Goal: Task Accomplishment & Management: Use online tool/utility

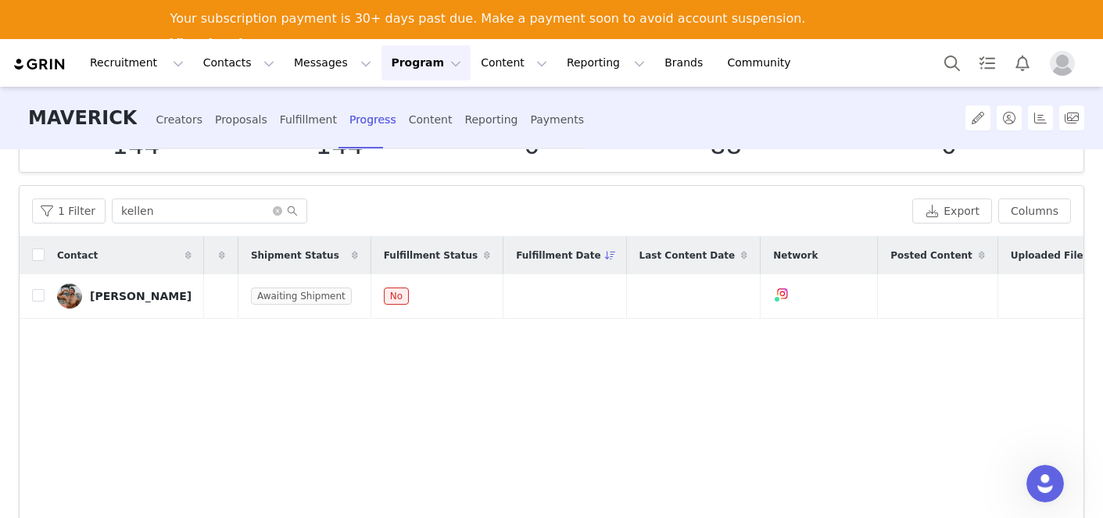
scroll to position [0, 448]
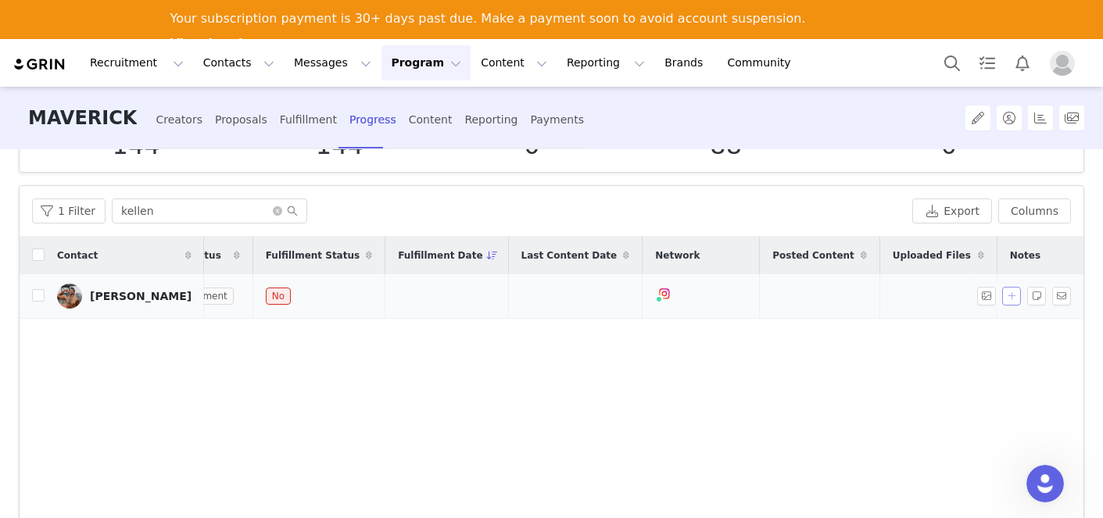
click at [1005, 299] on button "button" at bounding box center [1011, 296] width 19 height 19
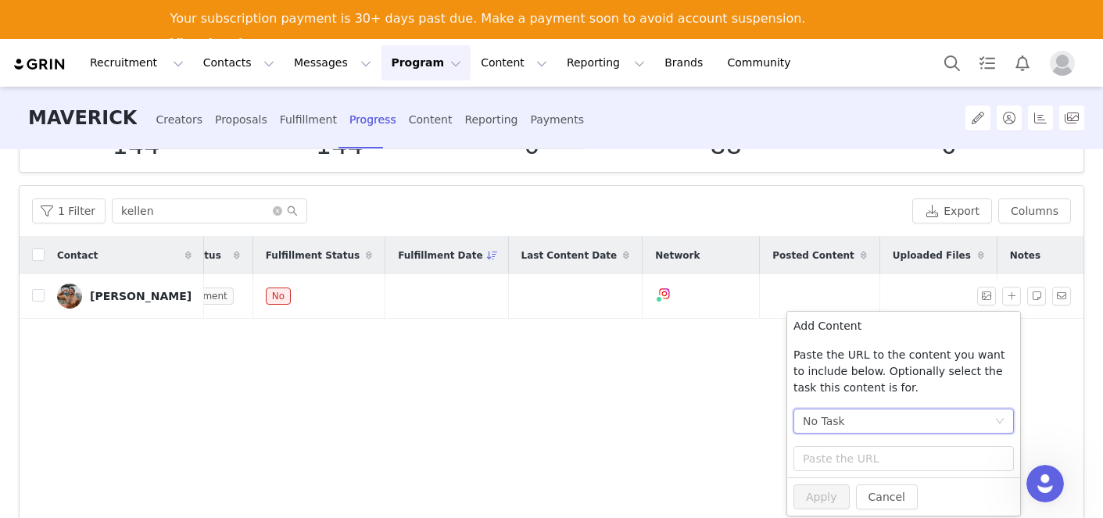
click at [831, 427] on div "No Task" at bounding box center [824, 420] width 42 height 23
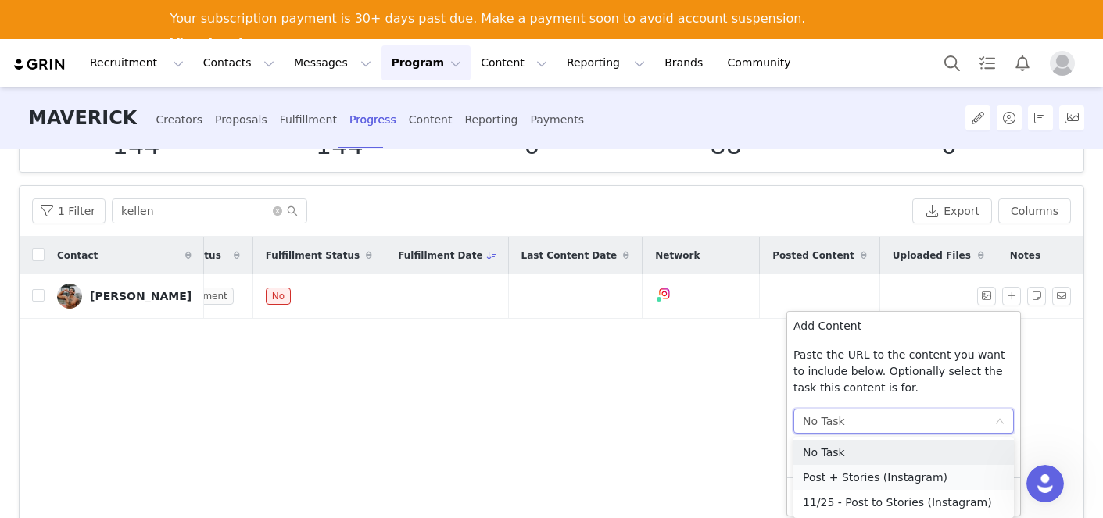
click at [835, 475] on li "Post + Stories (Instagram)" at bounding box center [903, 477] width 220 height 25
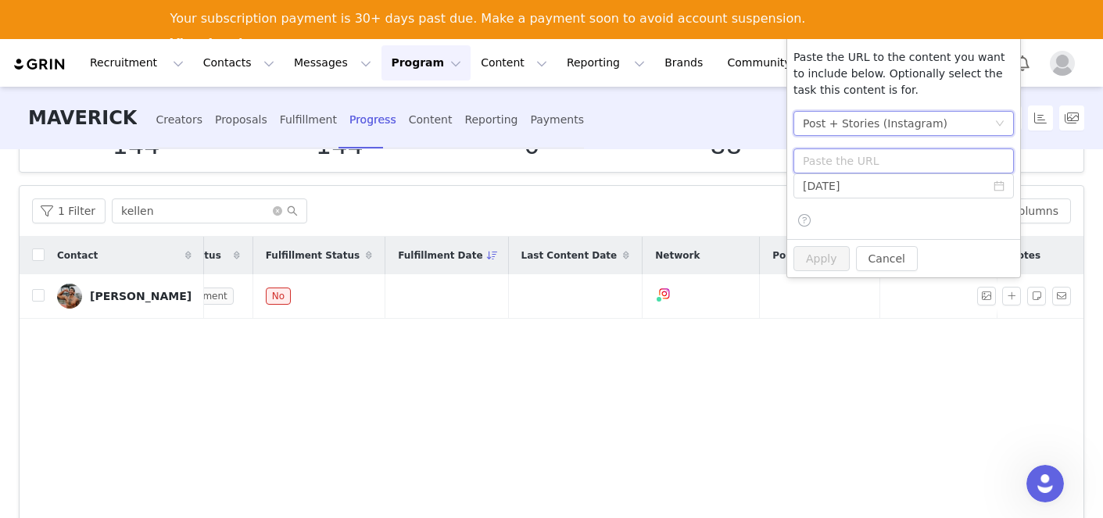
click at [864, 159] on input "text" at bounding box center [903, 160] width 220 height 25
paste input "[URL][DOMAIN_NAME]"
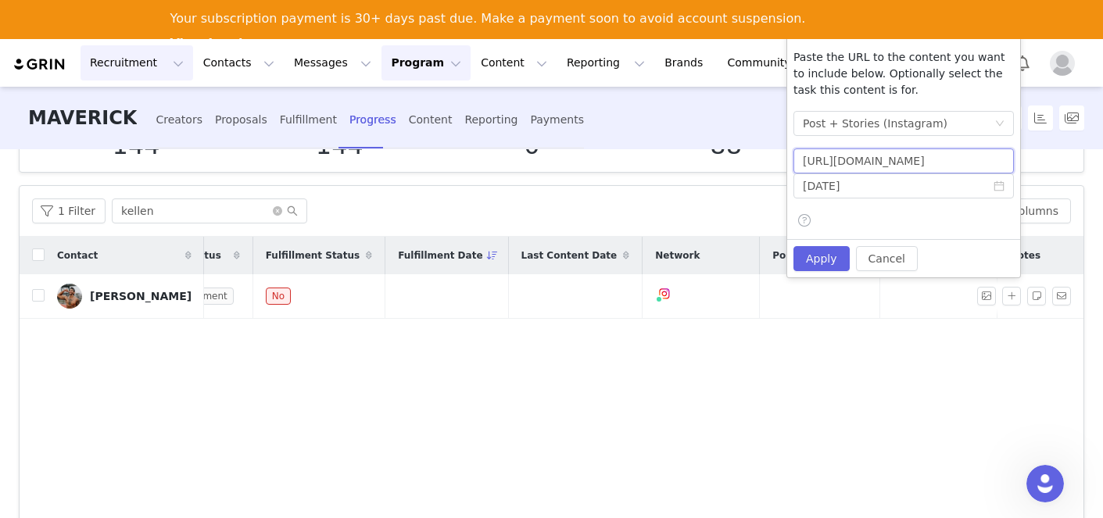
type input "[URL][DOMAIN_NAME]"
click at [840, 193] on input "[DATE]" at bounding box center [903, 185] width 220 height 25
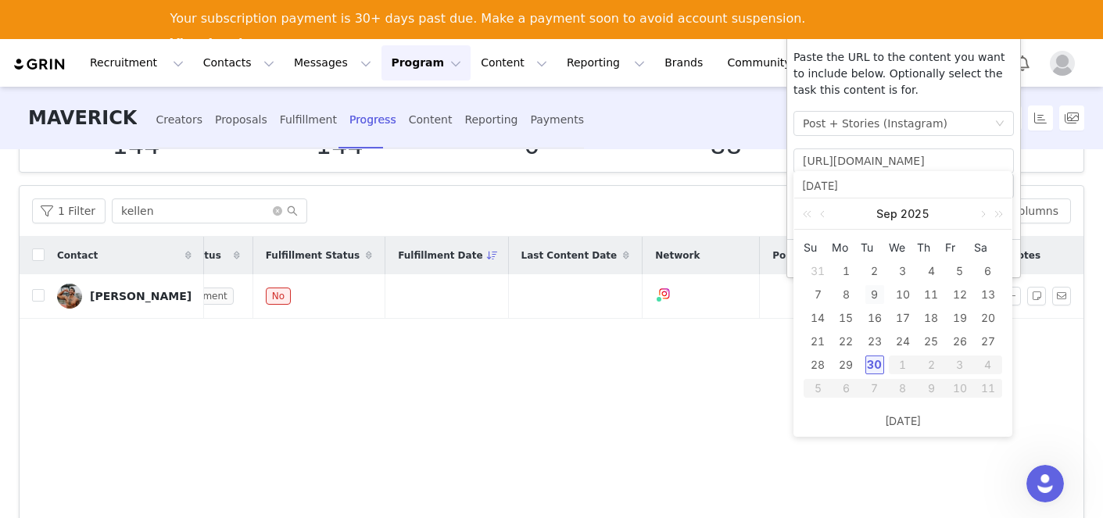
click at [872, 295] on div "9" at bounding box center [874, 294] width 19 height 19
type input "[DATE]"
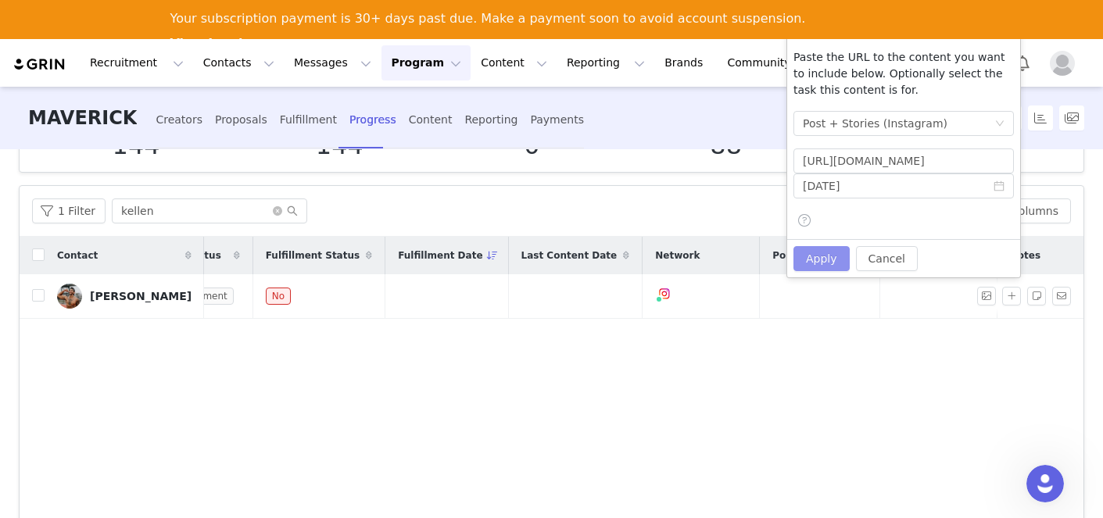
click at [824, 269] on button "Apply" at bounding box center [821, 258] width 56 height 25
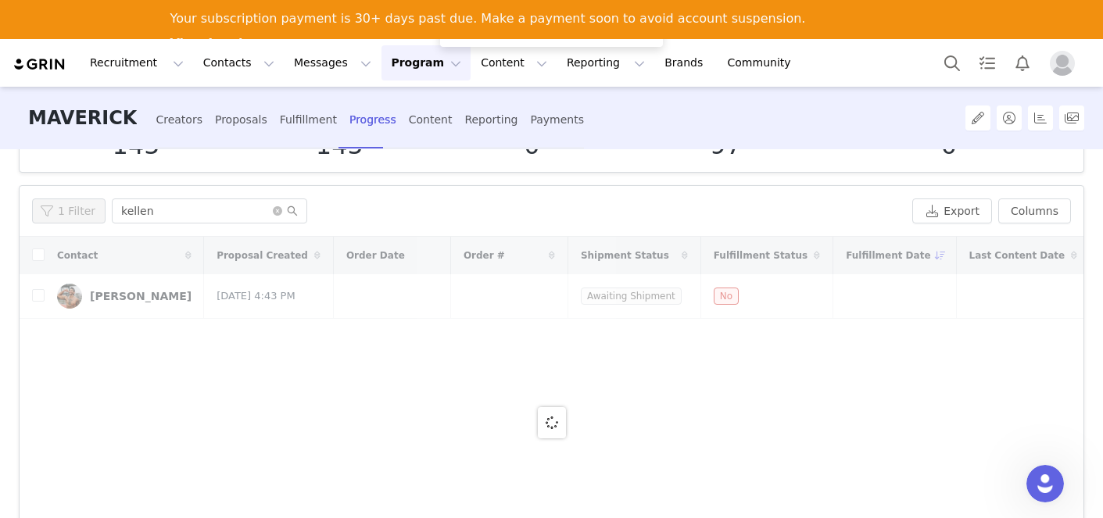
scroll to position [101, 0]
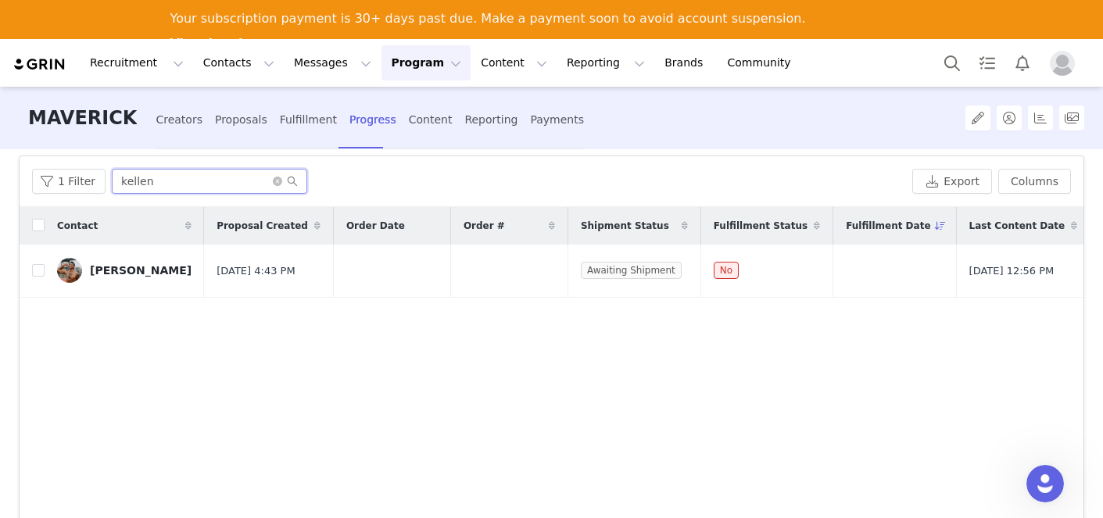
drag, startPoint x: 166, startPoint y: 183, endPoint x: 13, endPoint y: 178, distance: 154.0
click at [13, 178] on div "Creators 145 Jobs 145 Tasks 0 Content 97 Uploaded Files 0 Filters Filter Logic …" at bounding box center [551, 352] width 1103 height 406
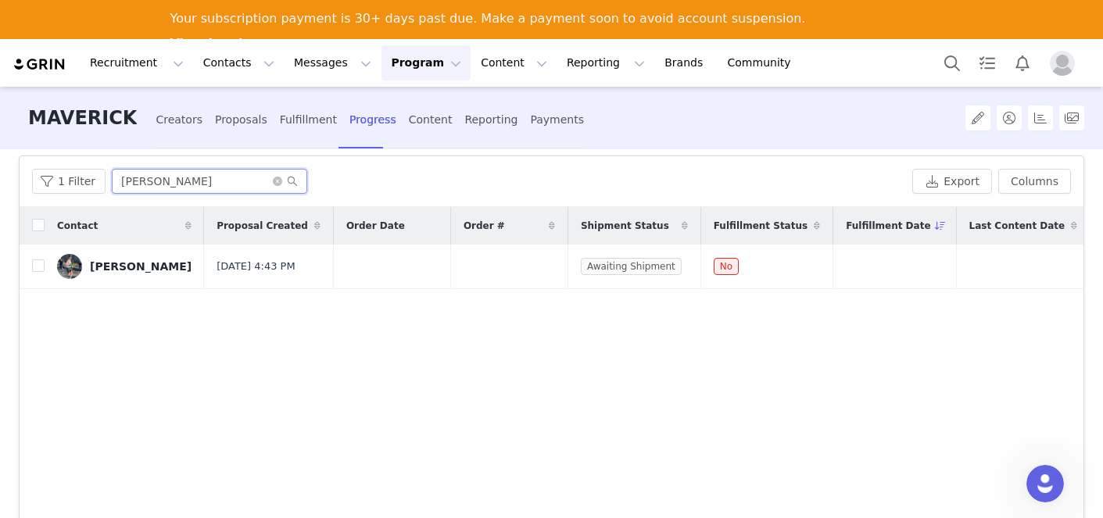
drag, startPoint x: 174, startPoint y: 184, endPoint x: -17, endPoint y: 183, distance: 191.5
click at [0, 183] on html "Recruitment Recruitment Creator Search Curated Lists Landing Pages Web Extensio…" at bounding box center [551, 259] width 1103 height 518
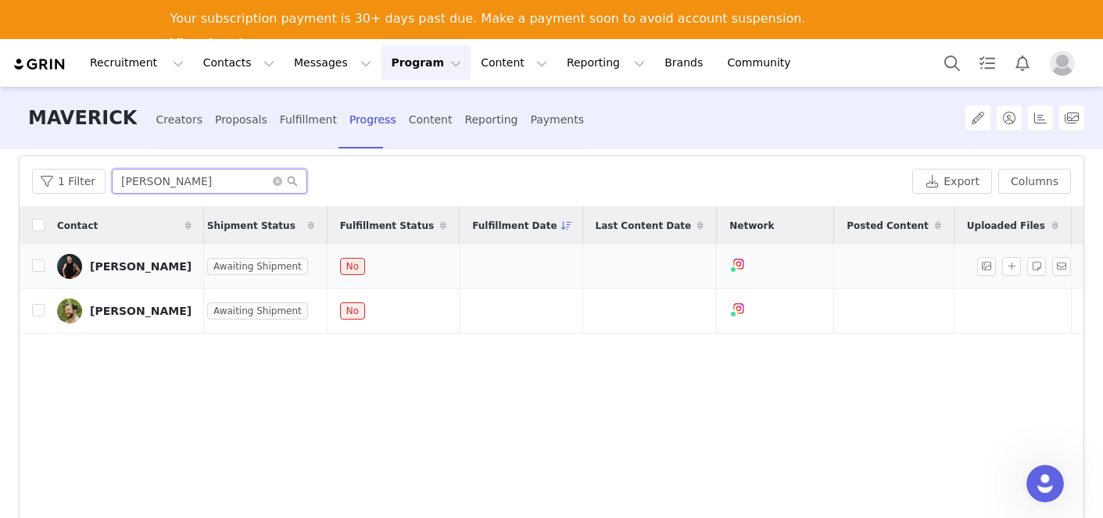
scroll to position [0, 408]
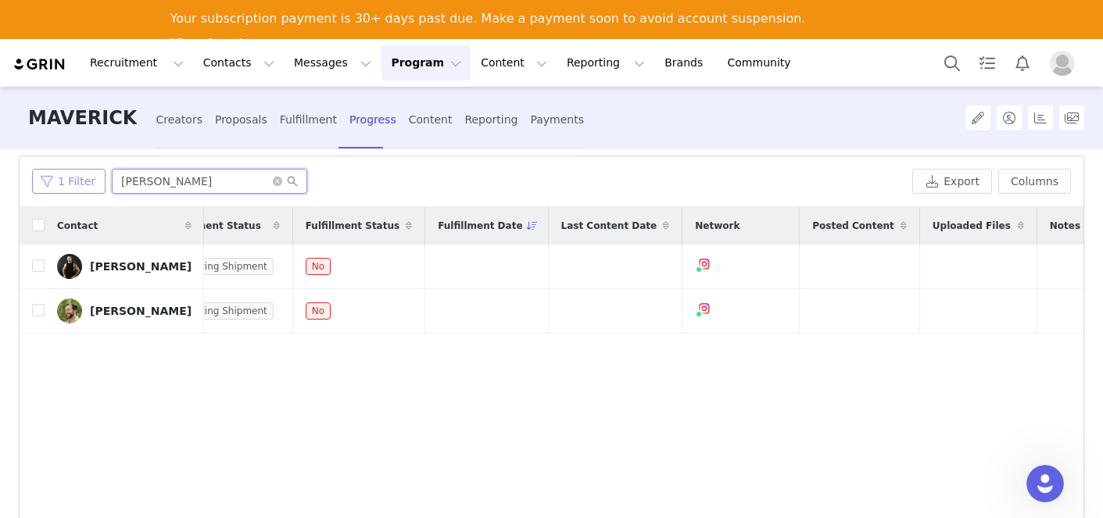
drag, startPoint x: 149, startPoint y: 182, endPoint x: 42, endPoint y: 182, distance: 107.1
click at [42, 182] on div "1 Filter [PERSON_NAME]" at bounding box center [469, 181] width 874 height 25
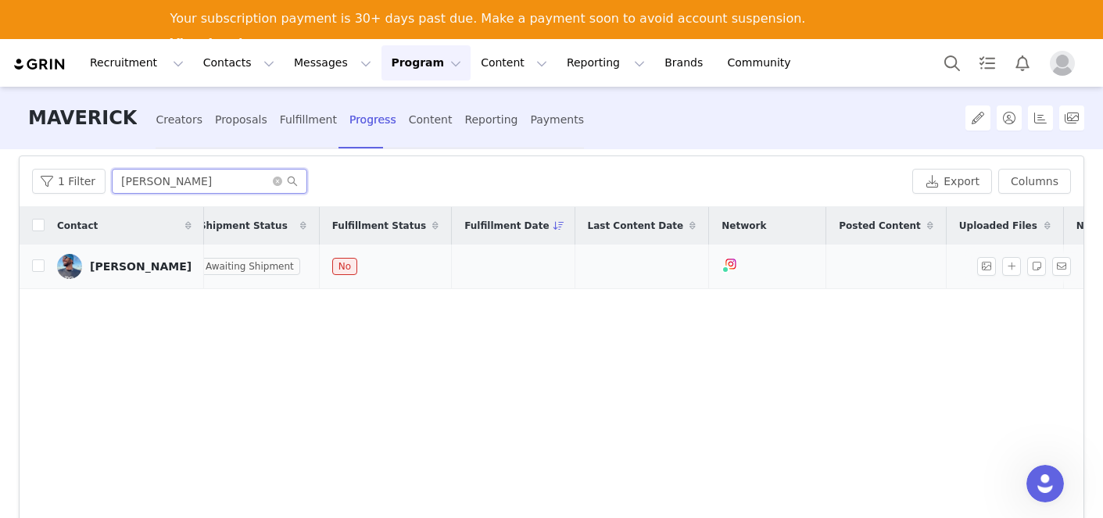
scroll to position [0, 409]
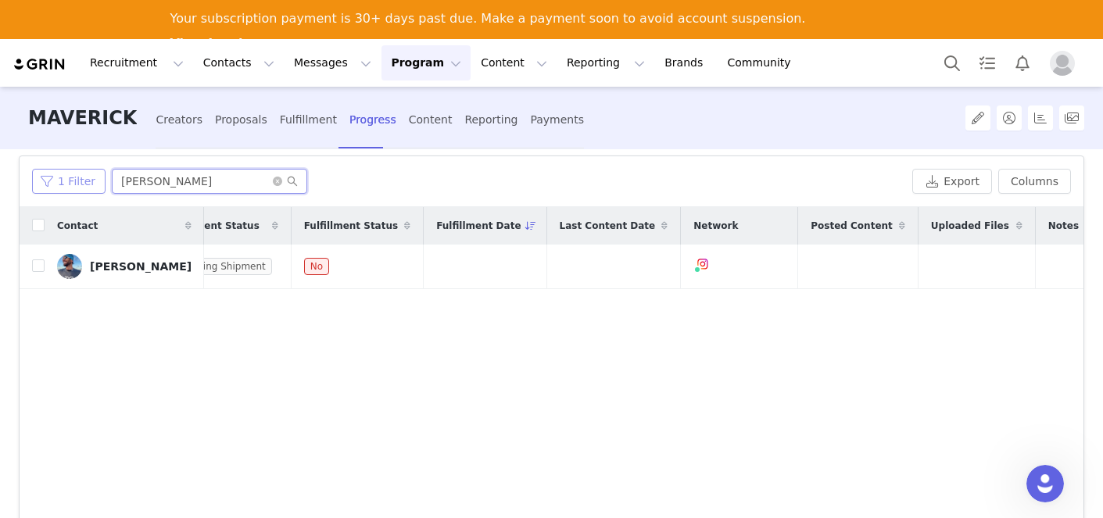
drag, startPoint x: 193, startPoint y: 179, endPoint x: 96, endPoint y: 169, distance: 97.4
click at [95, 172] on div "1 Filter COLIN" at bounding box center [469, 181] width 874 height 25
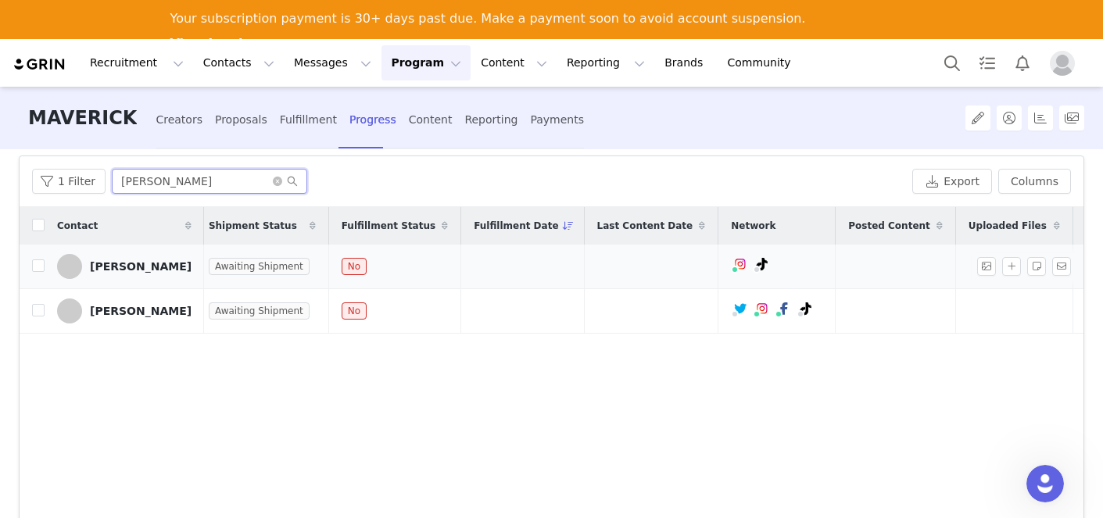
scroll to position [0, 405]
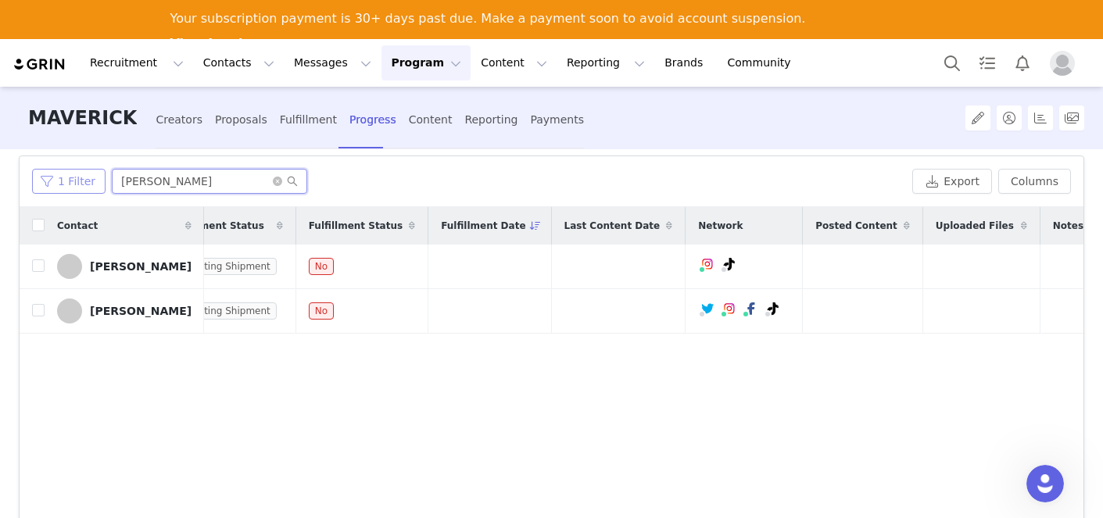
drag, startPoint x: 157, startPoint y: 183, endPoint x: 88, endPoint y: 182, distance: 68.8
click at [88, 182] on div "1 Filter [PERSON_NAME]" at bounding box center [469, 181] width 874 height 25
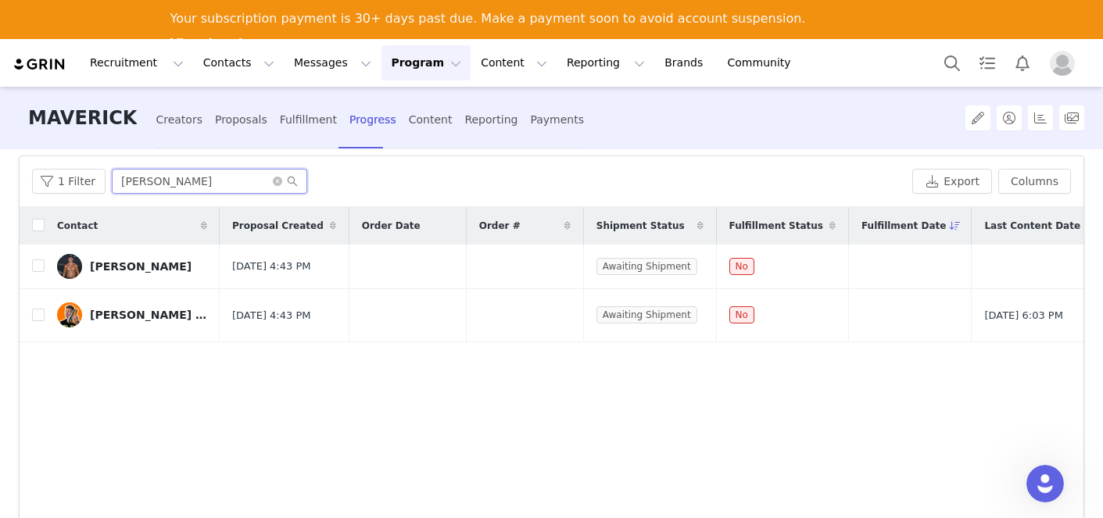
drag, startPoint x: 181, startPoint y: 192, endPoint x: 46, endPoint y: 164, distance: 137.3
click at [45, 166] on div "1 Filter [PERSON_NAME] Export Columns" at bounding box center [552, 181] width 1064 height 51
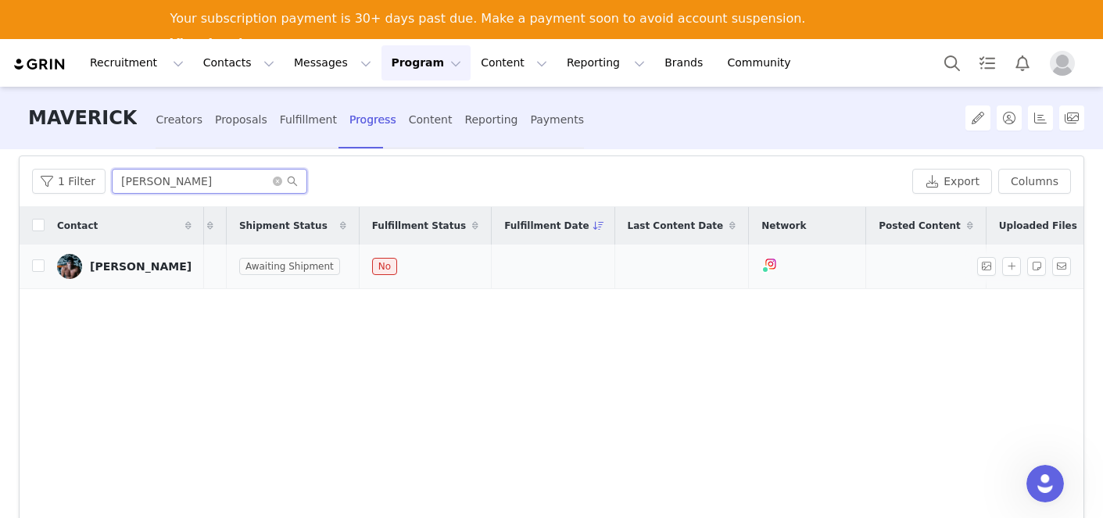
scroll to position [0, 403]
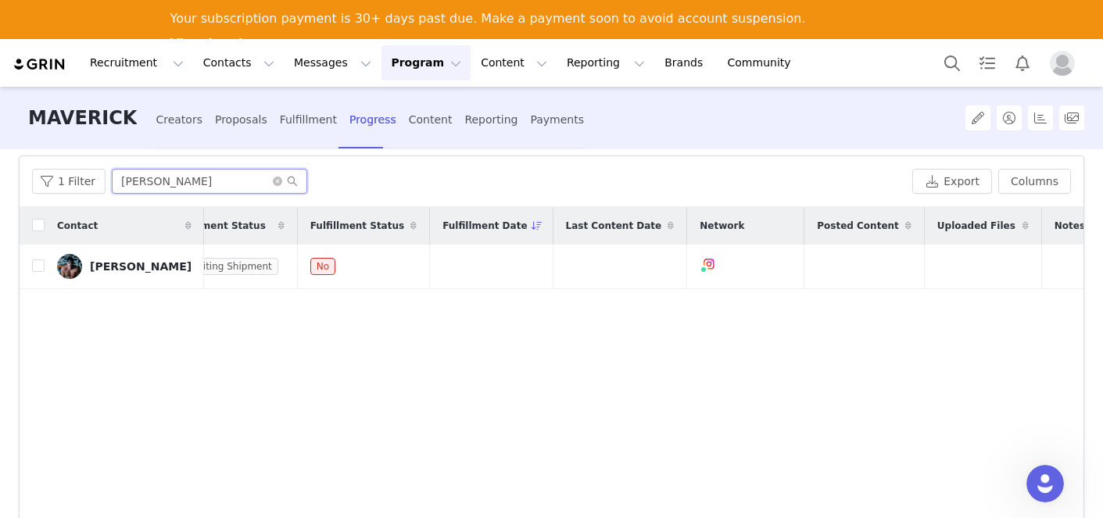
drag, startPoint x: 167, startPoint y: 172, endPoint x: 184, endPoint y: 183, distance: 19.7
click at [184, 183] on input "[PERSON_NAME]" at bounding box center [209, 181] width 195 height 25
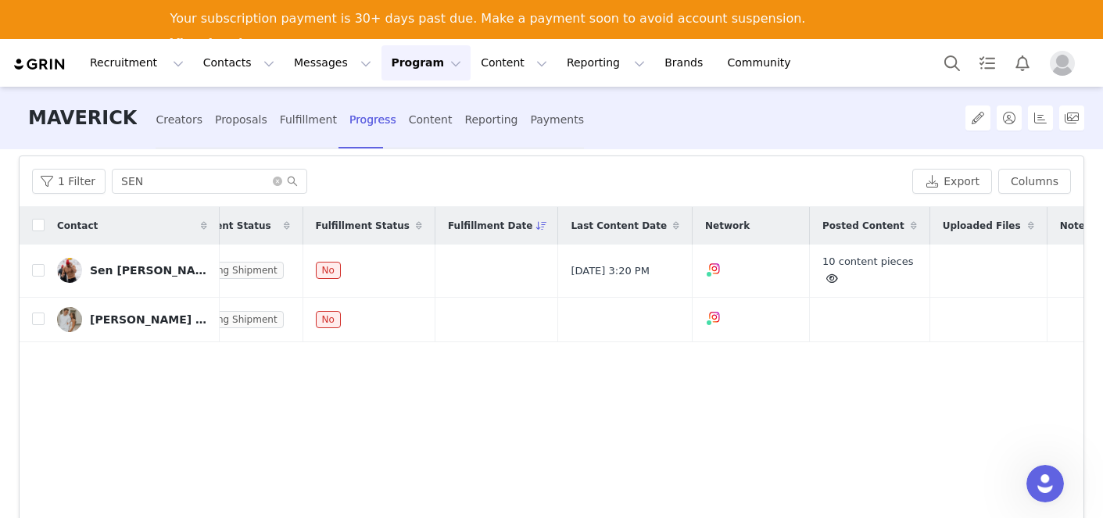
scroll to position [0, 448]
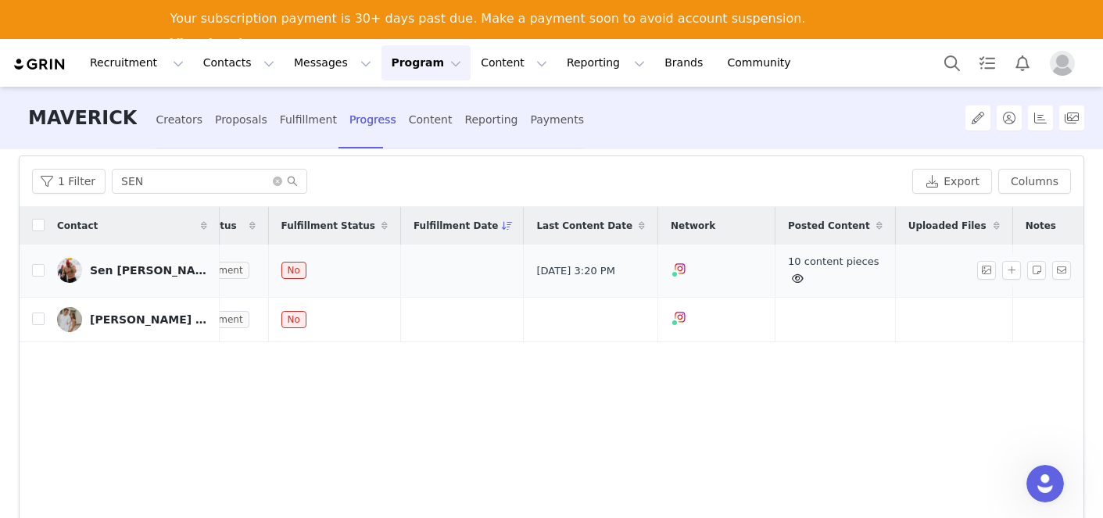
click at [788, 267] on div "10 content pieces" at bounding box center [835, 271] width 95 height 34
drag, startPoint x: 163, startPoint y: 184, endPoint x: 43, endPoint y: 181, distance: 120.4
click at [43, 181] on div "1 Filter SEN" at bounding box center [469, 181] width 874 height 25
type input "V"
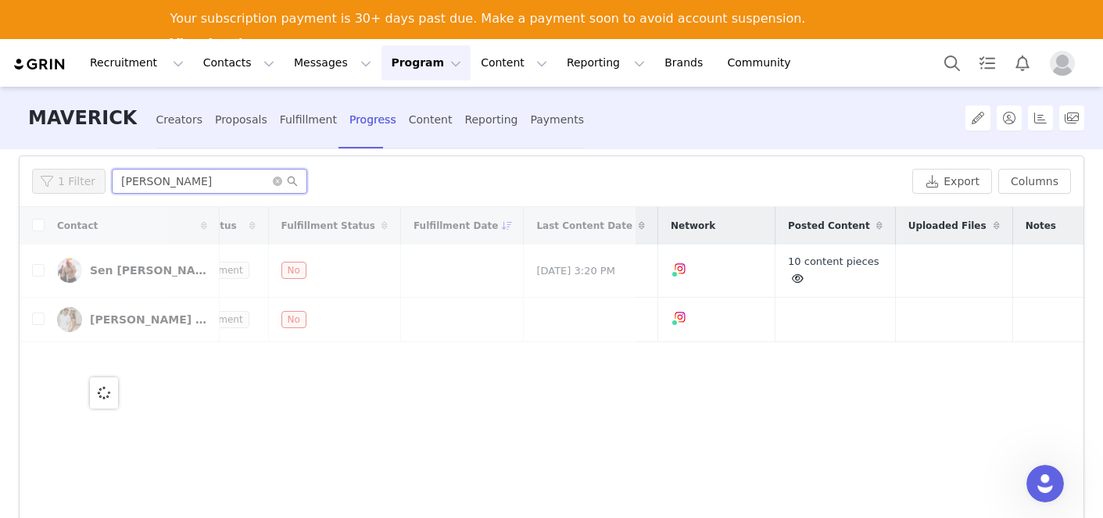
scroll to position [0, 0]
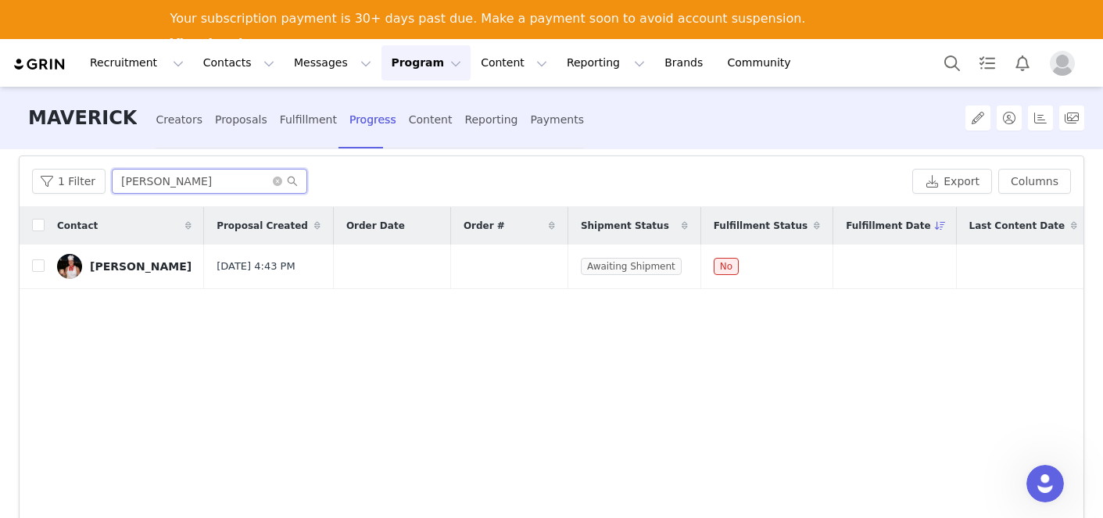
drag, startPoint x: 203, startPoint y: 188, endPoint x: 20, endPoint y: 167, distance: 184.0
click at [20, 167] on div "1 Filter [PERSON_NAME] Export Columns" at bounding box center [552, 181] width 1064 height 51
drag, startPoint x: 165, startPoint y: 187, endPoint x: 13, endPoint y: 182, distance: 152.5
click at [13, 182] on div "Creators 145 Jobs 145 Tasks 0 Content 97 Uploaded Files 0 Filters Filter Logic …" at bounding box center [551, 352] width 1103 height 406
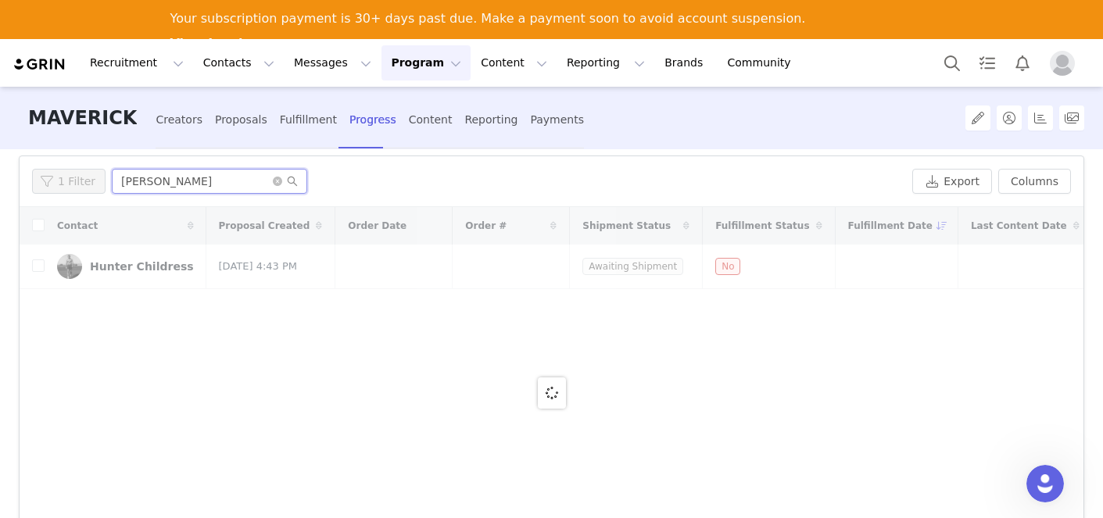
type input "[PERSON_NAME]"
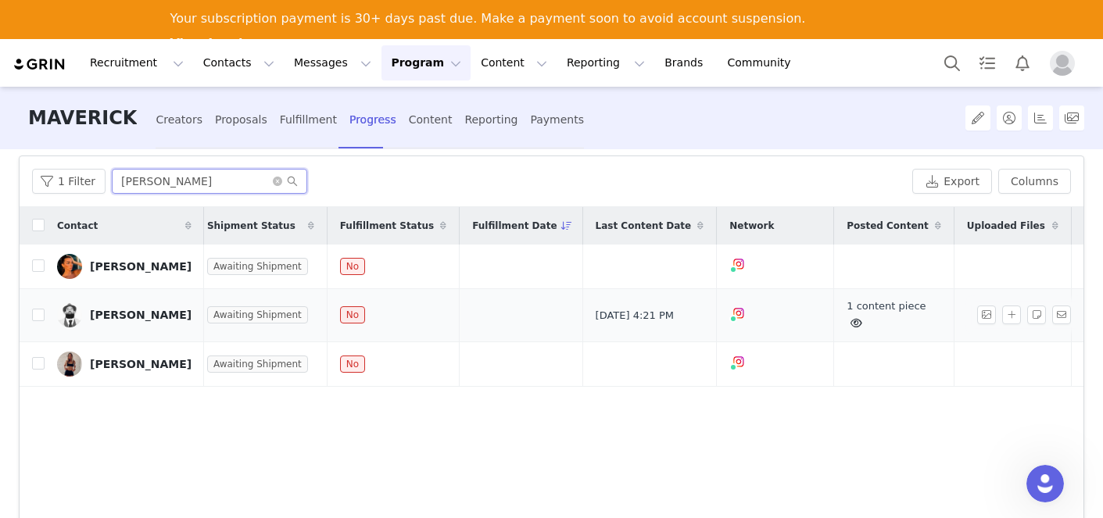
scroll to position [0, 411]
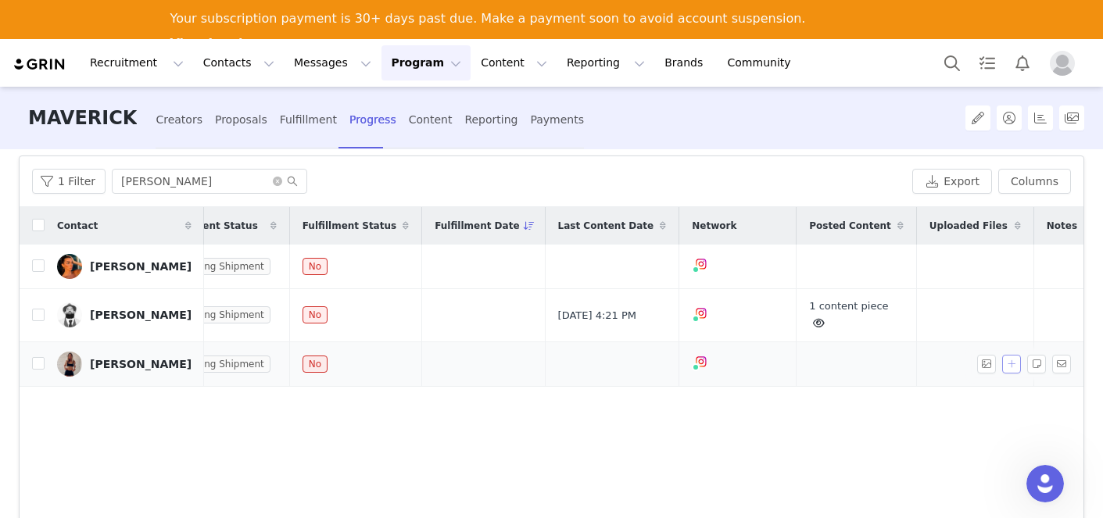
click at [1010, 374] on button "button" at bounding box center [1011, 364] width 19 height 19
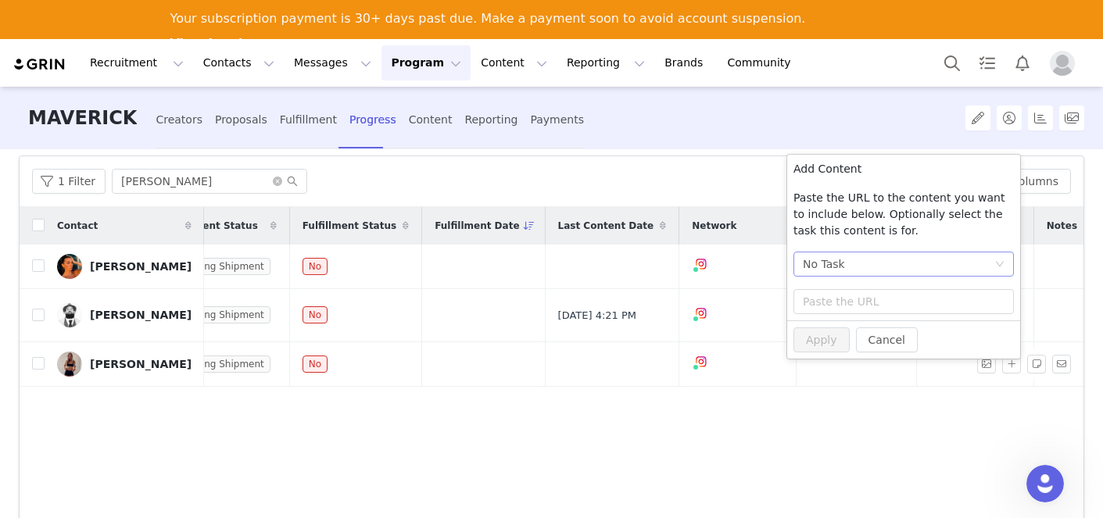
click at [848, 270] on div "No Task" at bounding box center [898, 263] width 191 height 23
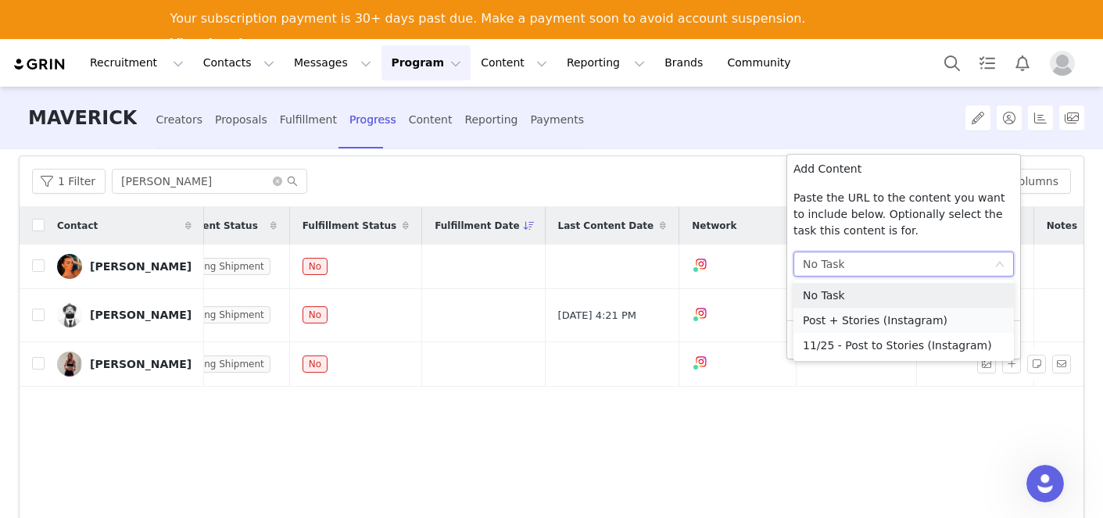
click at [835, 327] on li "Post + Stories (Instagram)" at bounding box center [903, 320] width 220 height 25
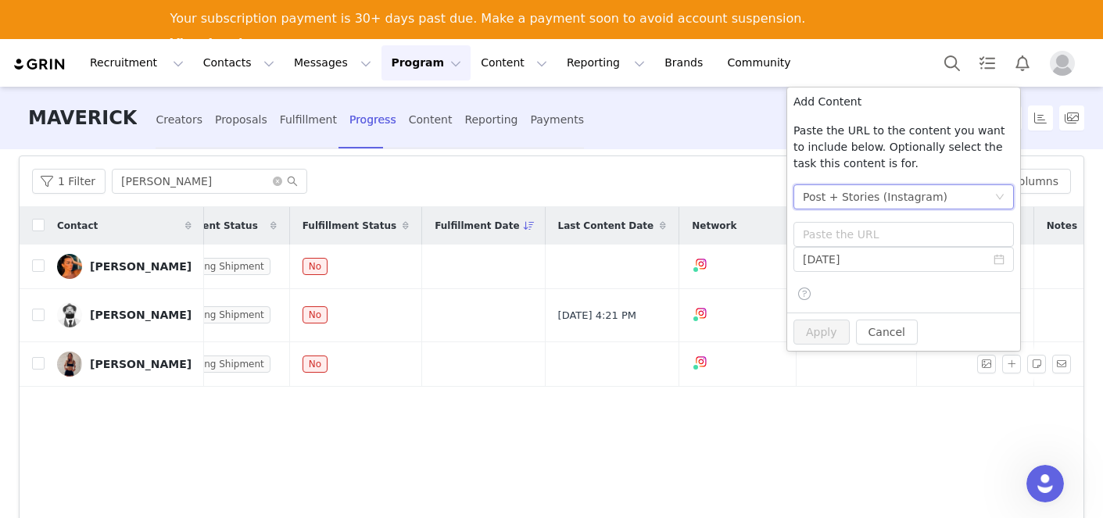
click at [850, 295] on div "[DATE]" at bounding box center [903, 276] width 220 height 59
click at [859, 245] on input "text" at bounding box center [903, 234] width 220 height 25
paste input "[URL][DOMAIN_NAME]"
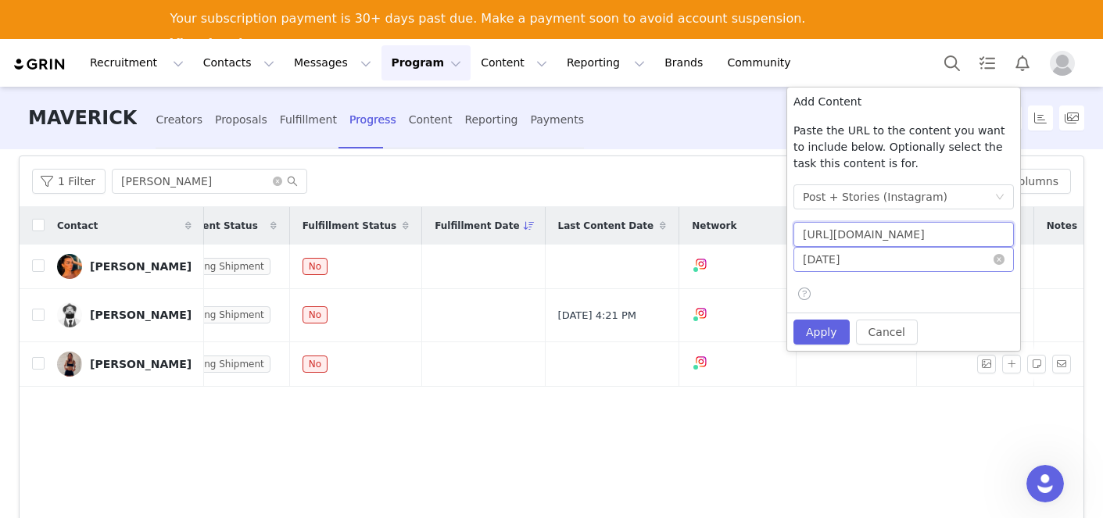
scroll to position [0, 30]
type input "[URL][DOMAIN_NAME]"
click at [853, 261] on input "[DATE]" at bounding box center [903, 259] width 220 height 25
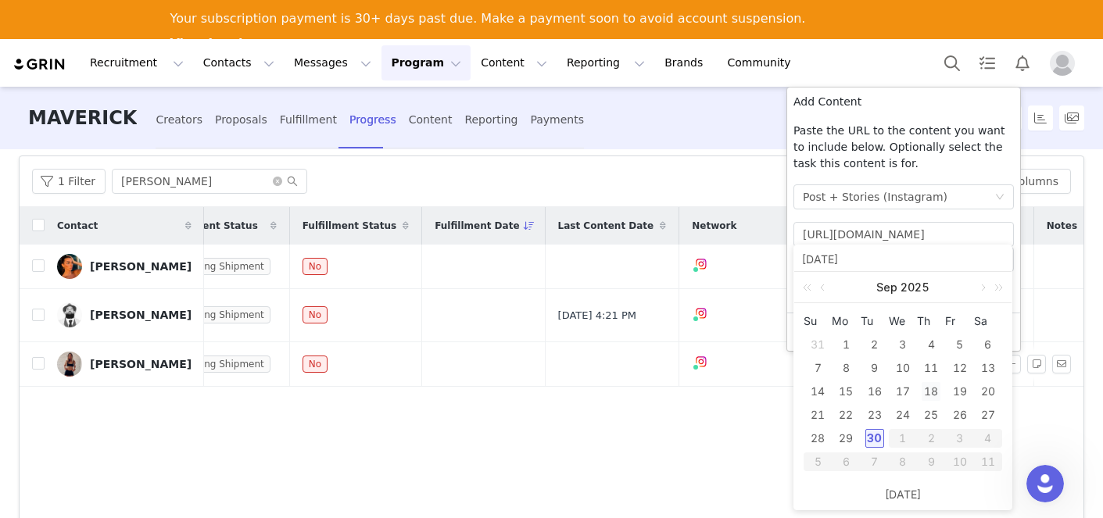
click at [935, 395] on div "18" at bounding box center [930, 391] width 19 height 19
type input "[DATE]"
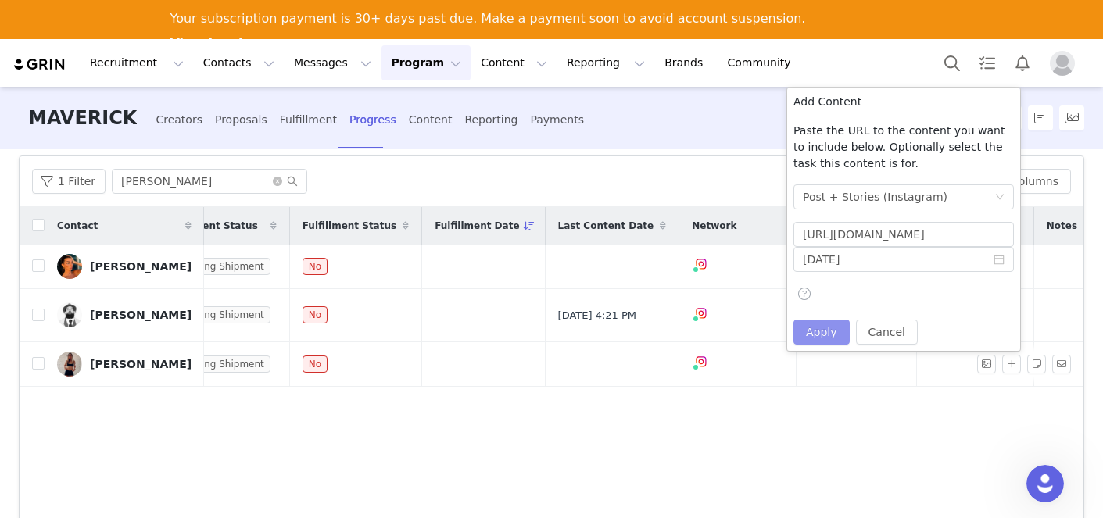
click at [819, 326] on button "Apply" at bounding box center [821, 332] width 56 height 25
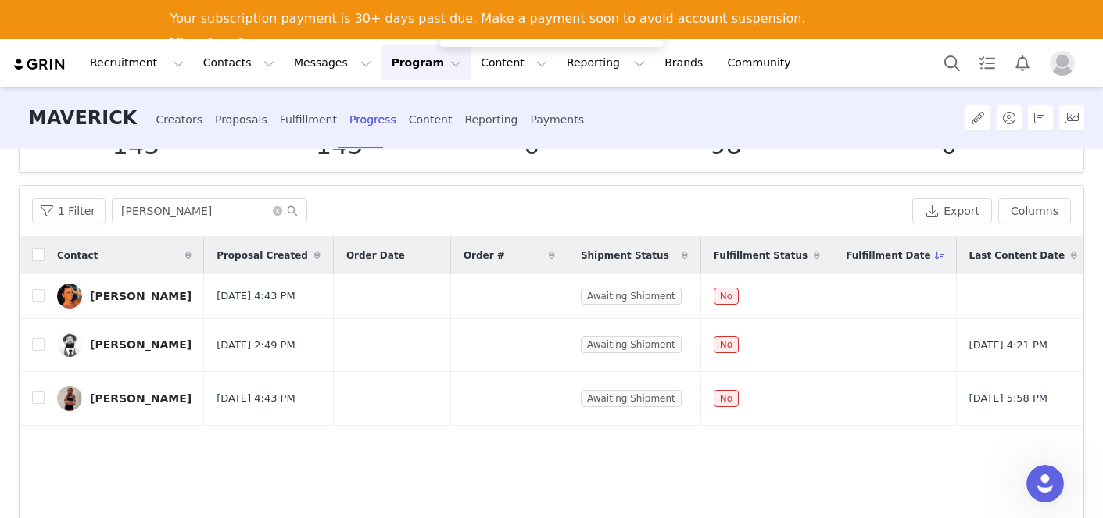
scroll to position [101, 0]
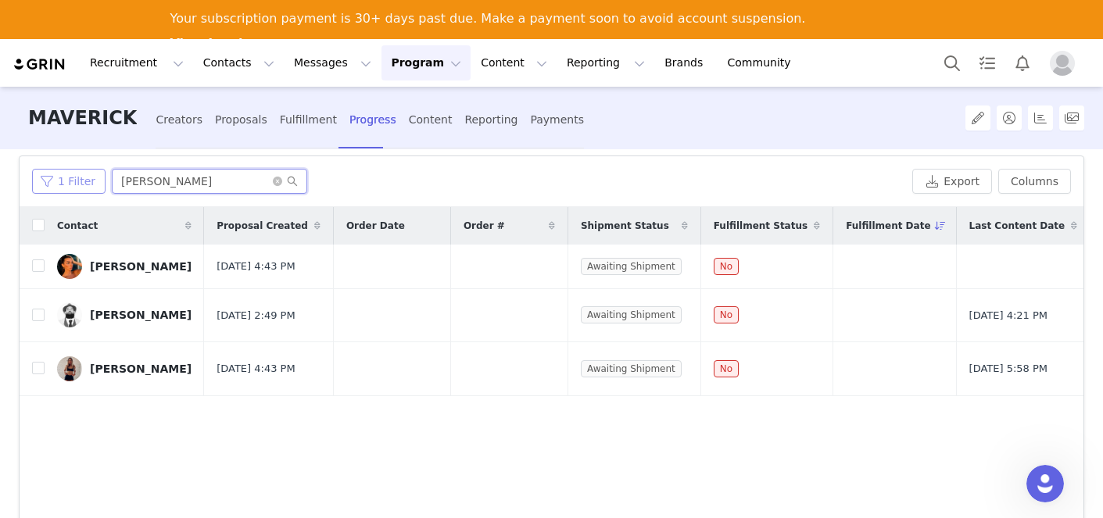
drag, startPoint x: 184, startPoint y: 178, endPoint x: 41, endPoint y: 170, distance: 143.3
click at [41, 170] on div "1 [PERSON_NAME]" at bounding box center [469, 181] width 874 height 25
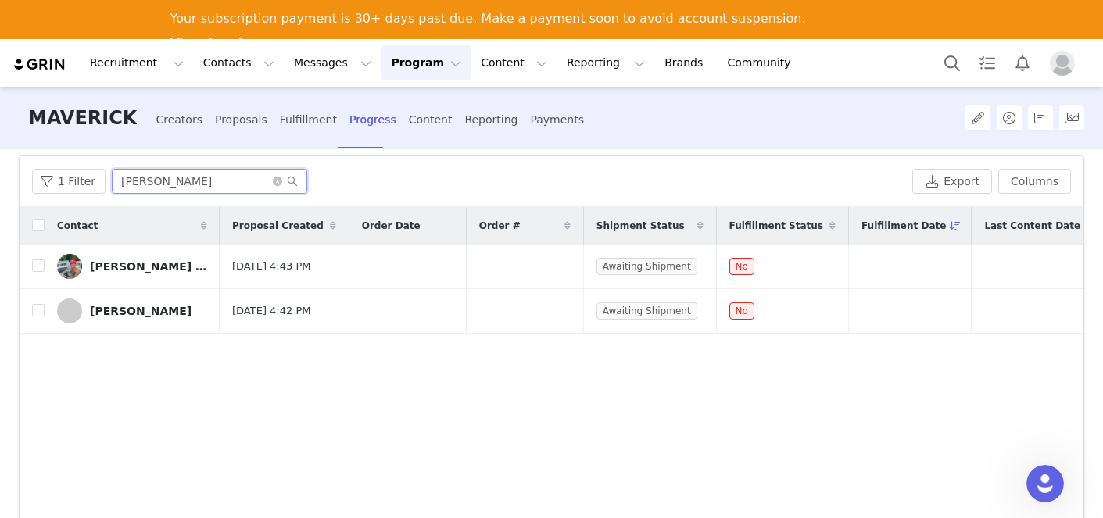
drag, startPoint x: 175, startPoint y: 177, endPoint x: 29, endPoint y: 159, distance: 147.2
click at [29, 159] on div "1 Filter [PERSON_NAME] Export Columns" at bounding box center [552, 181] width 1064 height 51
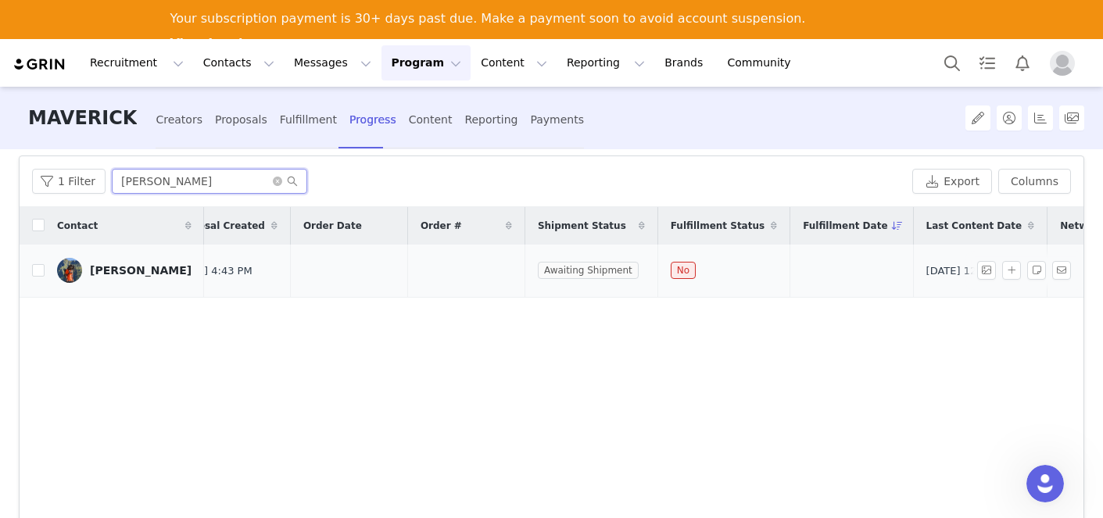
scroll to position [0, 0]
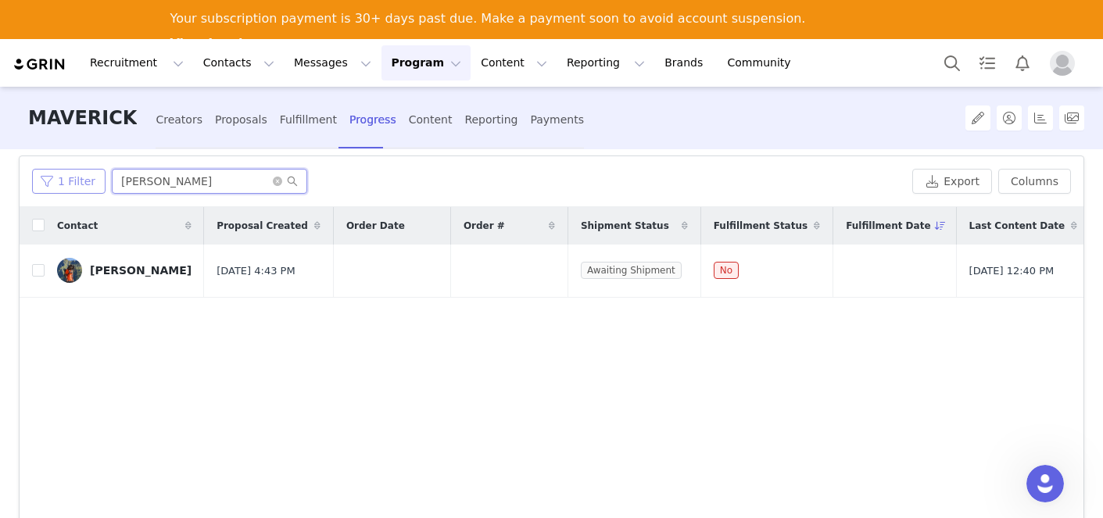
drag, startPoint x: 195, startPoint y: 184, endPoint x: 84, endPoint y: 179, distance: 110.3
click at [84, 179] on div "1 Filter [PERSON_NAME]" at bounding box center [469, 181] width 874 height 25
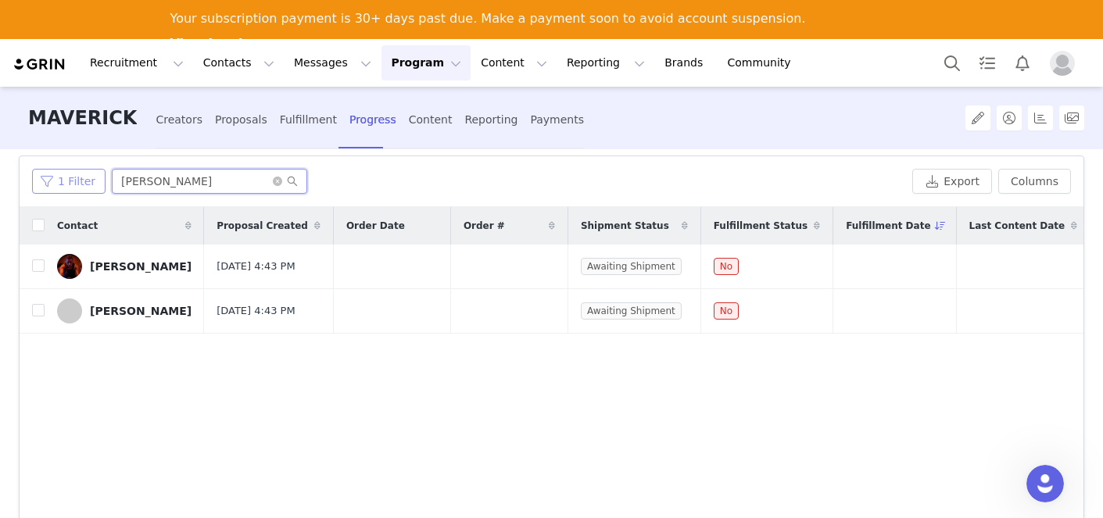
drag, startPoint x: 178, startPoint y: 179, endPoint x: 59, endPoint y: 177, distance: 119.6
click at [59, 177] on div "1 Filter [PERSON_NAME]" at bounding box center [469, 181] width 874 height 25
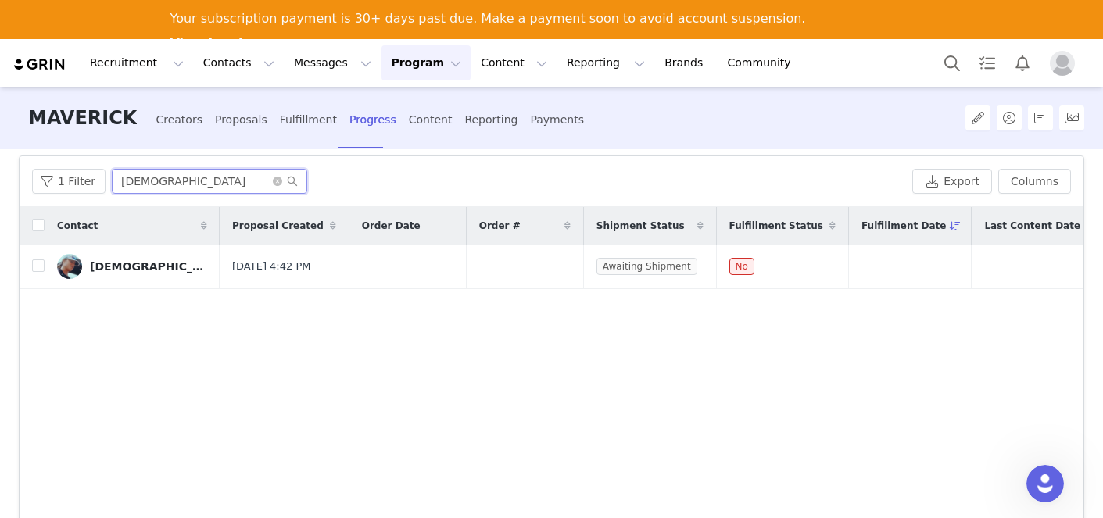
drag, startPoint x: 170, startPoint y: 177, endPoint x: 20, endPoint y: 166, distance: 150.4
click at [20, 166] on div "1 Filter [DEMOGRAPHIC_DATA] Export Columns" at bounding box center [552, 181] width 1064 height 51
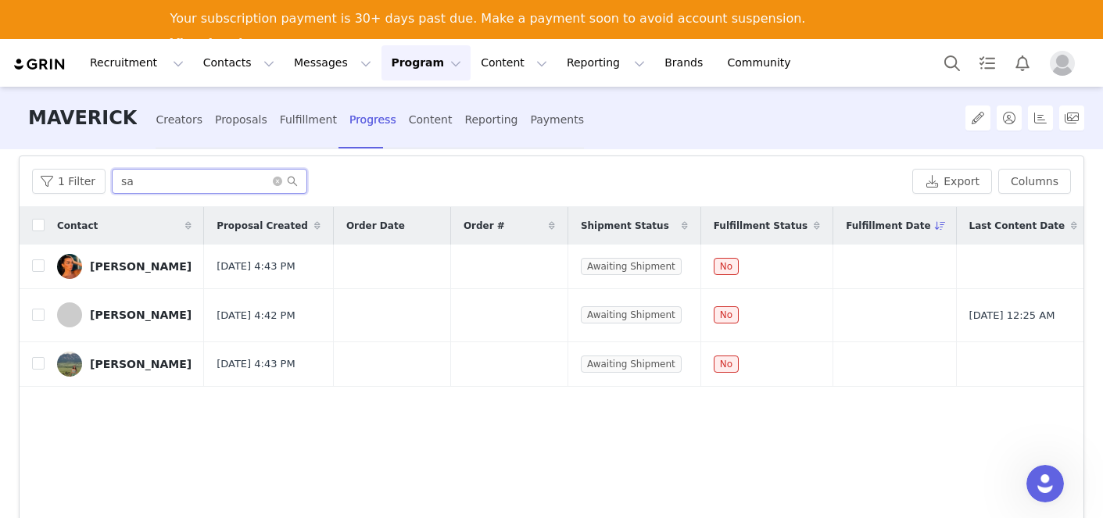
type input "s"
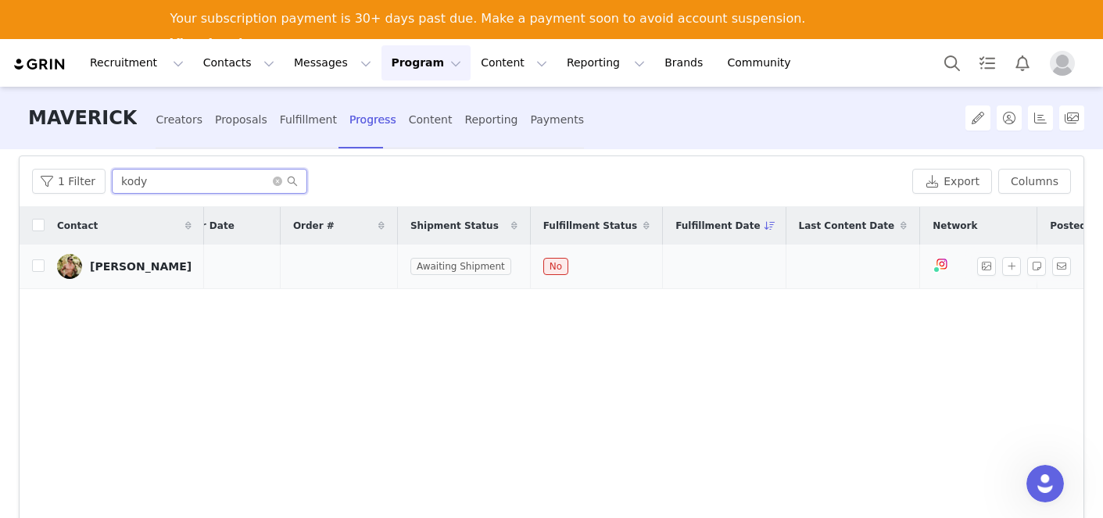
scroll to position [0, 416]
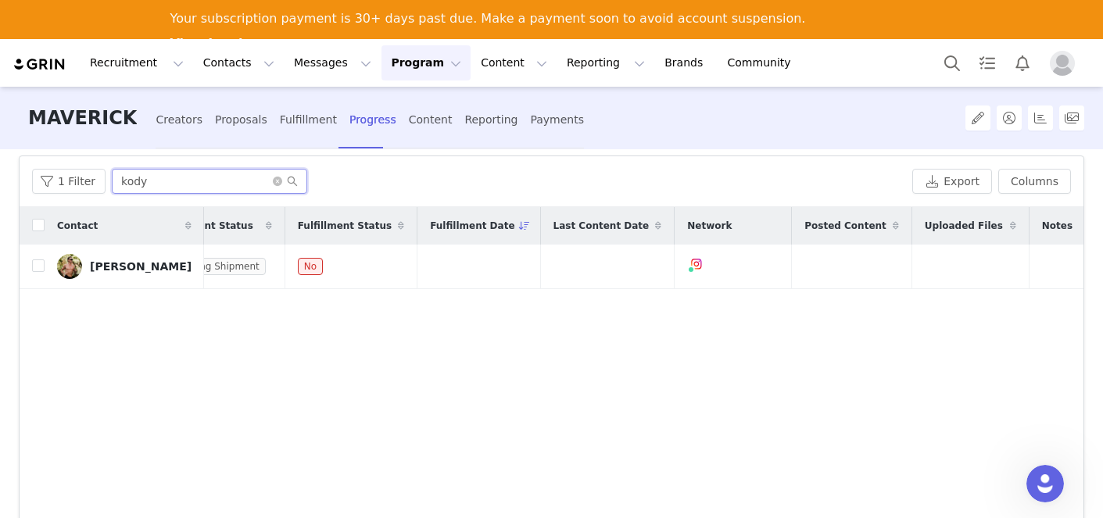
drag, startPoint x: 147, startPoint y: 181, endPoint x: 45, endPoint y: 156, distance: 104.8
click at [45, 156] on div "1 Filter kody Export Columns" at bounding box center [552, 181] width 1064 height 51
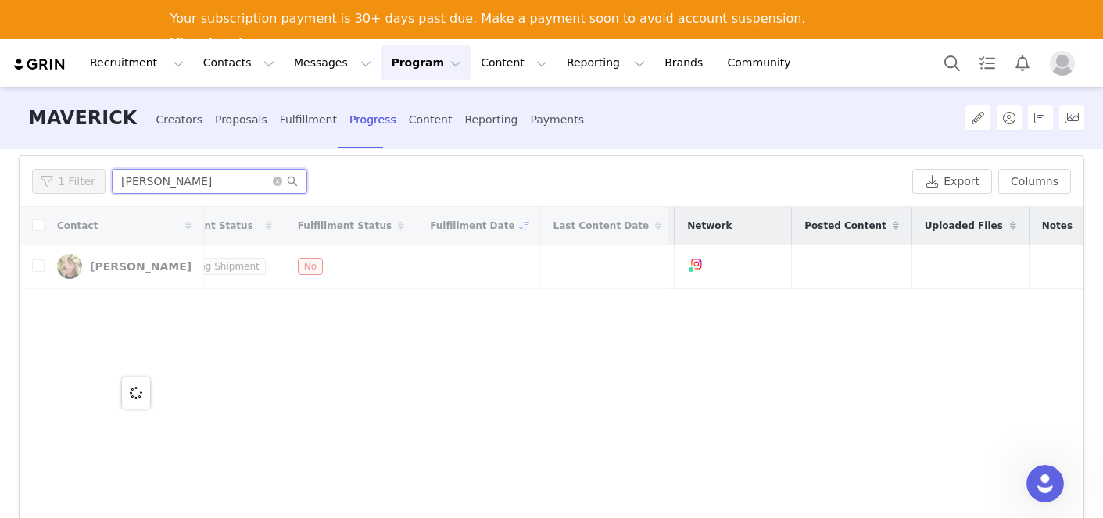
scroll to position [0, 0]
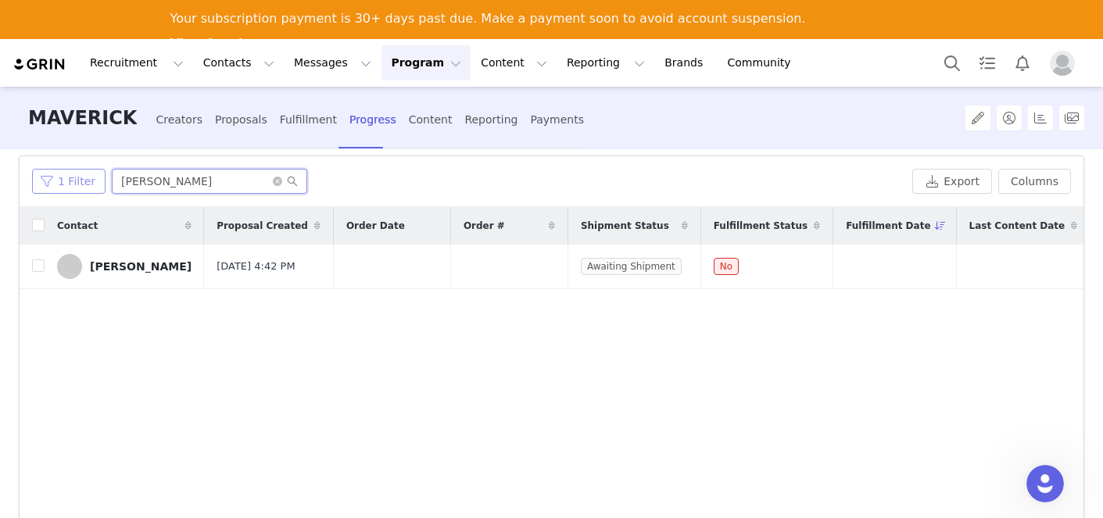
drag, startPoint x: 180, startPoint y: 176, endPoint x: 53, endPoint y: 170, distance: 126.8
click at [53, 170] on div "1 Filter [PERSON_NAME]" at bounding box center [469, 181] width 874 height 25
drag, startPoint x: 153, startPoint y: 175, endPoint x: 114, endPoint y: 169, distance: 39.6
click at [114, 169] on input "[PERSON_NAME]" at bounding box center [209, 181] width 195 height 25
drag, startPoint x: 182, startPoint y: 181, endPoint x: 52, endPoint y: 166, distance: 131.3
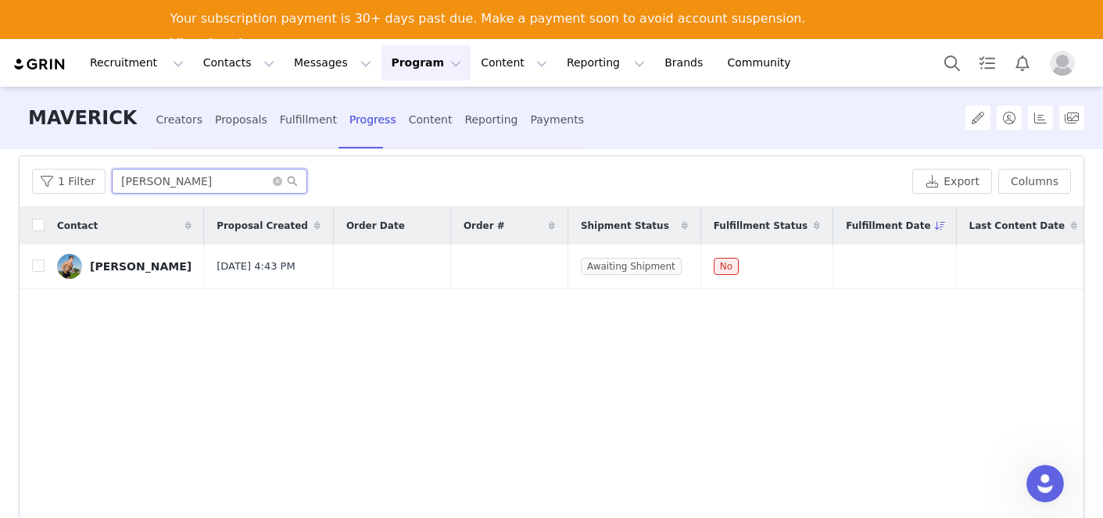
click at [52, 166] on div "1 Filter [PERSON_NAME] Export Columns" at bounding box center [552, 181] width 1064 height 51
drag, startPoint x: 188, startPoint y: 173, endPoint x: 69, endPoint y: 183, distance: 120.0
click at [69, 183] on div "1 Filter [PERSON_NAME]" at bounding box center [469, 181] width 874 height 25
drag, startPoint x: 167, startPoint y: 180, endPoint x: 68, endPoint y: 167, distance: 100.0
click at [68, 167] on div "1 Filter [PERSON_NAME] Export Columns" at bounding box center [552, 181] width 1064 height 51
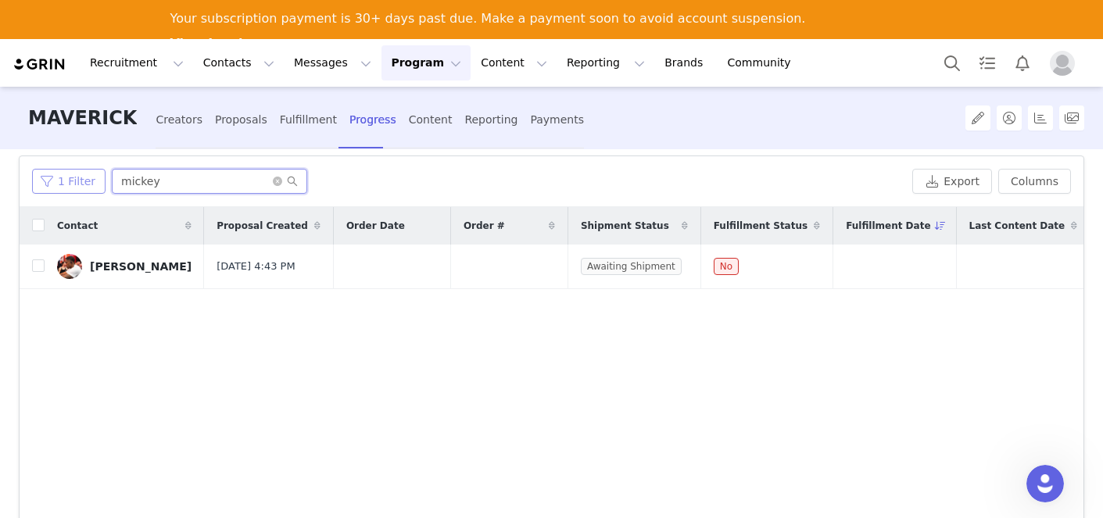
drag, startPoint x: 153, startPoint y: 188, endPoint x: 93, endPoint y: 185, distance: 60.3
click at [93, 186] on div "1 Filter mickey" at bounding box center [469, 181] width 874 height 25
drag, startPoint x: 163, startPoint y: 179, endPoint x: 46, endPoint y: 170, distance: 116.8
click at [46, 170] on div "1 Filter [PERSON_NAME]" at bounding box center [469, 181] width 874 height 25
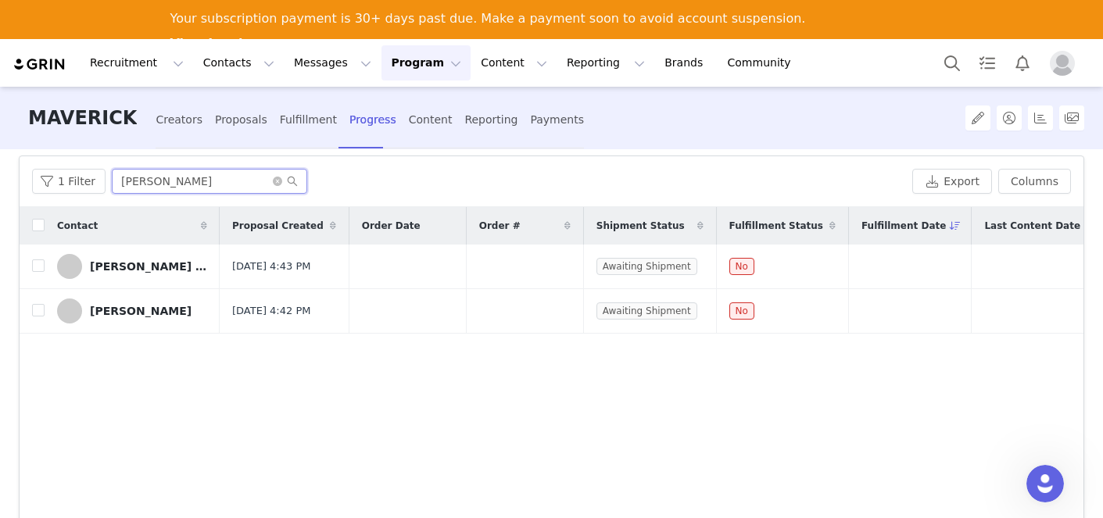
drag, startPoint x: 171, startPoint y: 180, endPoint x: 105, endPoint y: 178, distance: 65.7
click at [105, 178] on div "1 Filter LUKE" at bounding box center [469, 181] width 874 height 25
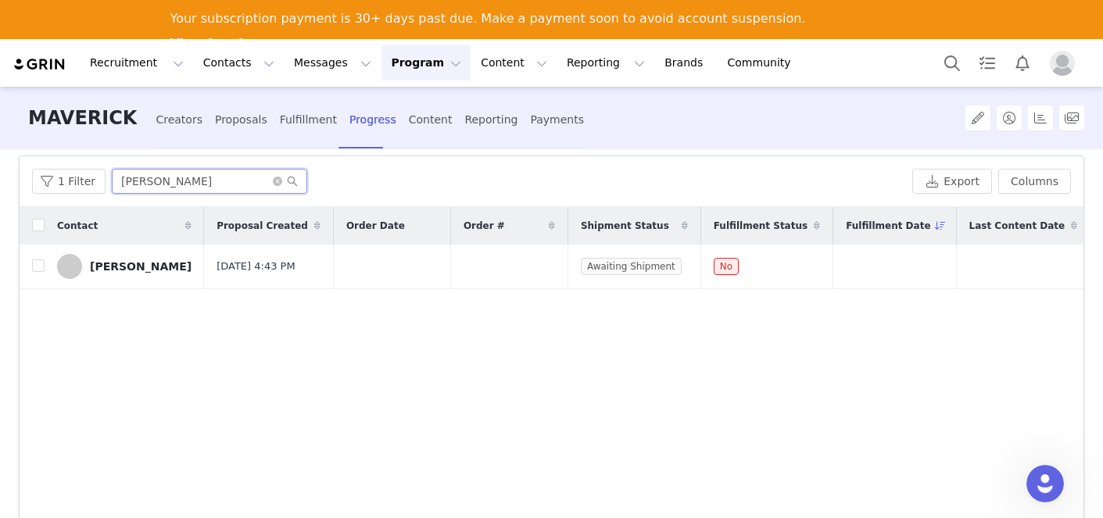
drag, startPoint x: 186, startPoint y: 185, endPoint x: 67, endPoint y: 159, distance: 121.5
click at [67, 159] on div "1 Filter BRITTANY Export Columns" at bounding box center [552, 181] width 1064 height 51
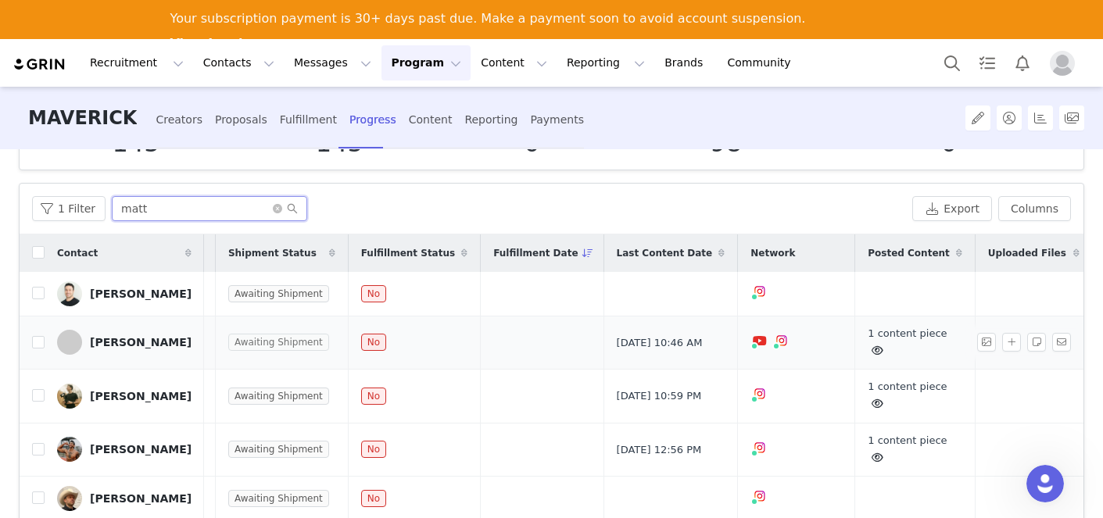
scroll to position [0, 448]
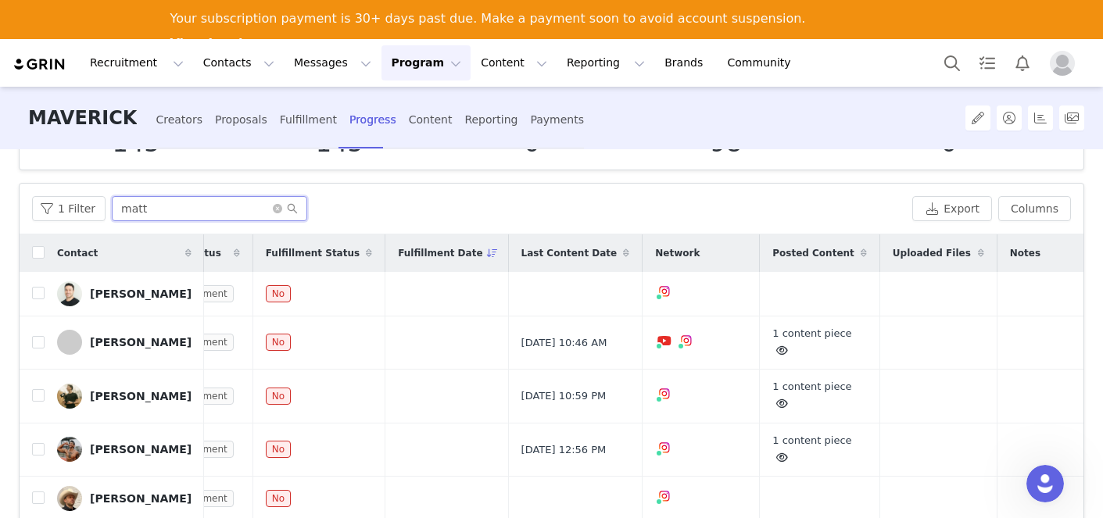
drag, startPoint x: 140, startPoint y: 201, endPoint x: 163, endPoint y: 213, distance: 25.9
click at [163, 213] on input "matt" at bounding box center [209, 208] width 195 height 25
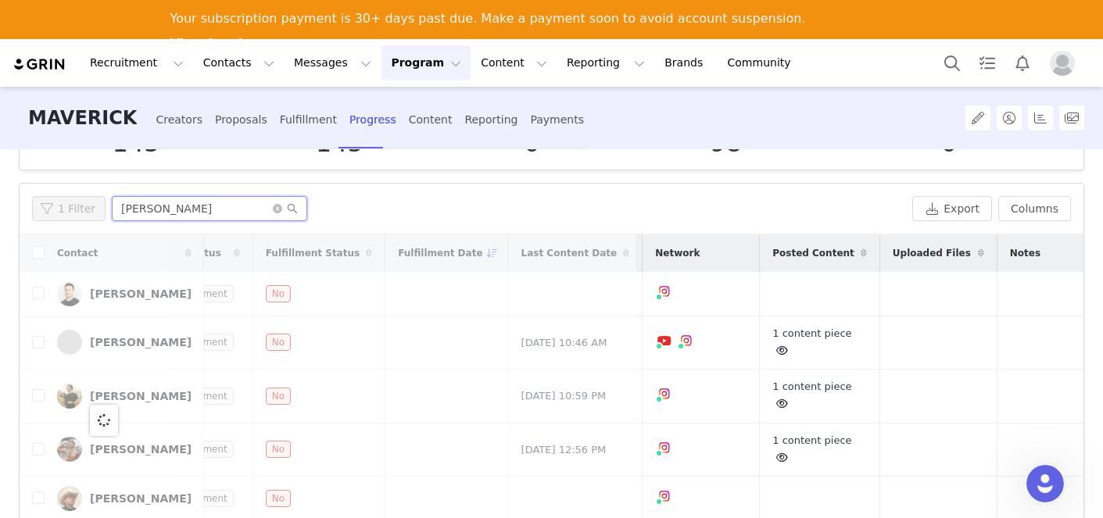
scroll to position [0, 0]
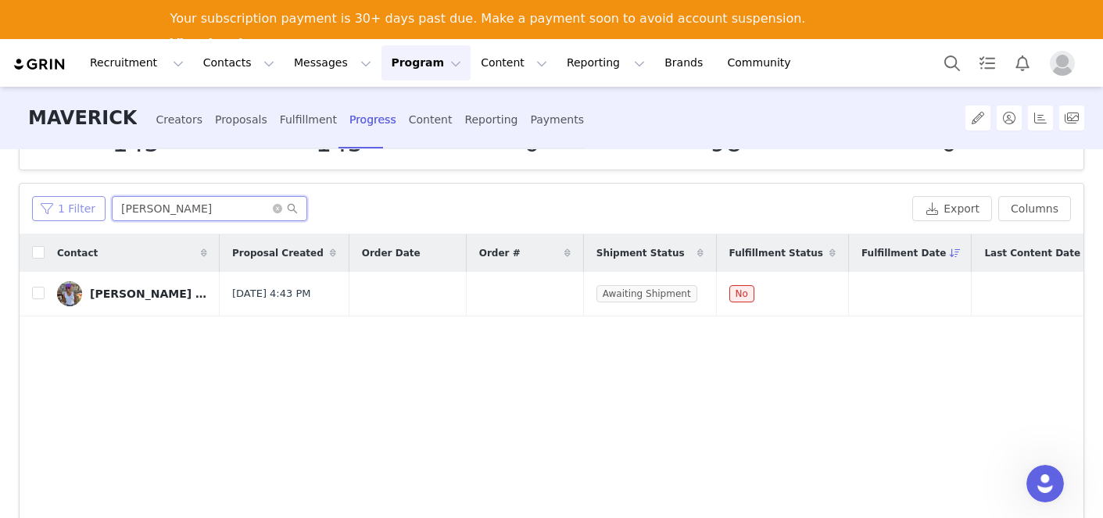
drag, startPoint x: 156, startPoint y: 218, endPoint x: 96, endPoint y: 198, distance: 62.5
click at [96, 198] on div "1 Filter [PERSON_NAME]" at bounding box center [469, 208] width 874 height 25
drag, startPoint x: 170, startPoint y: 203, endPoint x: 55, endPoint y: 197, distance: 115.0
click at [55, 197] on div "1 Filter MEERAE" at bounding box center [469, 208] width 874 height 25
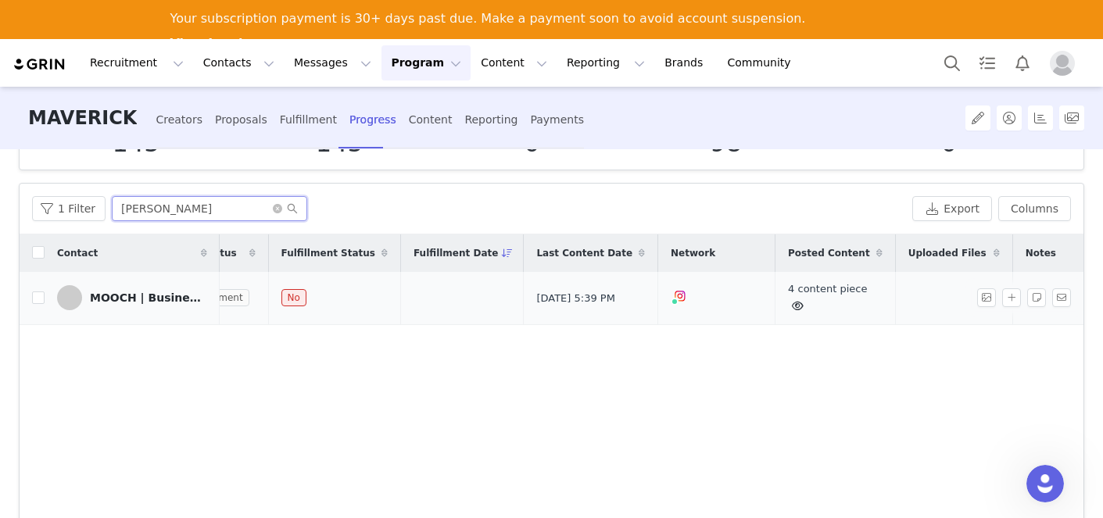
scroll to position [0, 448]
click at [223, 191] on div "1 Filter [PERSON_NAME] Export Columns" at bounding box center [552, 209] width 1064 height 51
drag, startPoint x: 209, startPoint y: 206, endPoint x: 18, endPoint y: 204, distance: 190.7
click at [18, 204] on div "Creators 145 Jobs 145 Tasks 0 Content 98 Uploaded Files 0 Filters Filter Logic …" at bounding box center [551, 352] width 1103 height 406
type input "kal"
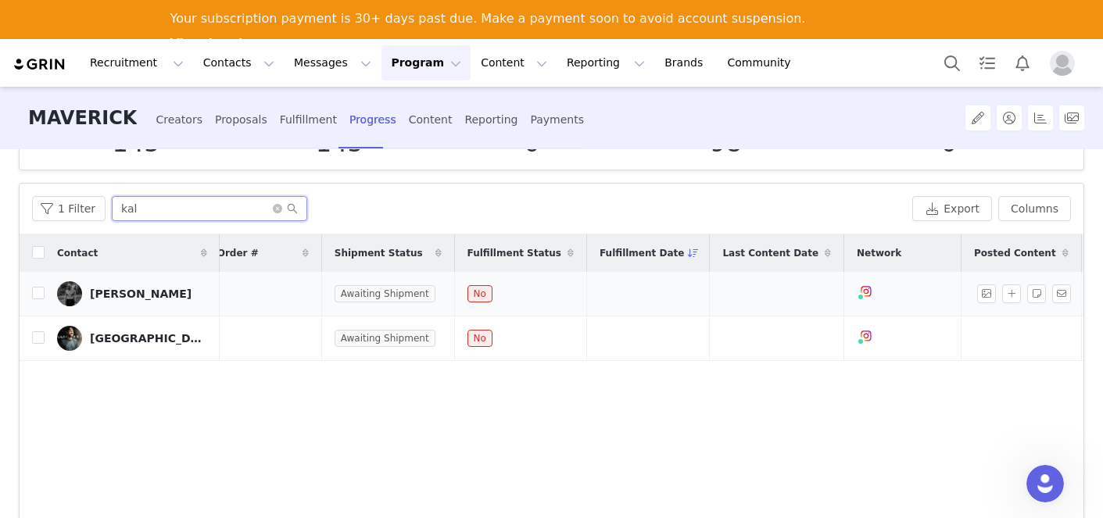
scroll to position [0, 395]
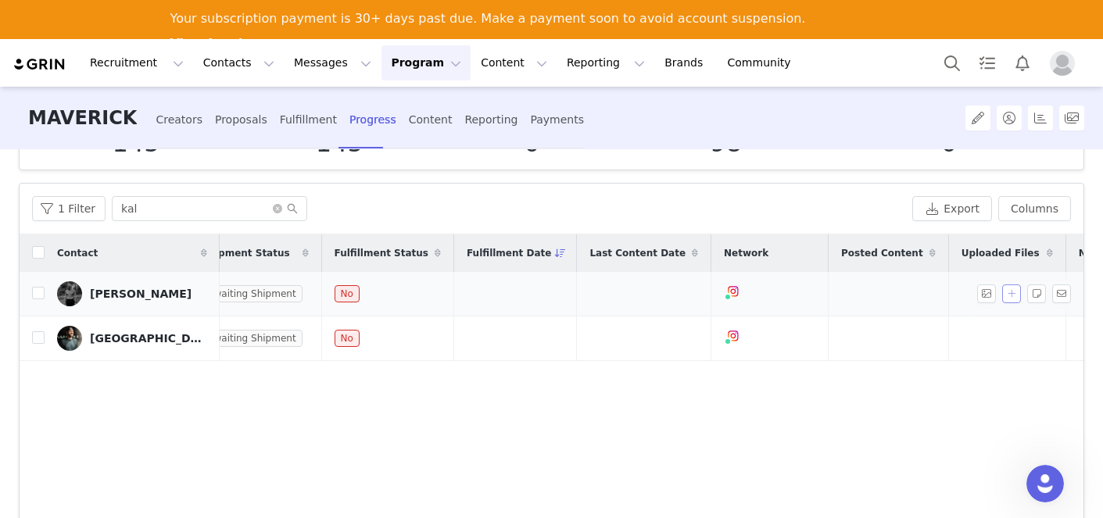
click at [1009, 300] on button "button" at bounding box center [1011, 293] width 19 height 19
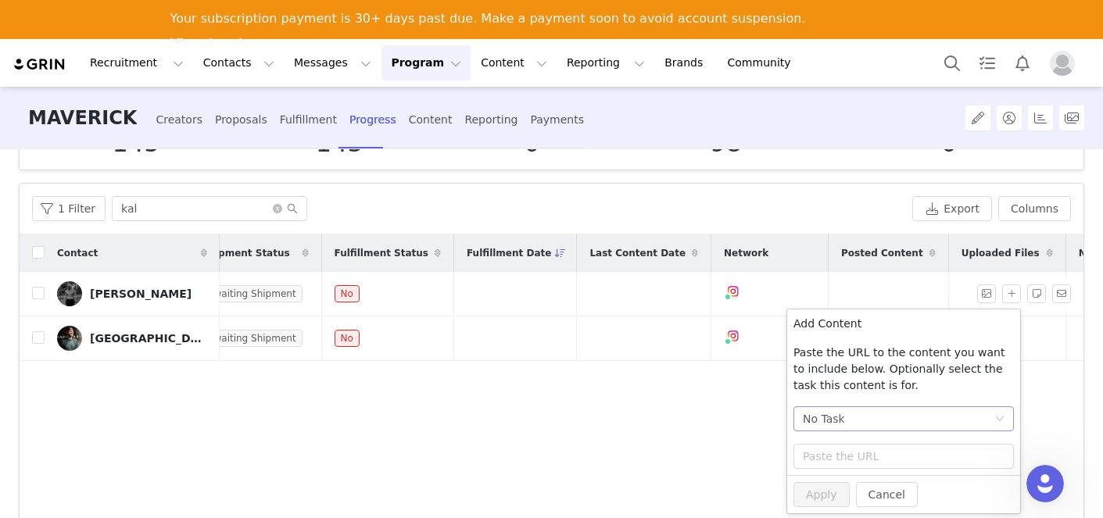
click at [833, 415] on div "No Task" at bounding box center [824, 418] width 42 height 23
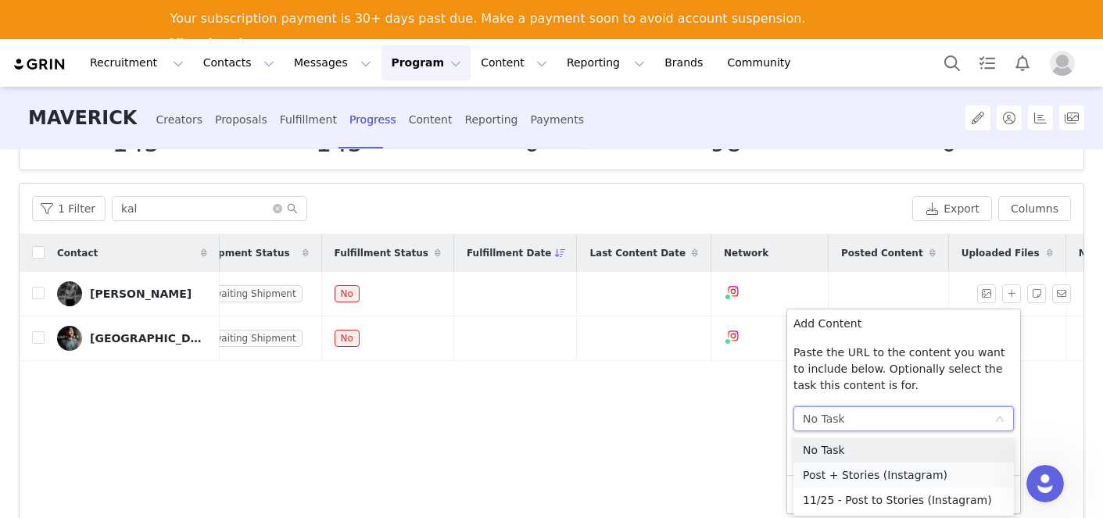
click at [826, 477] on li "Post + Stories (Instagram)" at bounding box center [903, 475] width 220 height 25
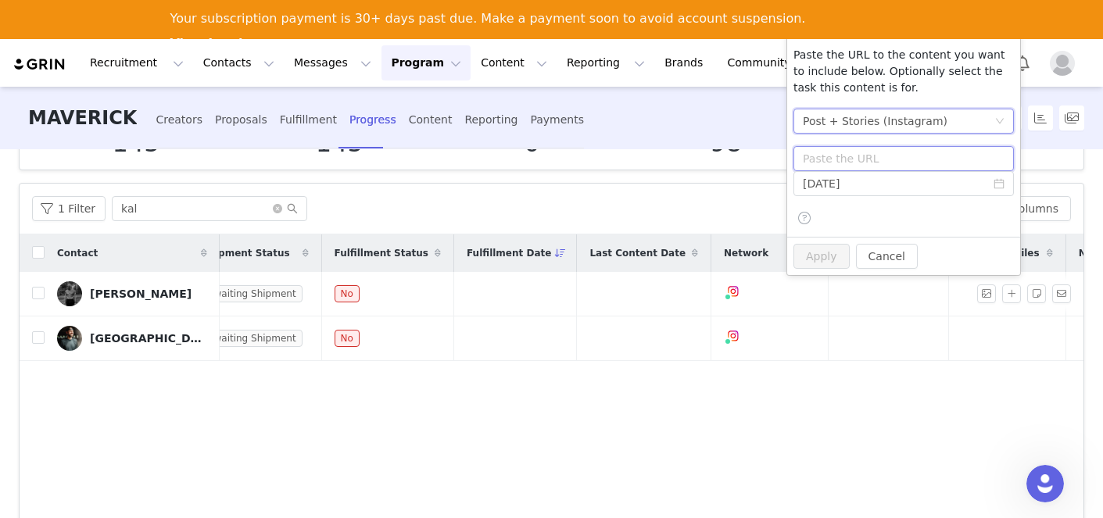
click at [857, 151] on input "text" at bounding box center [903, 158] width 220 height 25
paste input "[URL][DOMAIN_NAME]"
type input "[URL][DOMAIN_NAME]"
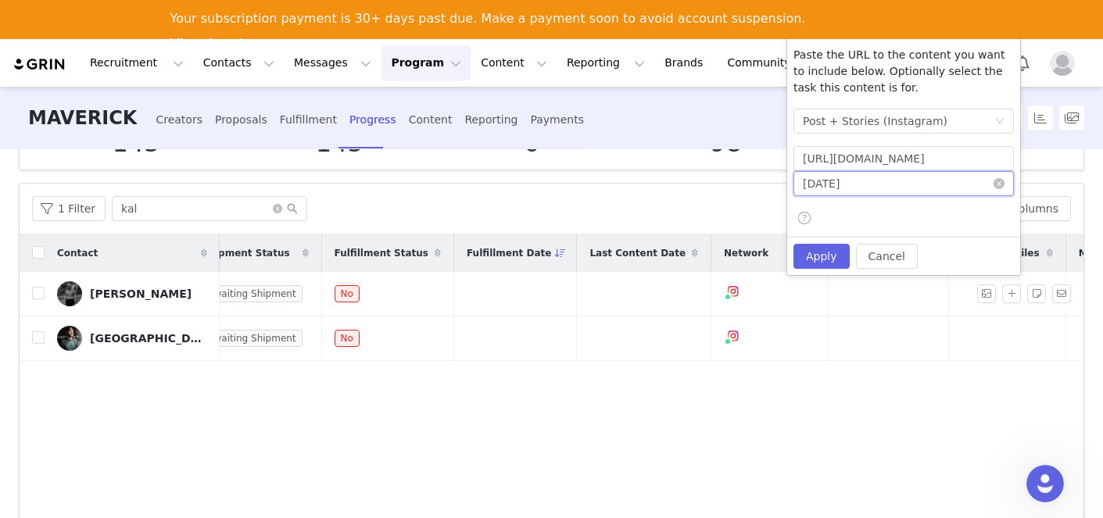
click at [855, 181] on input "[DATE]" at bounding box center [903, 183] width 220 height 25
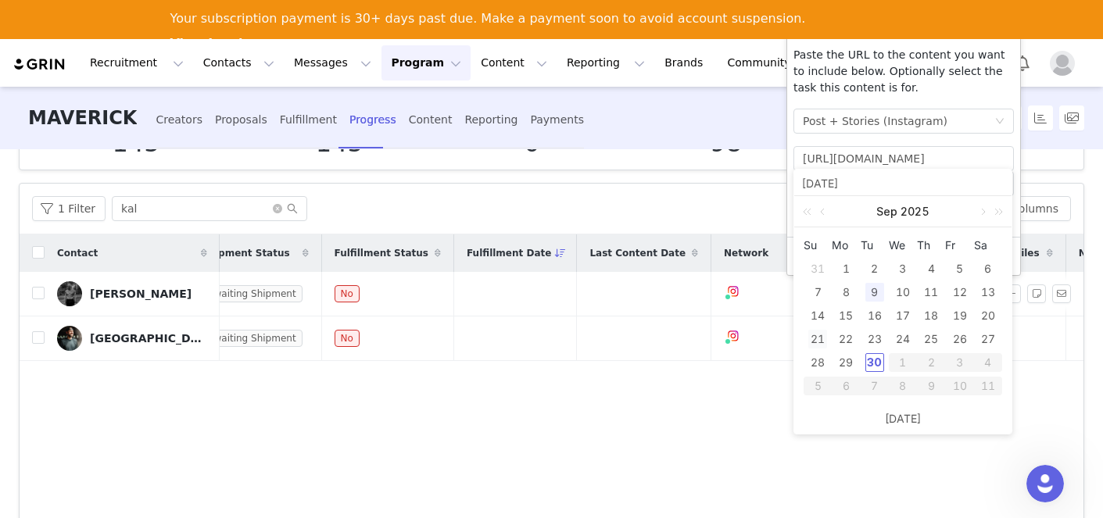
click at [824, 341] on div "21" at bounding box center [817, 339] width 19 height 19
type input "[DATE]"
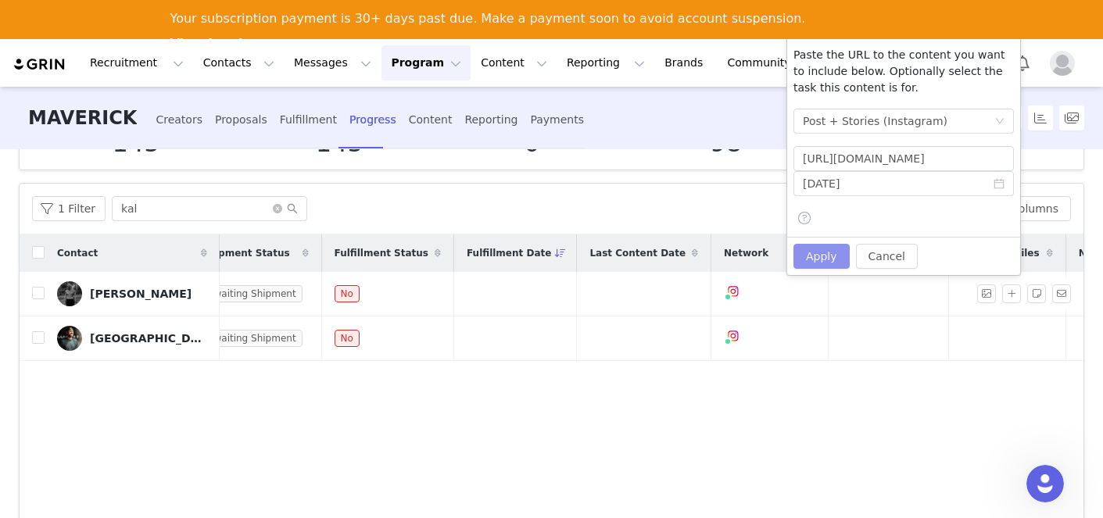
click at [827, 259] on button "Apply" at bounding box center [821, 256] width 56 height 25
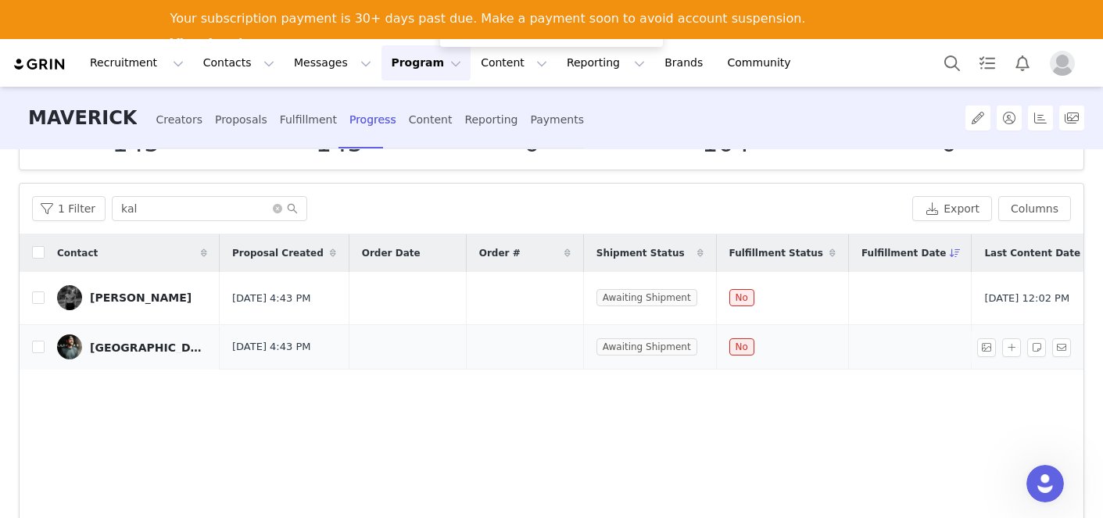
scroll to position [104, 0]
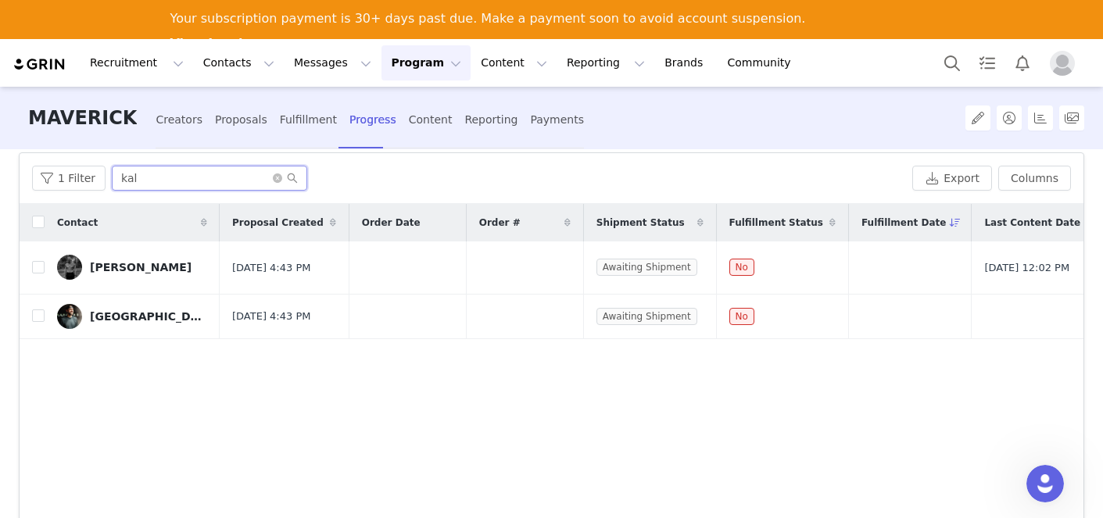
click at [139, 166] on input "kal" at bounding box center [209, 178] width 195 height 25
click at [139, 169] on input "kal" at bounding box center [209, 178] width 195 height 25
click at [139, 173] on input "kal" at bounding box center [209, 178] width 195 height 25
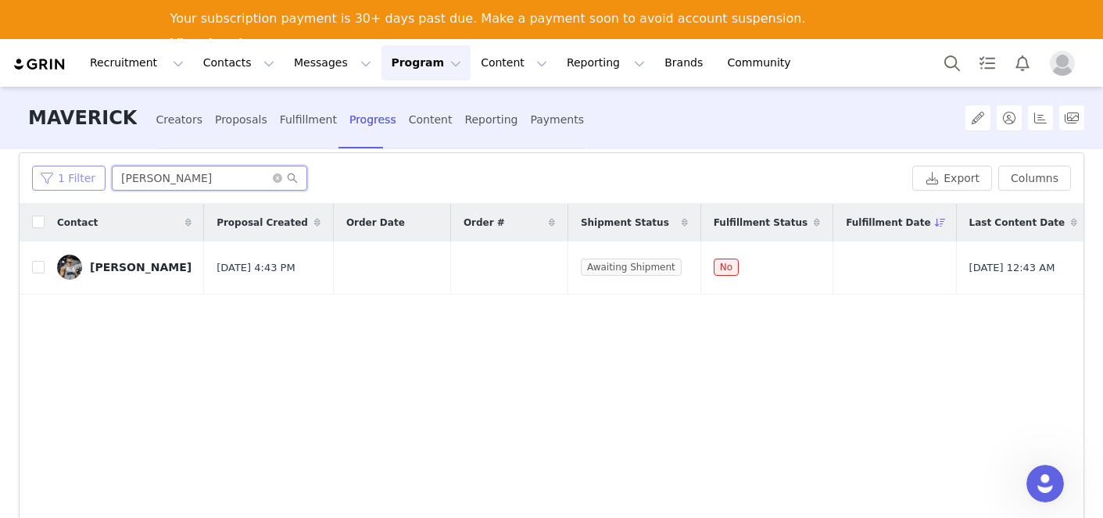
drag, startPoint x: 234, startPoint y: 170, endPoint x: 45, endPoint y: 165, distance: 190.0
click at [45, 166] on div "1 Filter [PERSON_NAME]" at bounding box center [469, 178] width 874 height 25
drag, startPoint x: 184, startPoint y: 173, endPoint x: 174, endPoint y: 172, distance: 9.4
click at [174, 172] on input "[PERSON_NAME]" at bounding box center [209, 178] width 195 height 25
type input "E"
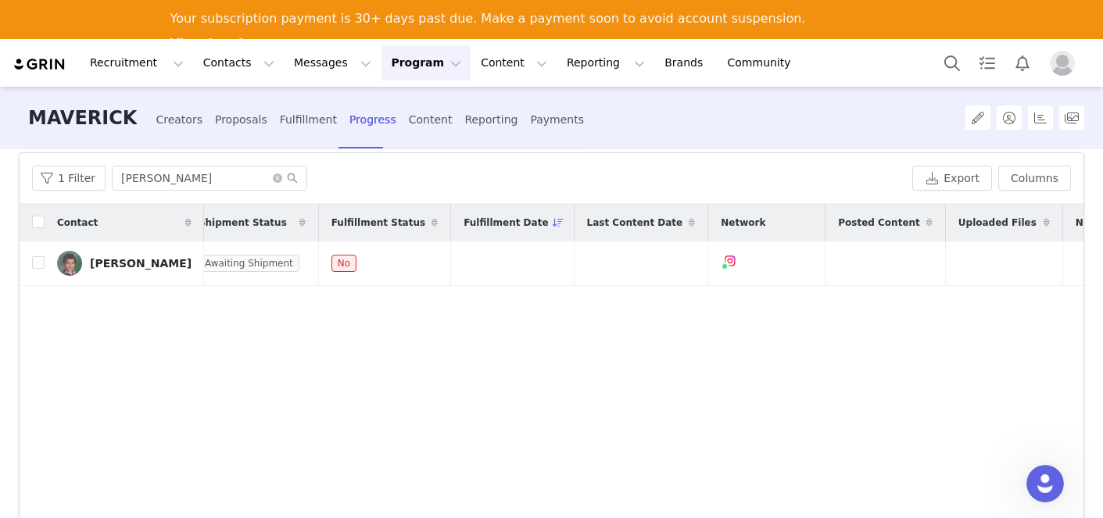
scroll to position [0, 403]
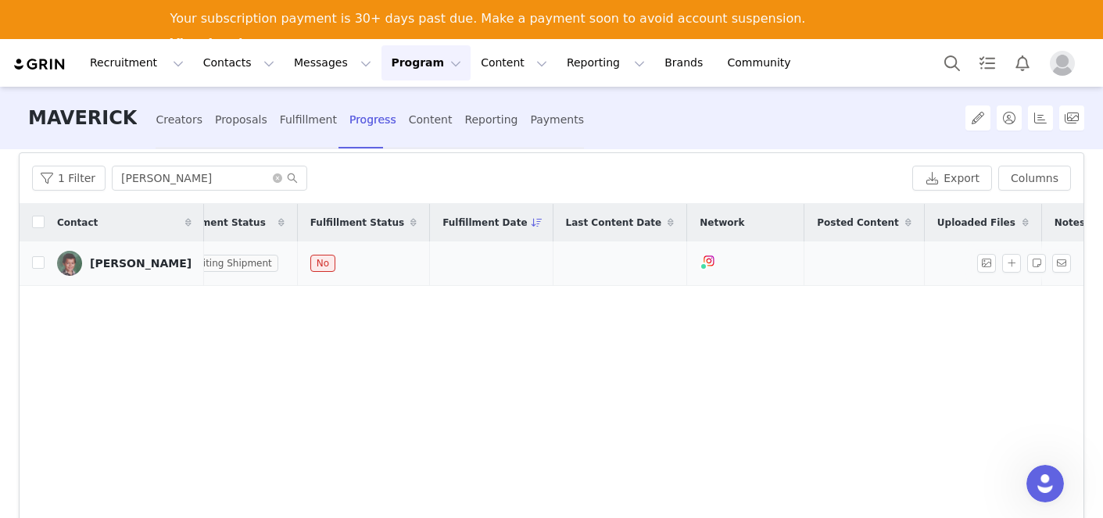
click at [804, 279] on td at bounding box center [864, 263] width 120 height 45
drag, startPoint x: 231, startPoint y: 181, endPoint x: 34, endPoint y: 177, distance: 197.0
click at [34, 177] on div "1 Filter [PERSON_NAME]" at bounding box center [469, 178] width 874 height 25
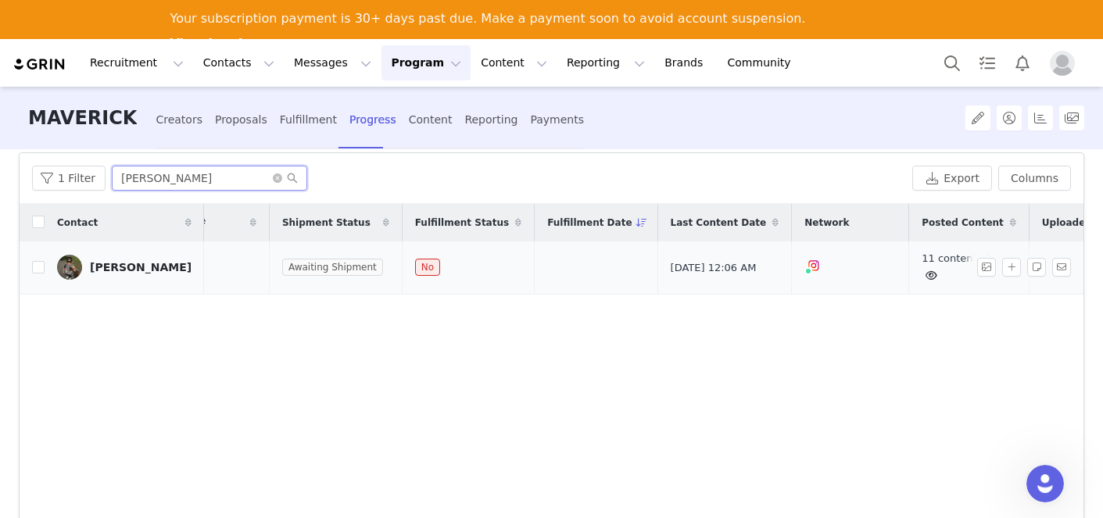
scroll to position [0, 448]
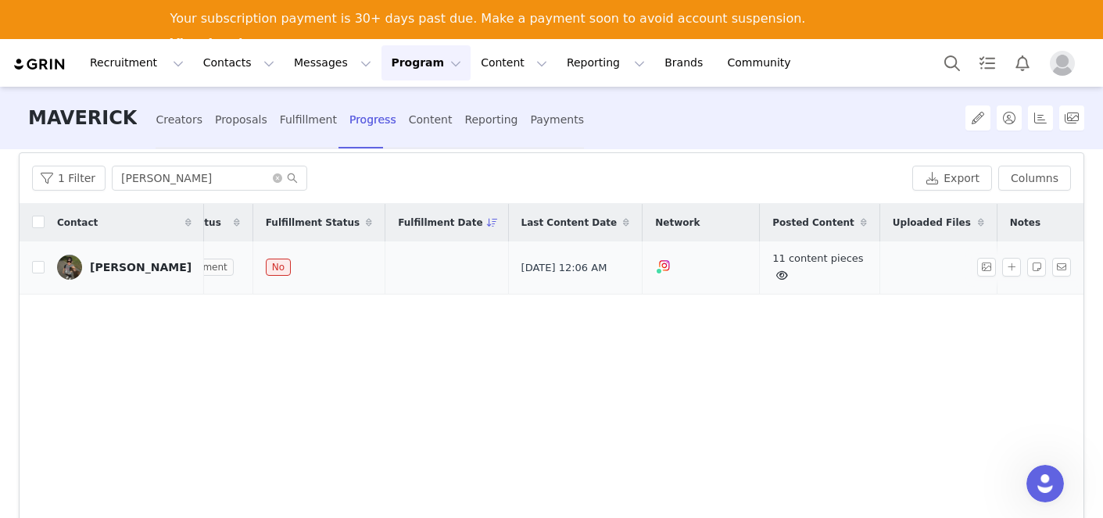
click at [776, 274] on icon at bounding box center [782, 275] width 12 height 10
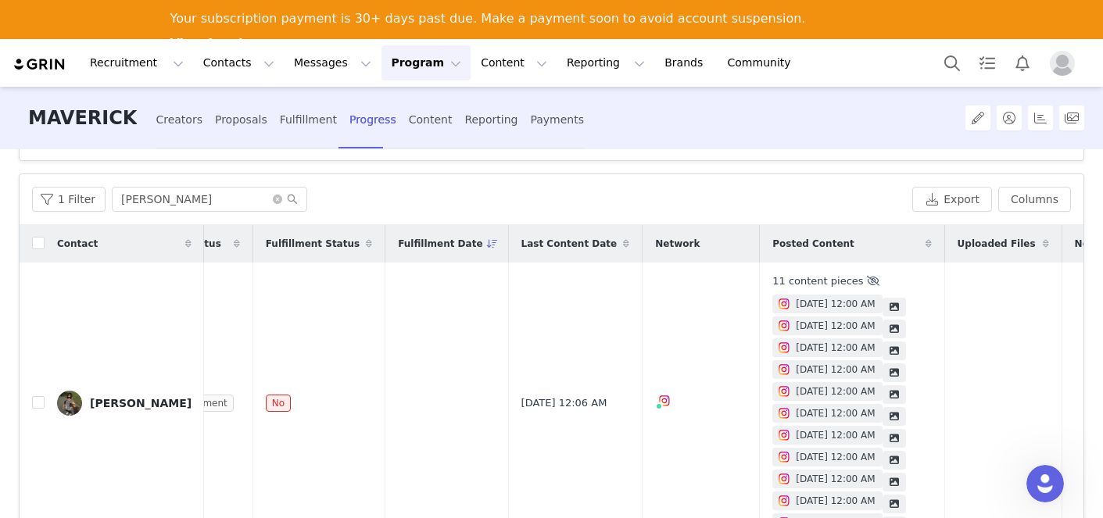
scroll to position [48, 0]
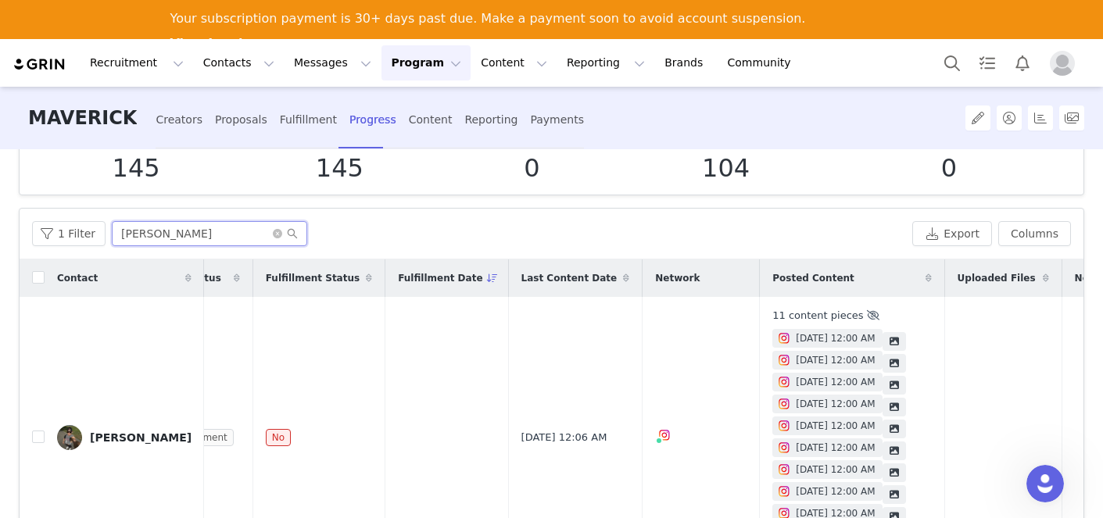
click at [221, 221] on input "[PERSON_NAME]" at bounding box center [209, 233] width 195 height 25
drag, startPoint x: 221, startPoint y: 223, endPoint x: 246, endPoint y: 252, distance: 38.2
click at [246, 252] on div "1 Filter MICHEL Export Columns" at bounding box center [552, 234] width 1064 height 51
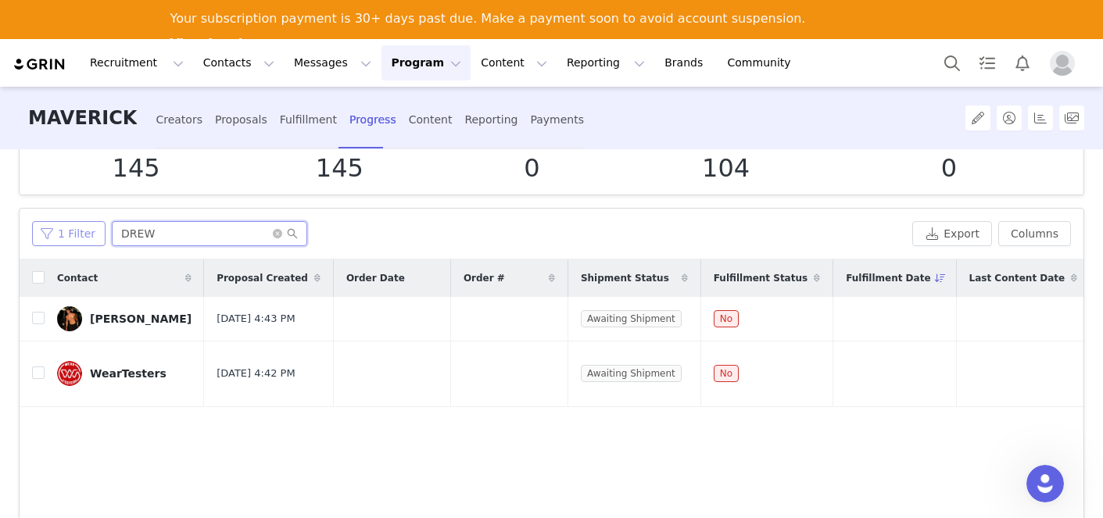
drag, startPoint x: 184, startPoint y: 231, endPoint x: 65, endPoint y: 229, distance: 119.6
click at [65, 229] on div "1 Filter DREW" at bounding box center [469, 233] width 874 height 25
drag, startPoint x: 156, startPoint y: 234, endPoint x: 75, endPoint y: 231, distance: 80.6
click at [75, 231] on div "1 Filter [PERSON_NAME]" at bounding box center [469, 233] width 874 height 25
drag, startPoint x: 175, startPoint y: 234, endPoint x: 57, endPoint y: 234, distance: 118.0
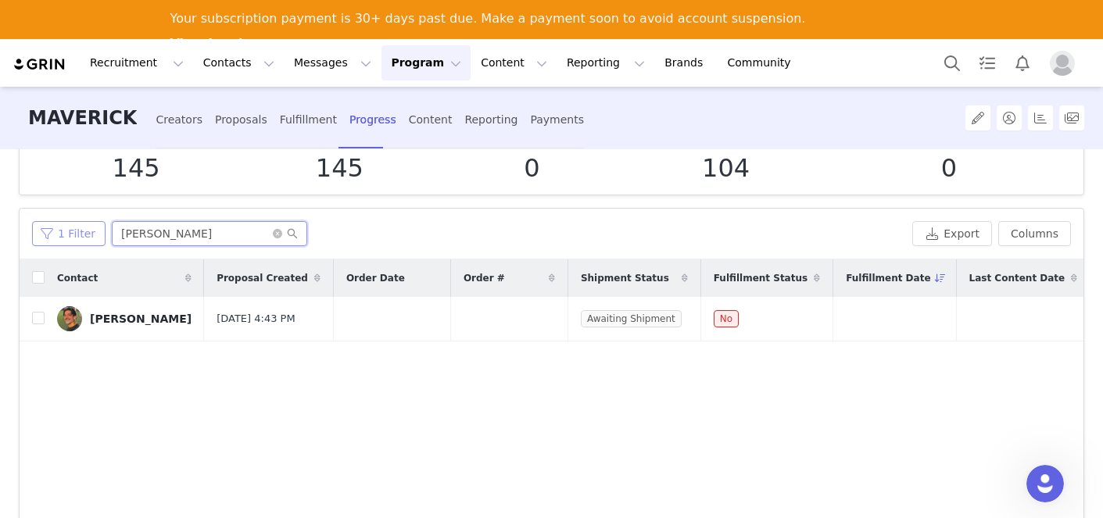
click at [57, 234] on div "1 Filter [PERSON_NAME]" at bounding box center [469, 233] width 874 height 25
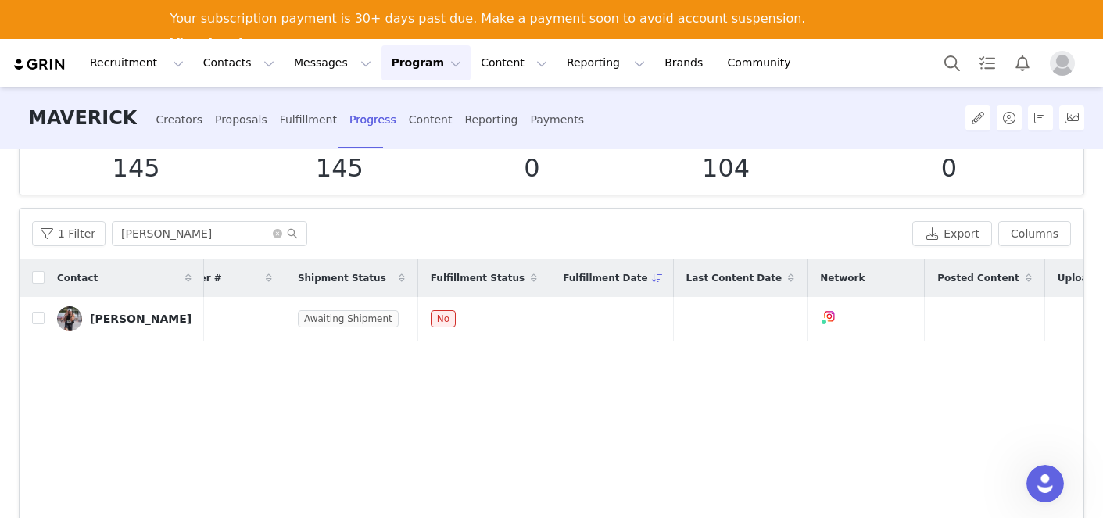
scroll to position [0, 411]
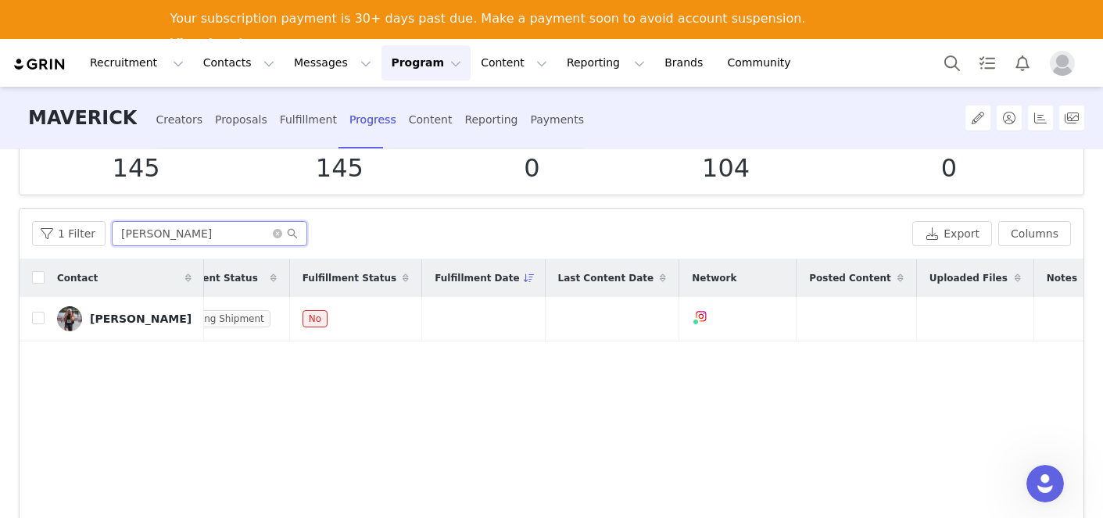
click at [153, 232] on input "[PERSON_NAME]" at bounding box center [209, 233] width 195 height 25
drag, startPoint x: 153, startPoint y: 232, endPoint x: 96, endPoint y: 225, distance: 57.5
click at [96, 225] on div "1 Filter xavier" at bounding box center [469, 233] width 874 height 25
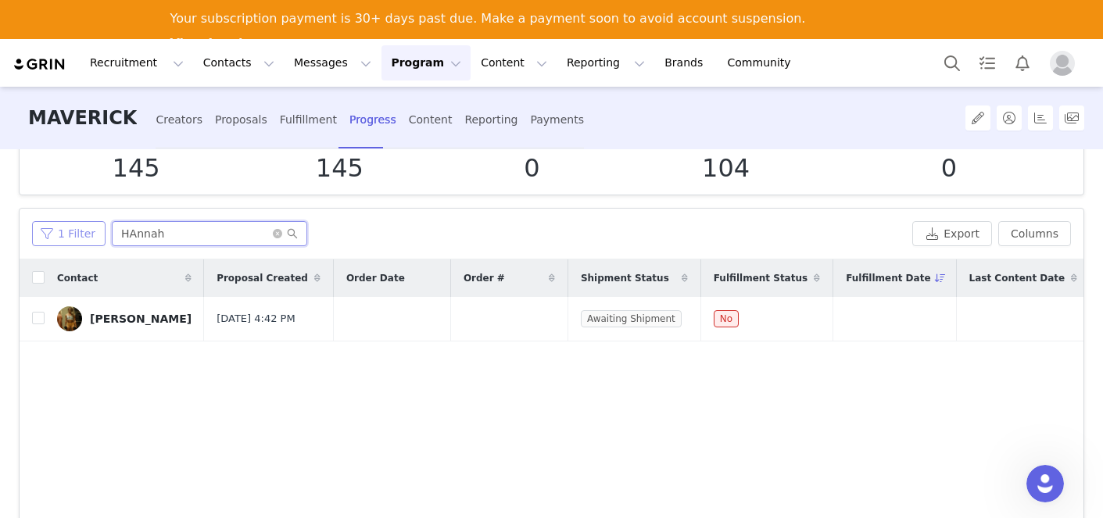
drag, startPoint x: 181, startPoint y: 238, endPoint x: 62, endPoint y: 235, distance: 118.8
click at [62, 235] on div "1 Filter HAnnah" at bounding box center [469, 233] width 874 height 25
type input "KALEB"
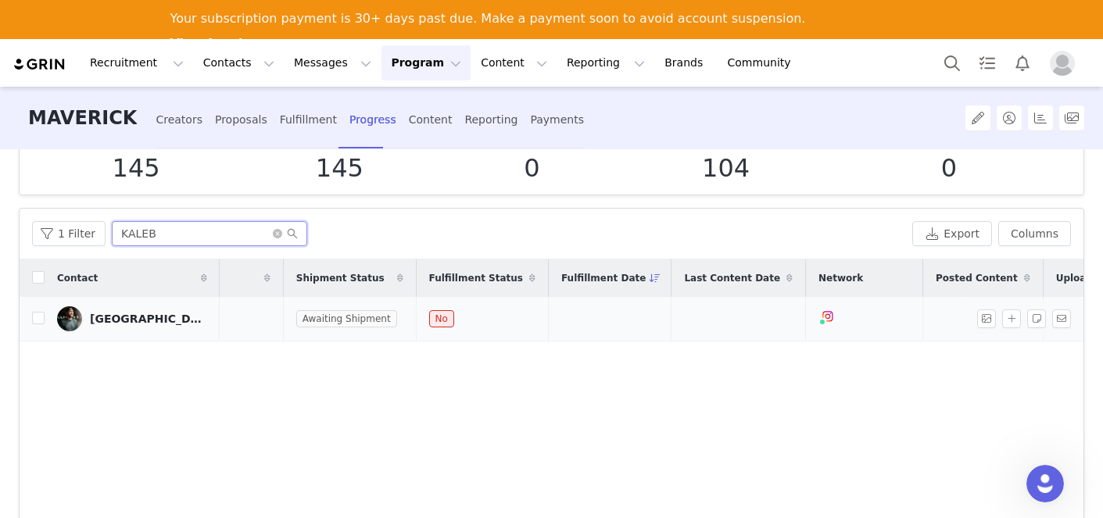
scroll to position [0, 390]
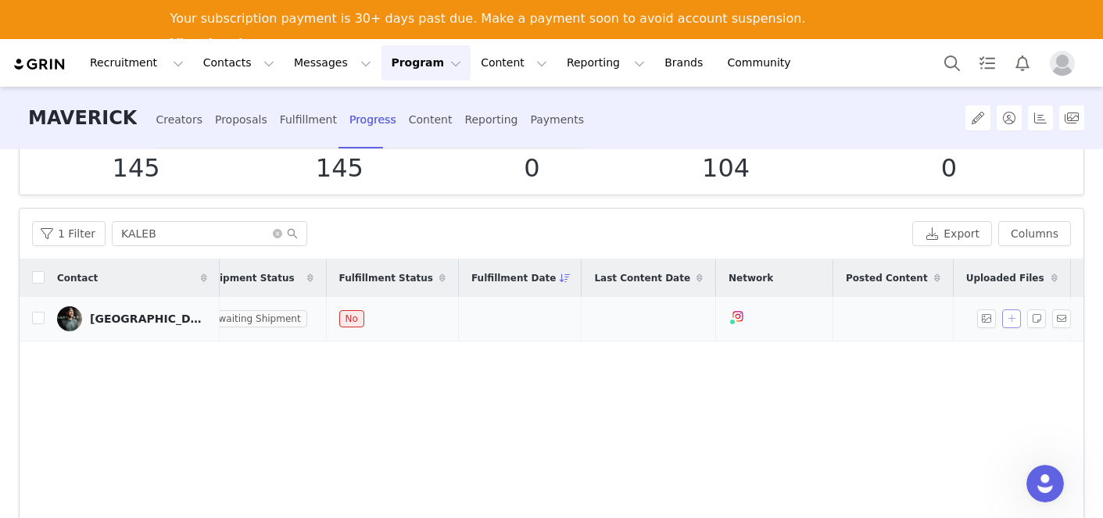
click at [1018, 321] on button "button" at bounding box center [1011, 318] width 19 height 19
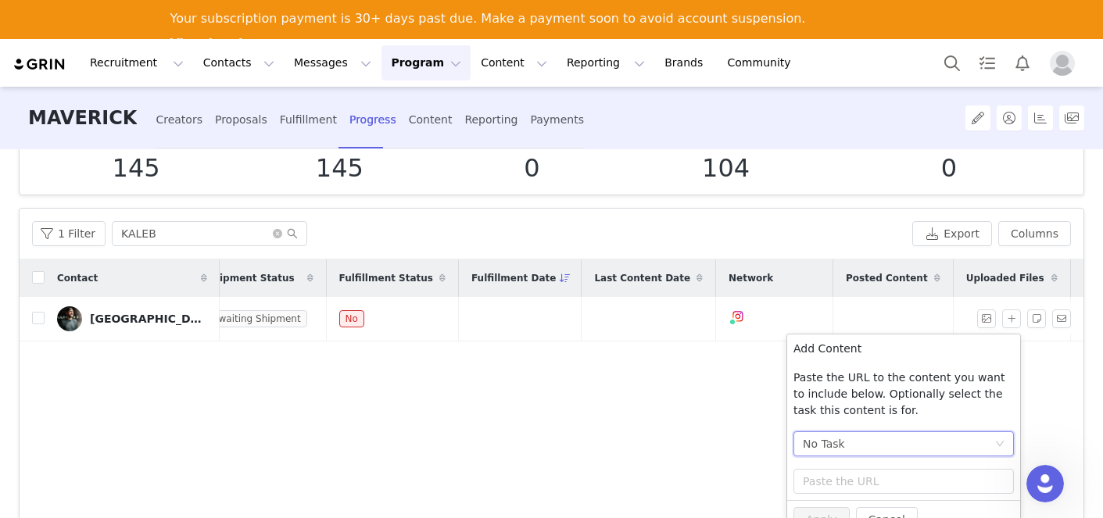
click at [831, 434] on div "No Task" at bounding box center [824, 443] width 42 height 23
click at [833, 498] on li "Post + Stories (Instagram)" at bounding box center [903, 500] width 220 height 25
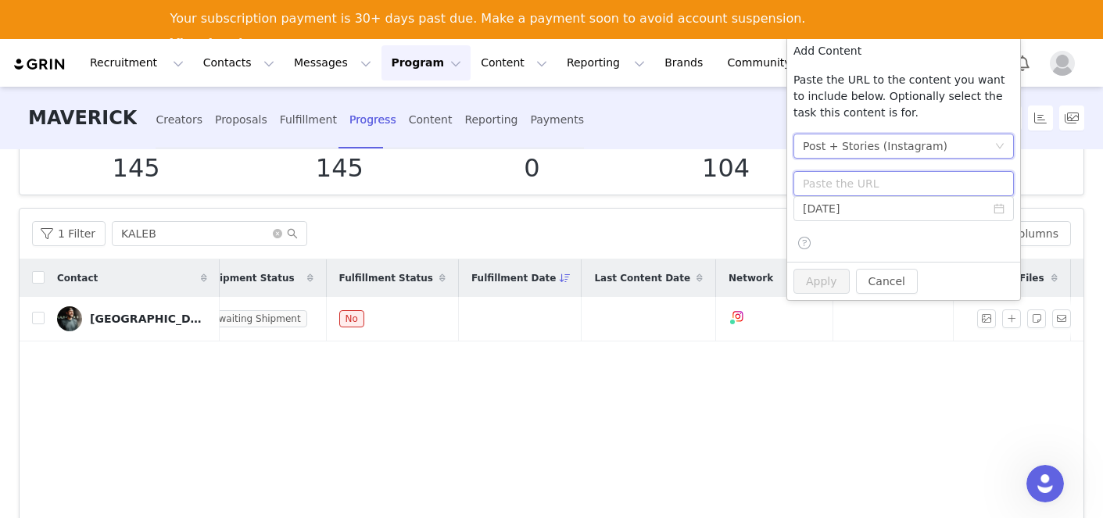
click at [856, 185] on input "text" at bounding box center [903, 183] width 220 height 25
paste input "[URL][DOMAIN_NAME]"
type input "[URL][DOMAIN_NAME]"
click at [847, 205] on input "[DATE]" at bounding box center [903, 208] width 220 height 25
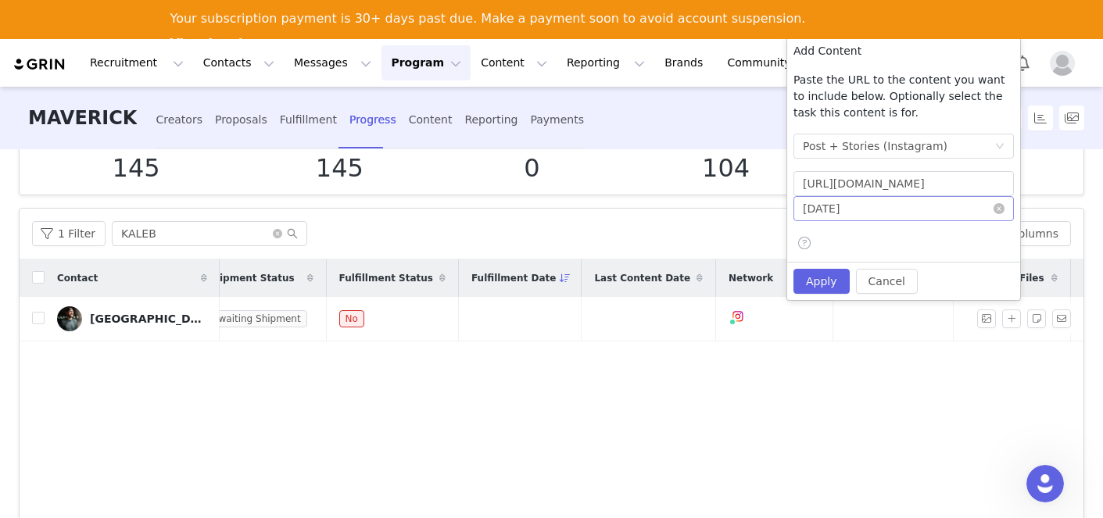
scroll to position [0, 0]
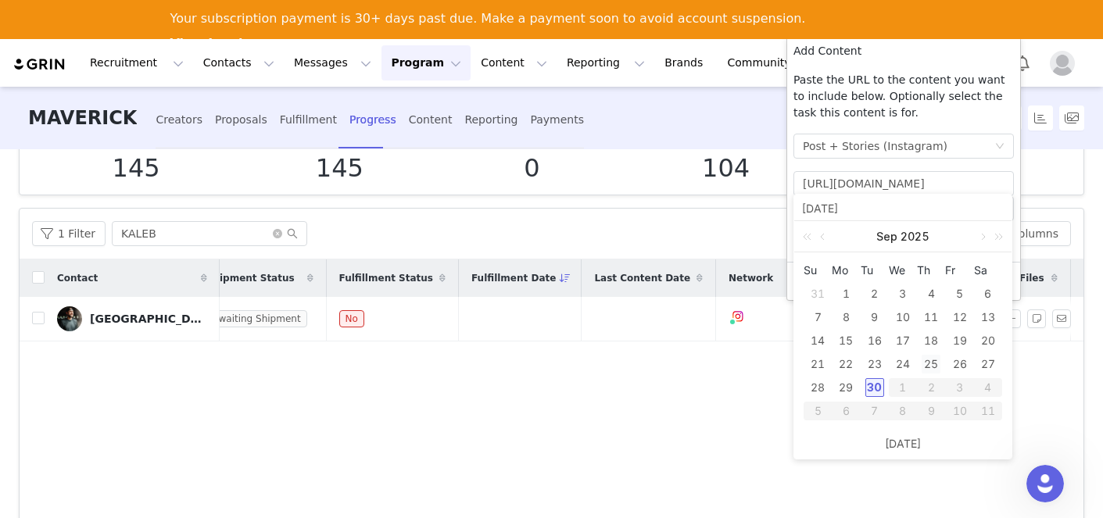
click at [927, 366] on div "25" at bounding box center [930, 364] width 19 height 19
type input "[DATE]"
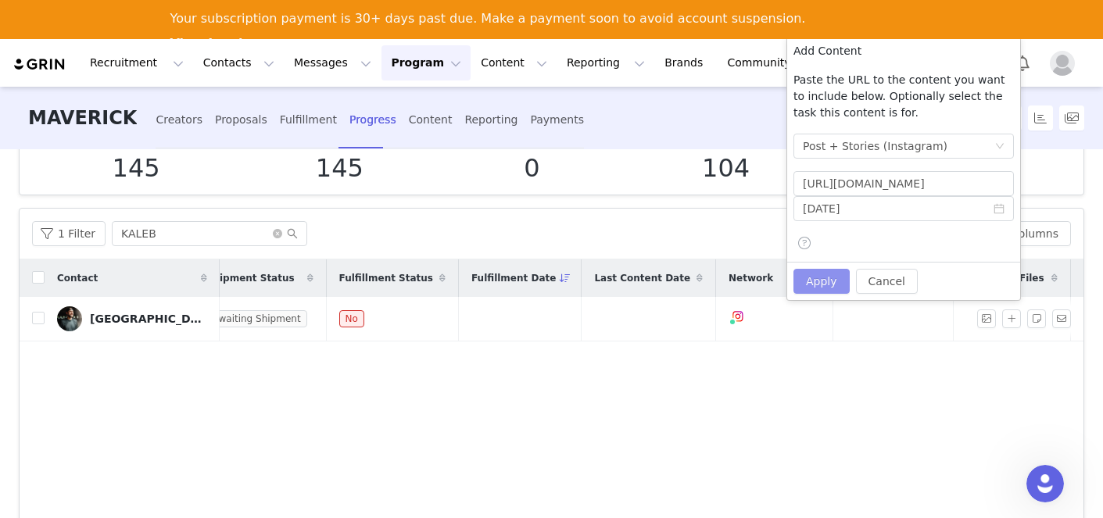
click at [819, 285] on button "Apply" at bounding box center [821, 281] width 56 height 25
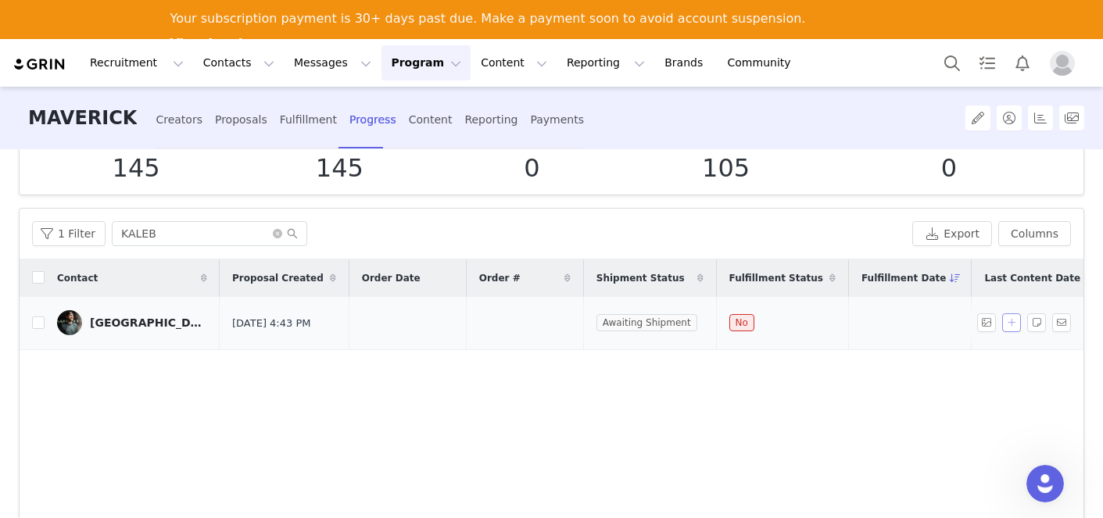
click at [1014, 326] on button "button" at bounding box center [1011, 322] width 19 height 19
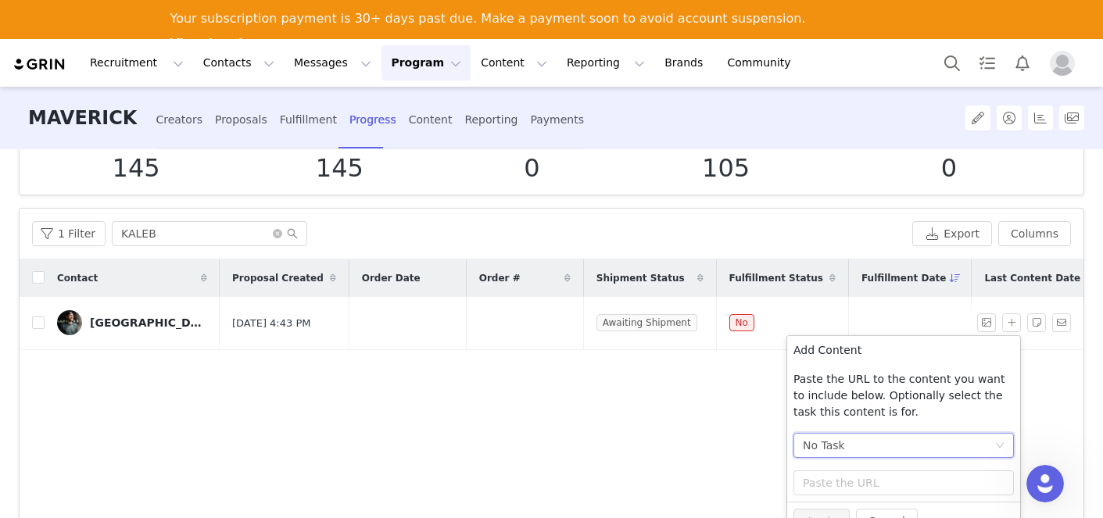
click at [830, 440] on div "No Task" at bounding box center [824, 445] width 42 height 23
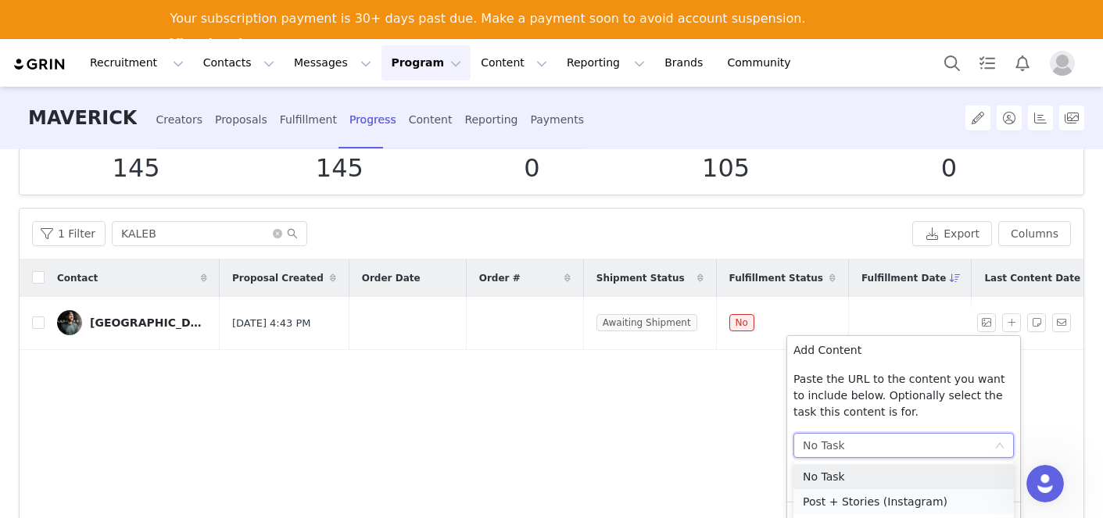
click at [832, 500] on li "Post + Stories (Instagram)" at bounding box center [903, 501] width 220 height 25
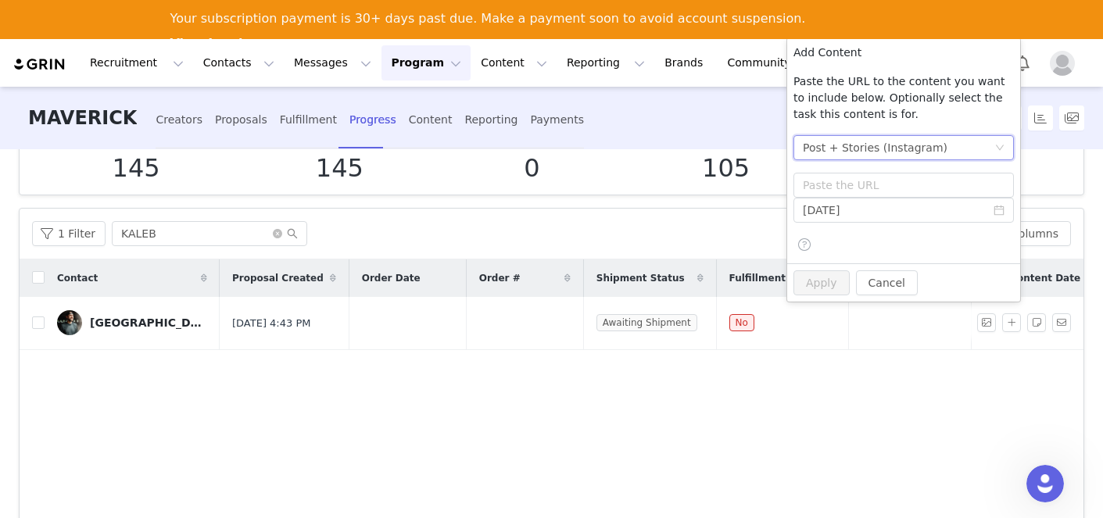
scroll to position [188, 0]
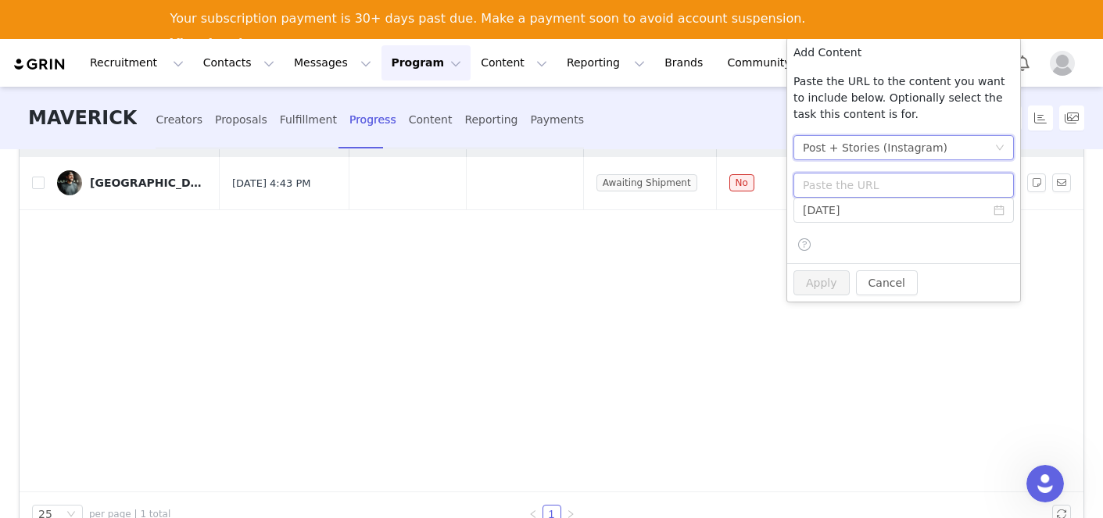
paste input "[URL][DOMAIN_NAME]"
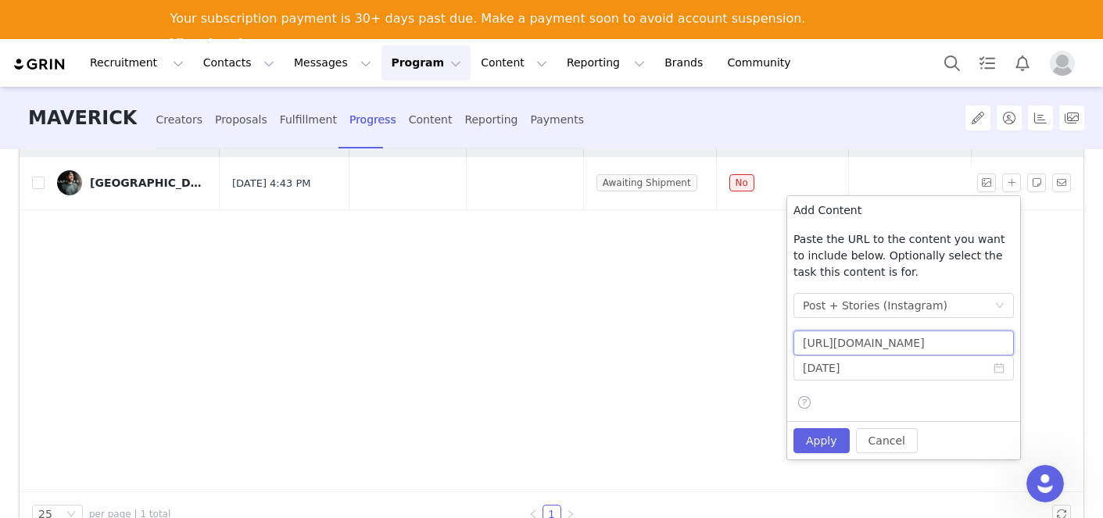
scroll to position [0, 28]
click at [873, 181] on body "Recruitment Recruitment Creator Search Curated Lists Landing Pages Web Extensio…" at bounding box center [551, 298] width 1103 height 518
type input "[URL][DOMAIN_NAME]"
click at [819, 367] on input "[DATE]" at bounding box center [903, 368] width 220 height 25
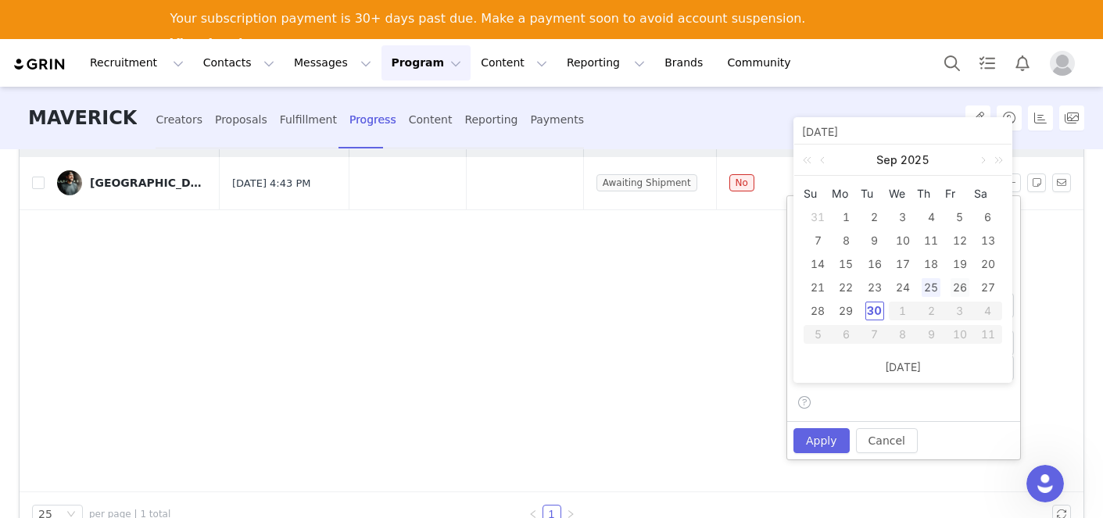
click at [961, 290] on div "26" at bounding box center [959, 287] width 19 height 19
type input "[DATE]"
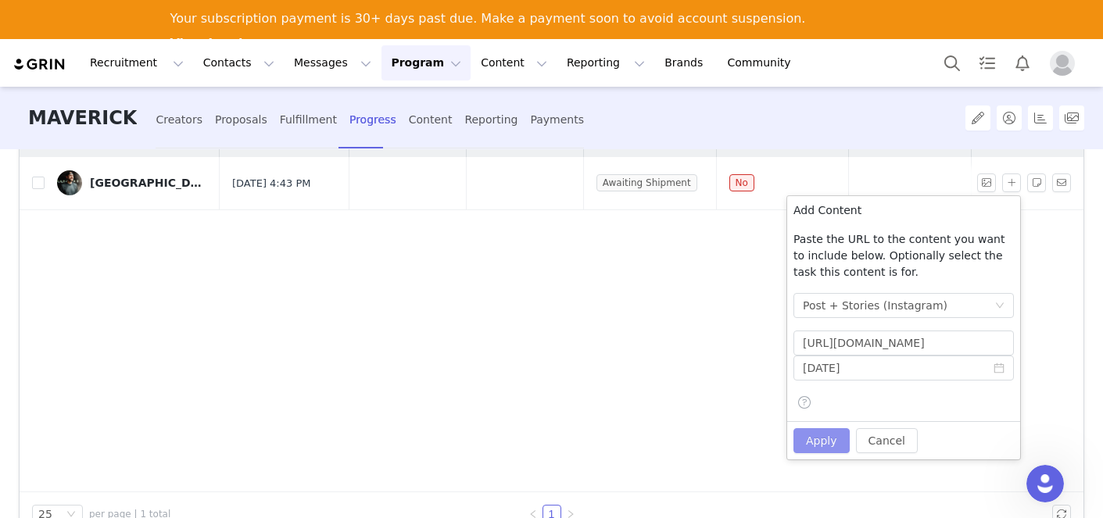
click at [812, 442] on button "Apply" at bounding box center [821, 440] width 56 height 25
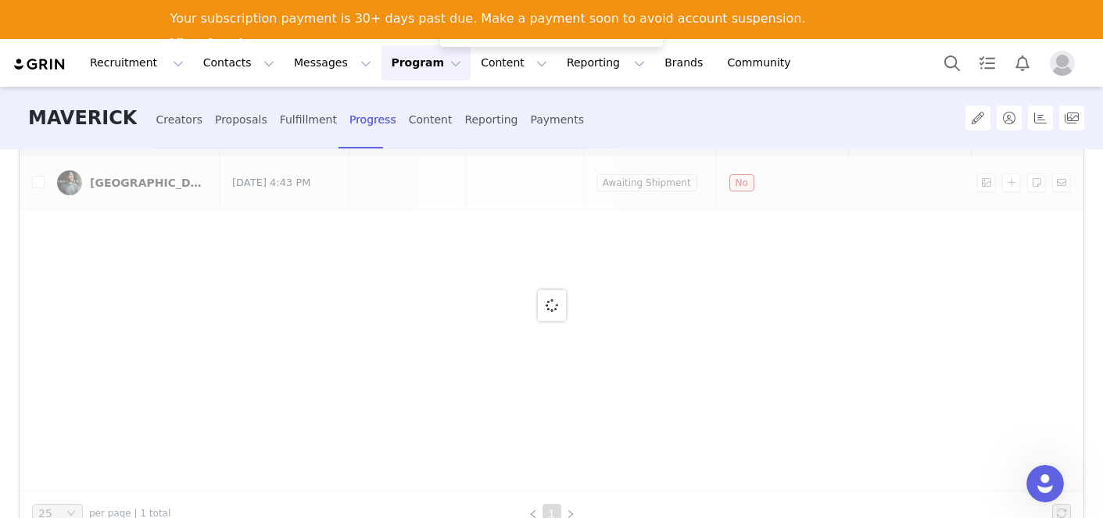
scroll to position [188, 0]
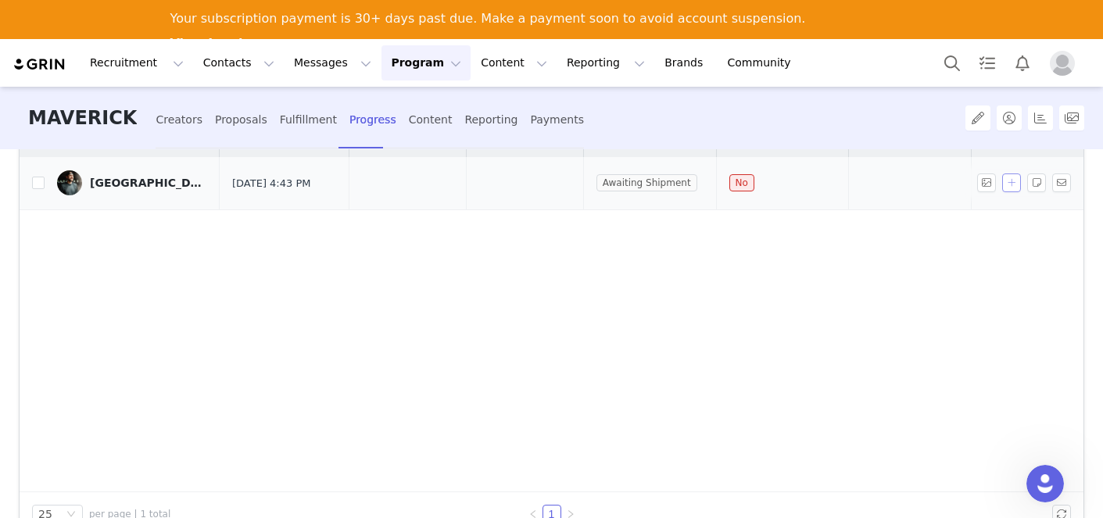
click at [1007, 184] on button "button" at bounding box center [1011, 182] width 19 height 19
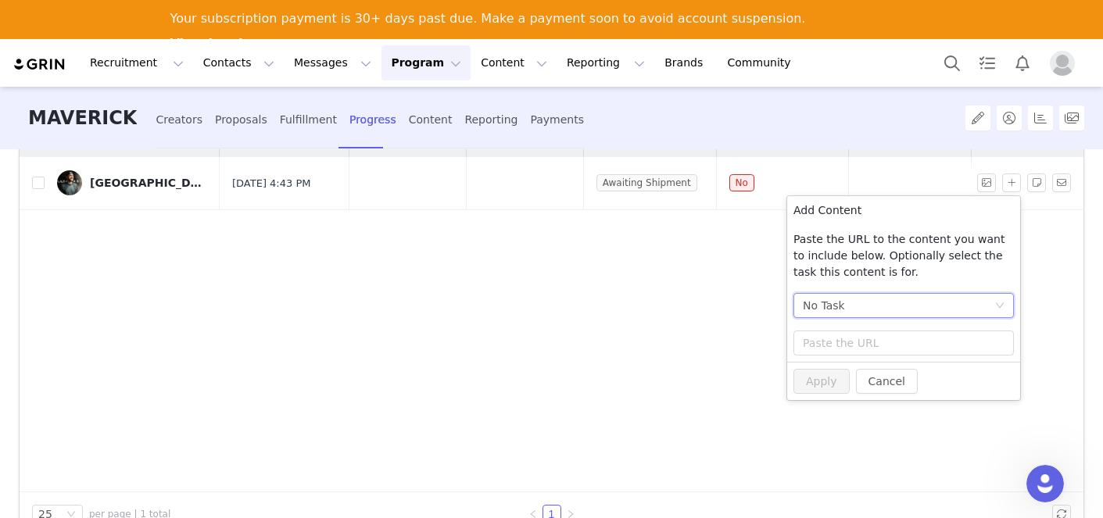
click at [831, 299] on div "No Task" at bounding box center [824, 305] width 42 height 23
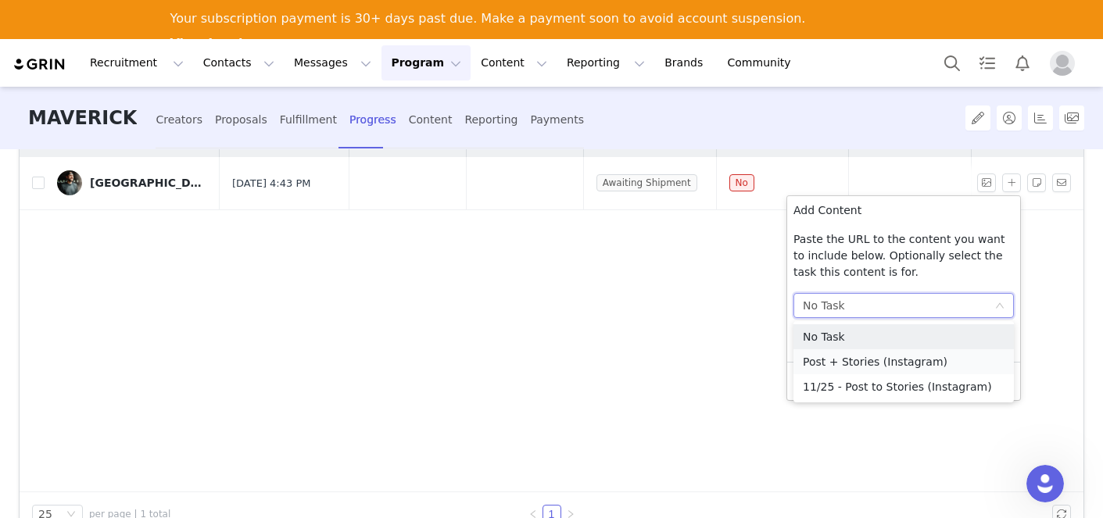
click at [839, 352] on li "Post + Stories (Instagram)" at bounding box center [903, 361] width 220 height 25
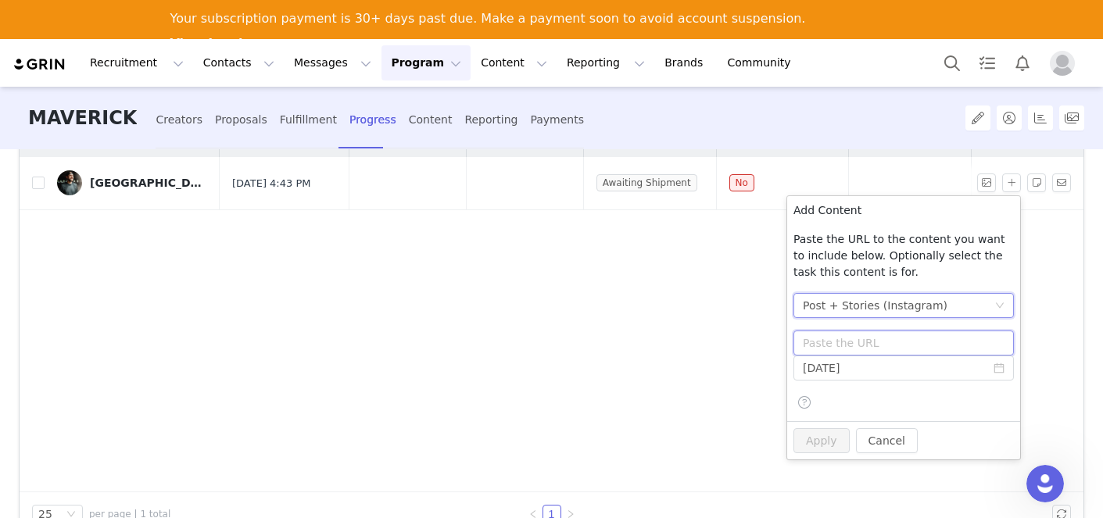
click at [846, 340] on input "text" at bounding box center [903, 343] width 220 height 25
paste input "[URL][DOMAIN_NAME]"
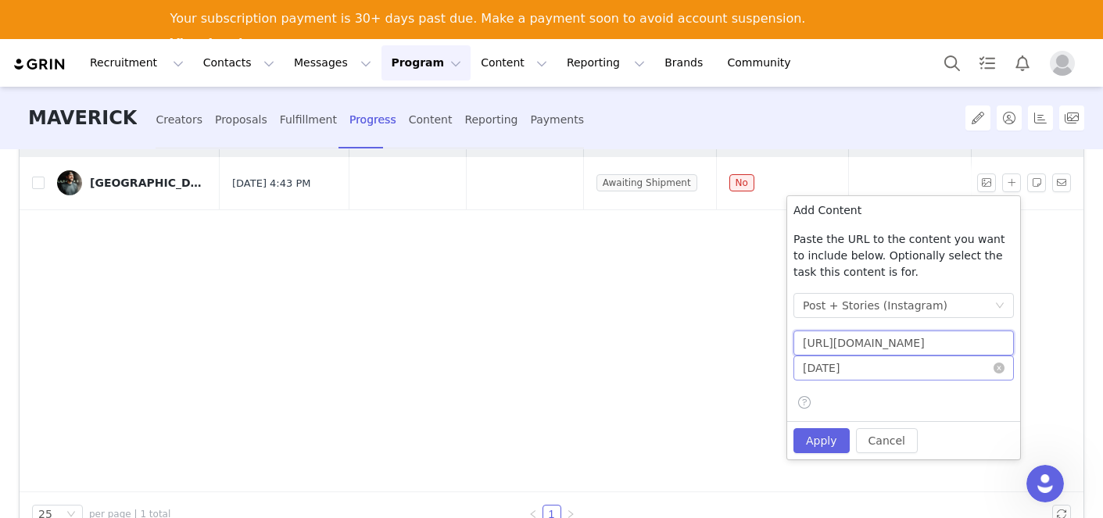
type input "[URL][DOMAIN_NAME]"
click at [822, 373] on input "[DATE]" at bounding box center [903, 368] width 220 height 25
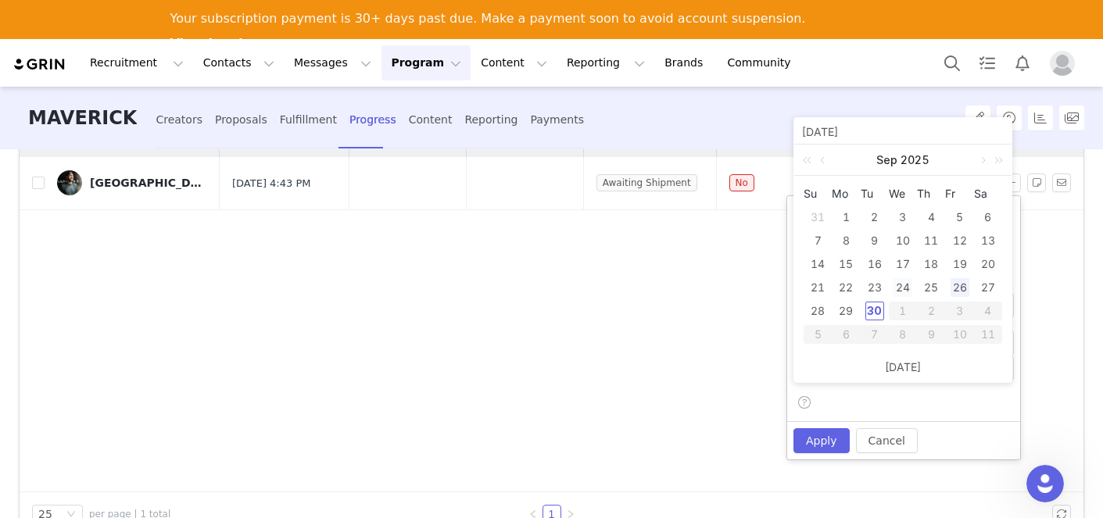
click at [903, 288] on div "24" at bounding box center [902, 287] width 19 height 19
type input "[DATE]"
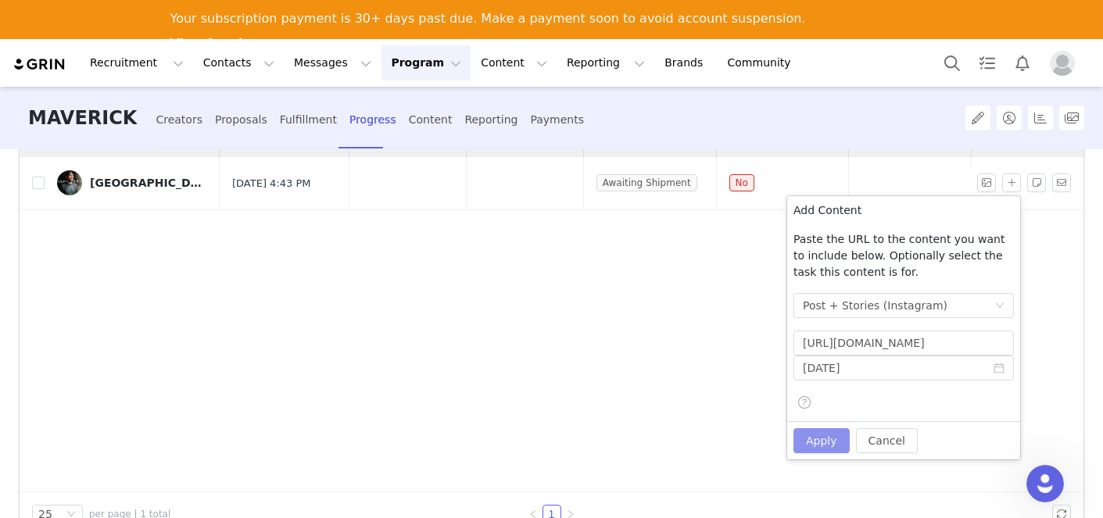
click at [830, 434] on button "Apply" at bounding box center [821, 440] width 56 height 25
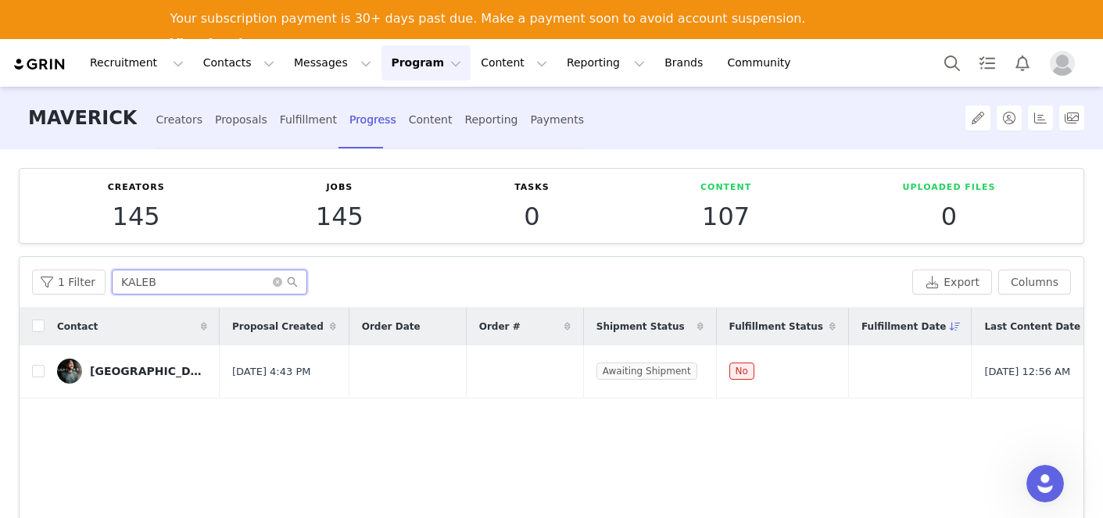
click at [193, 290] on input "KALEB" at bounding box center [209, 282] width 195 height 25
drag, startPoint x: 193, startPoint y: 290, endPoint x: 78, endPoint y: 286, distance: 114.9
click at [78, 286] on div "1 Filter KALEB" at bounding box center [469, 282] width 874 height 25
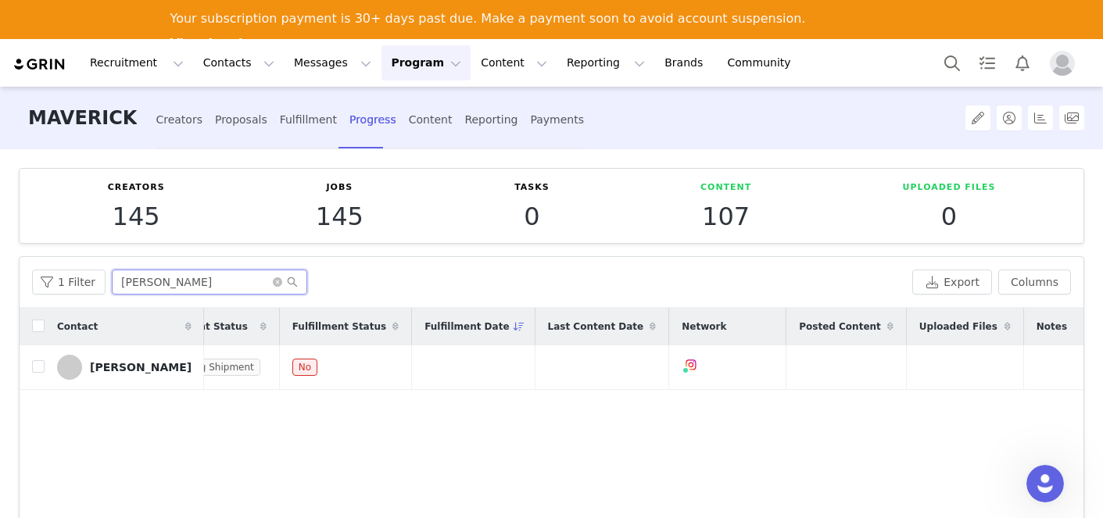
scroll to position [0, 80]
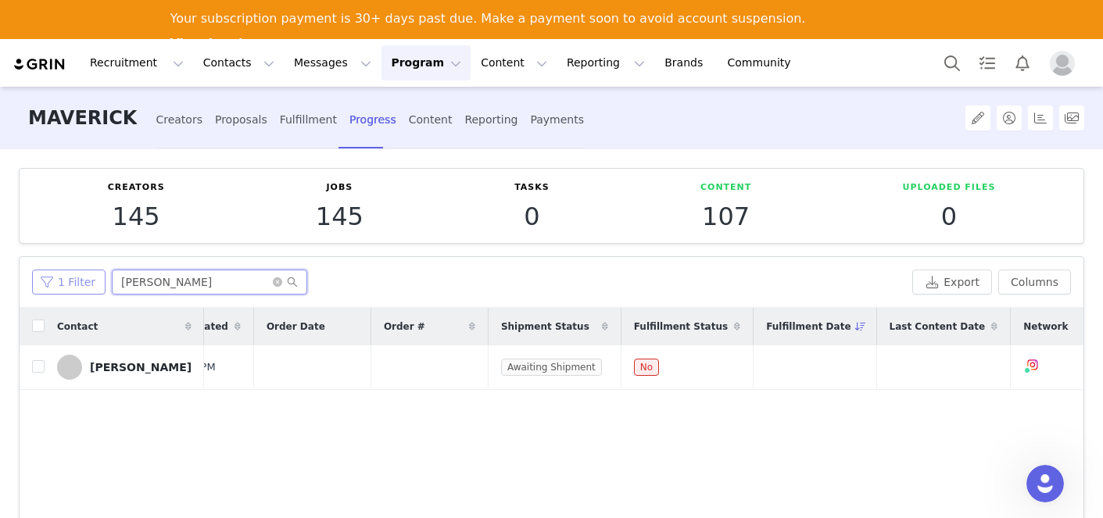
drag, startPoint x: 180, startPoint y: 281, endPoint x: 79, endPoint y: 279, distance: 100.8
click at [79, 279] on div "1 Filter cameron" at bounding box center [469, 282] width 874 height 25
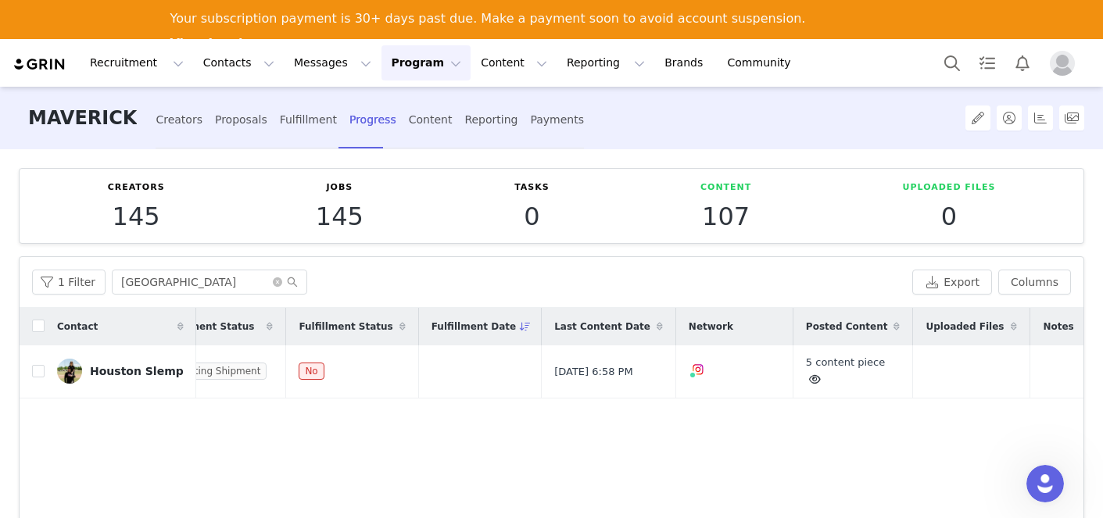
scroll to position [0, 409]
drag, startPoint x: 145, startPoint y: 276, endPoint x: 110, endPoint y: 277, distance: 34.4
click at [112, 277] on input "[GEOGRAPHIC_DATA]" at bounding box center [209, 282] width 195 height 25
click at [170, 298] on div "1 Filter houston Export Columns" at bounding box center [552, 282] width 1064 height 51
drag, startPoint x: 170, startPoint y: 294, endPoint x: 113, endPoint y: 274, distance: 59.8
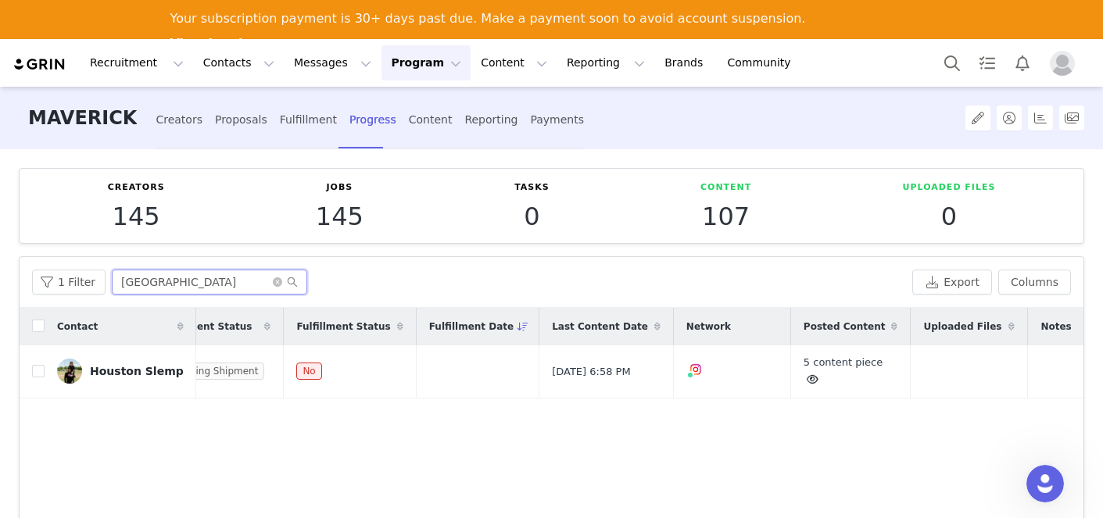
click at [113, 274] on input "[GEOGRAPHIC_DATA]" at bounding box center [209, 282] width 195 height 25
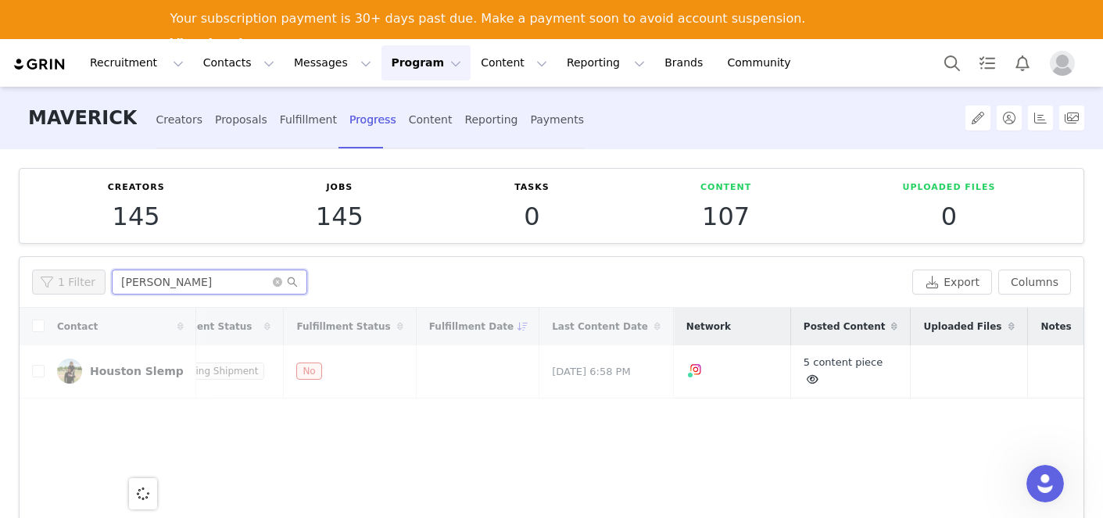
scroll to position [0, 0]
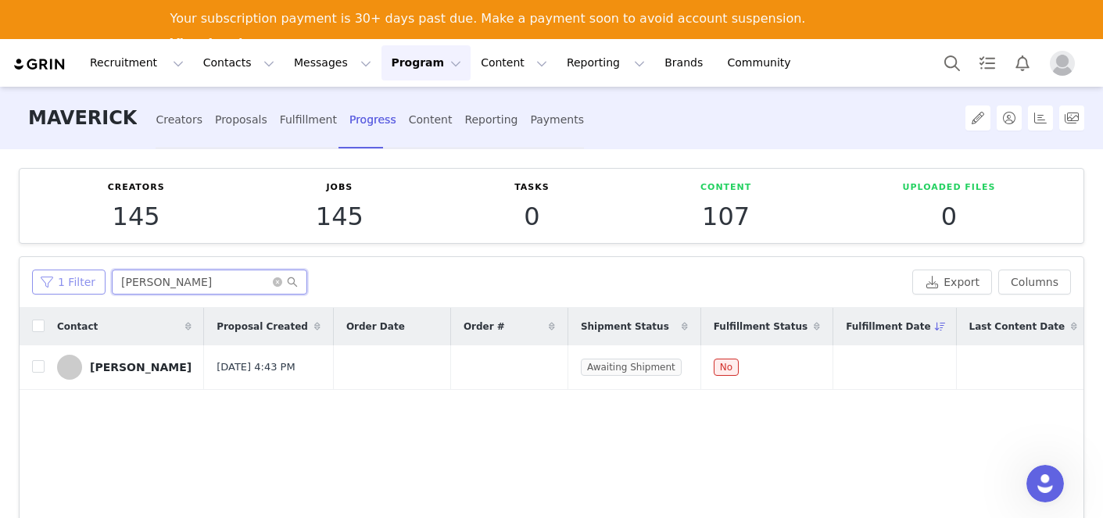
drag, startPoint x: 150, startPoint y: 277, endPoint x: 67, endPoint y: 276, distance: 82.8
click at [67, 276] on div "1 Filter [PERSON_NAME]" at bounding box center [469, 282] width 874 height 25
drag, startPoint x: 163, startPoint y: 278, endPoint x: 92, endPoint y: 274, distance: 70.4
click at [92, 274] on div "1 Filter CLAIRE" at bounding box center [469, 282] width 874 height 25
drag, startPoint x: 157, startPoint y: 274, endPoint x: 57, endPoint y: 273, distance: 100.0
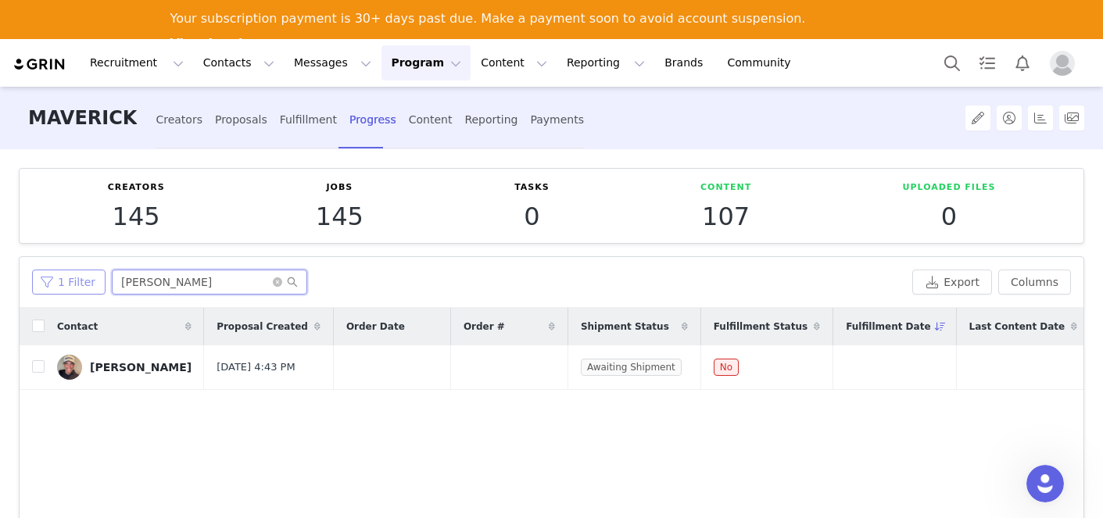
click at [57, 273] on div "1 Filter [PERSON_NAME]" at bounding box center [469, 282] width 874 height 25
drag, startPoint x: 163, startPoint y: 288, endPoint x: 92, endPoint y: 272, distance: 72.8
click at [92, 272] on div "1 Filter [PERSON_NAME]" at bounding box center [469, 282] width 874 height 25
drag, startPoint x: 195, startPoint y: 287, endPoint x: 43, endPoint y: 285, distance: 152.4
click at [43, 285] on div "1 Filter [PERSON_NAME]" at bounding box center [469, 282] width 874 height 25
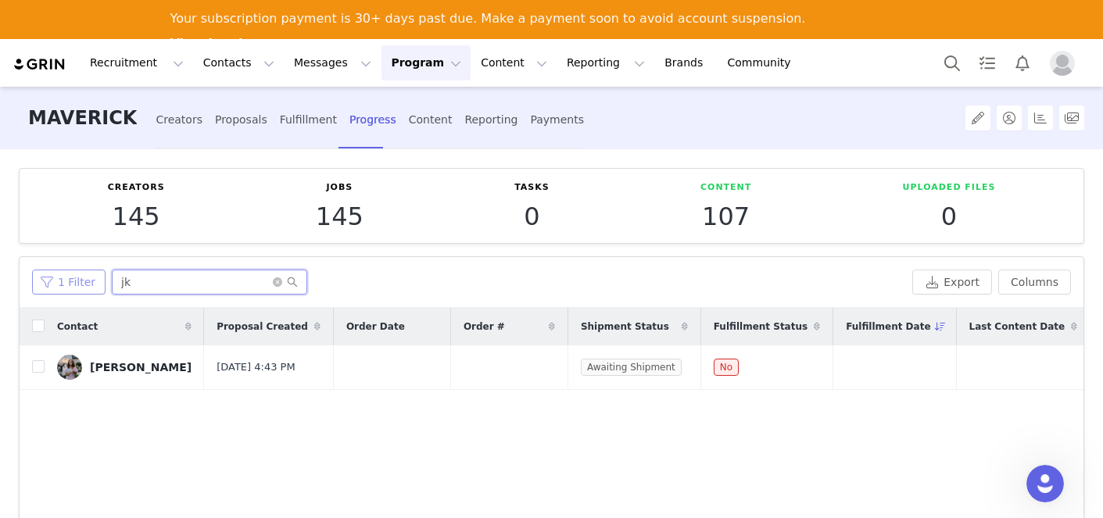
type input "j"
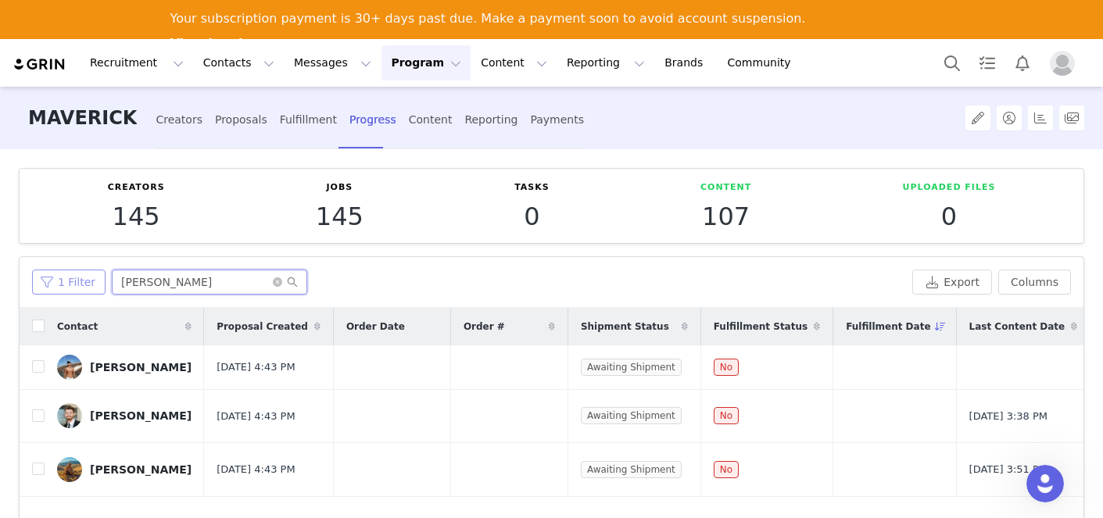
drag, startPoint x: 148, startPoint y: 289, endPoint x: 90, endPoint y: 284, distance: 58.0
click at [90, 284] on div "1 Filter jake" at bounding box center [469, 282] width 874 height 25
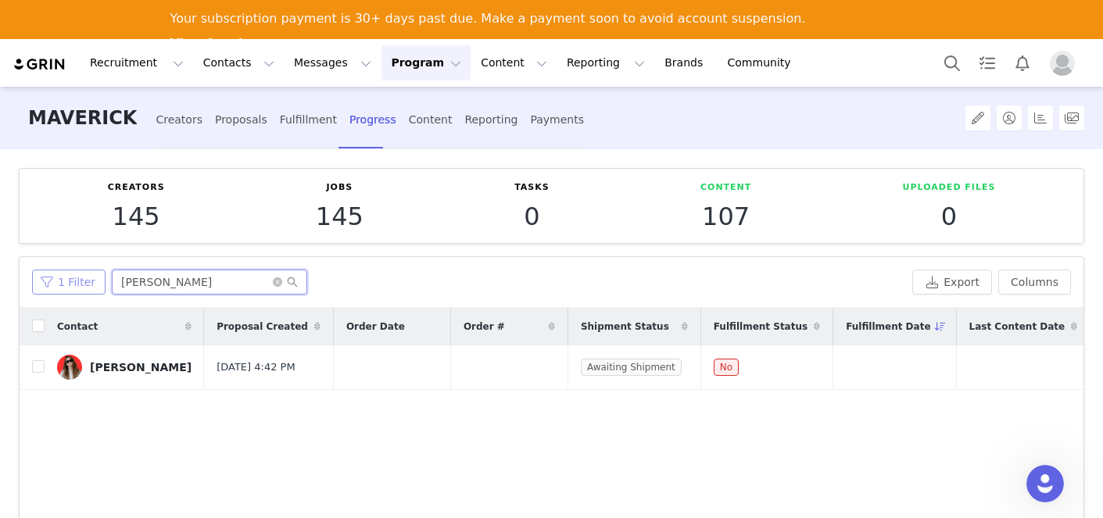
drag, startPoint x: 161, startPoint y: 281, endPoint x: 97, endPoint y: 275, distance: 64.3
click at [97, 275] on div "1 Filter [PERSON_NAME]" at bounding box center [469, 282] width 874 height 25
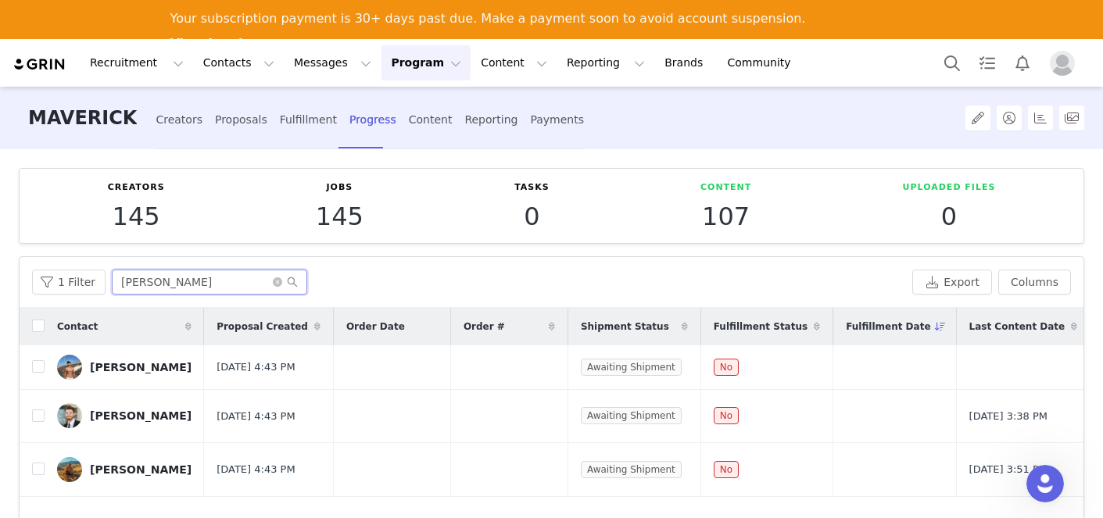
click at [155, 288] on input "[PERSON_NAME]" at bounding box center [209, 282] width 195 height 25
drag, startPoint x: 155, startPoint y: 288, endPoint x: 68, endPoint y: 280, distance: 87.1
click at [68, 280] on div "1 Filter JAKE" at bounding box center [469, 282] width 874 height 25
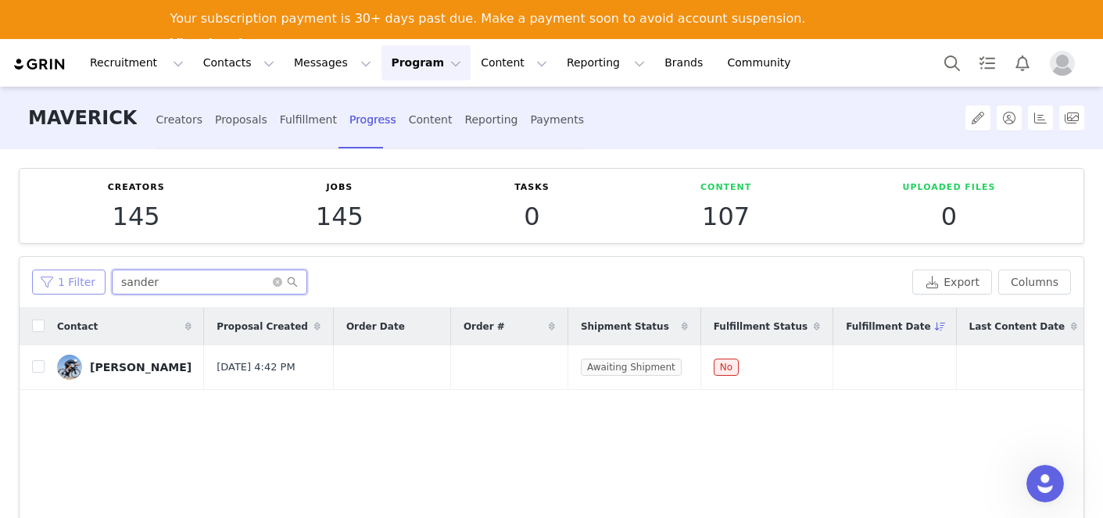
drag, startPoint x: 159, startPoint y: 281, endPoint x: 99, endPoint y: 275, distance: 60.5
click at [99, 275] on div "1 Filter sander" at bounding box center [469, 282] width 874 height 25
type input "[PERSON_NAME]"
